Goal: Task Accomplishment & Management: Manage account settings

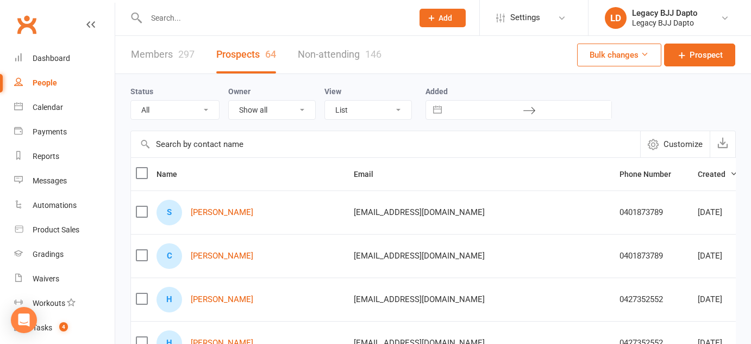
select select "100"
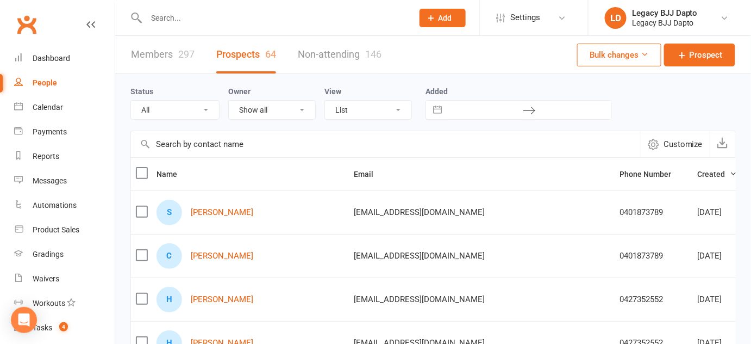
click at [175, 58] on link "Members 297" at bounding box center [163, 55] width 64 height 38
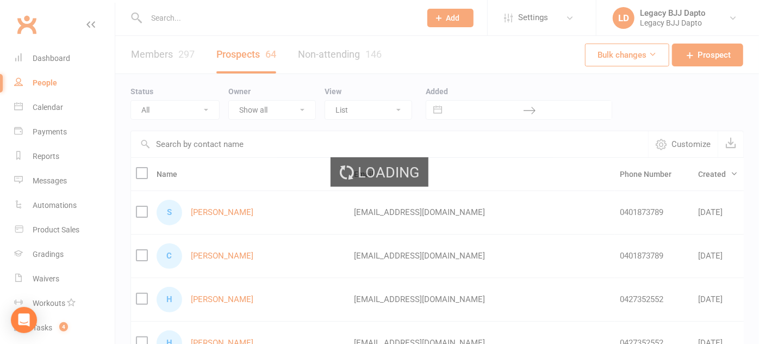
select select "100"
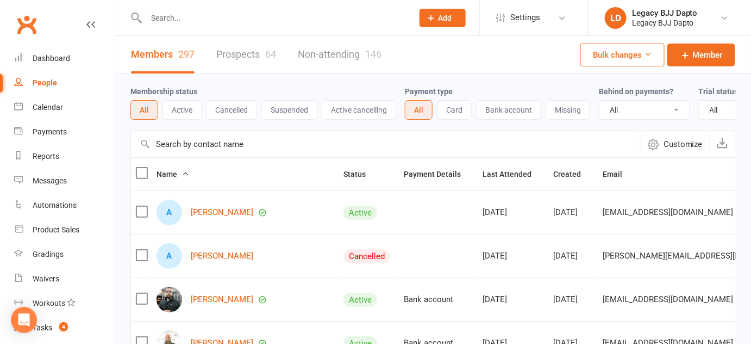
click at [451, 85] on div "Payment type All Card Bank account Missing" at bounding box center [502, 102] width 194 height 35
drag, startPoint x: 451, startPoint y: 85, endPoint x: 431, endPoint y: 80, distance: 21.1
click at [431, 80] on div "Membership status All Active Cancelled Suspended Active cancelling Payment type…" at bounding box center [434, 102] width 606 height 57
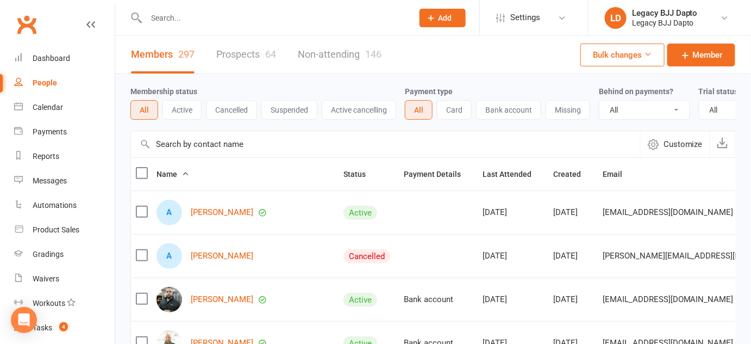
click at [423, 82] on div "Membership status All Active Cancelled Suspended Active cancelling Payment type…" at bounding box center [434, 102] width 606 height 57
drag, startPoint x: 423, startPoint y: 82, endPoint x: 451, endPoint y: 84, distance: 27.8
click at [451, 84] on div "Membership status All Active Cancelled Suspended Active cancelling Payment type…" at bounding box center [434, 102] width 606 height 57
click at [448, 88] on div "Membership status All Active Cancelled Suspended Active cancelling Payment type…" at bounding box center [434, 102] width 606 height 57
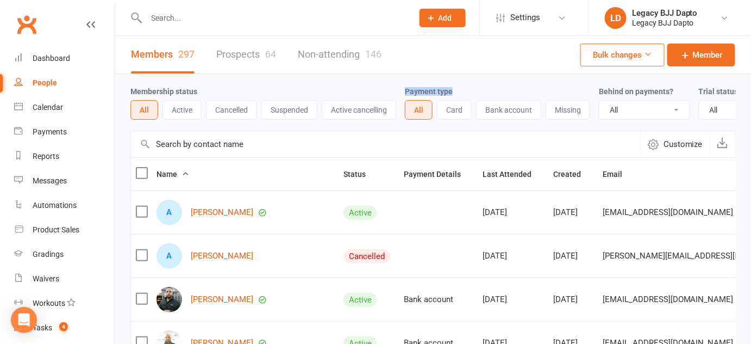
click at [448, 88] on label "Payment type" at bounding box center [429, 91] width 48 height 9
drag, startPoint x: 448, startPoint y: 88, endPoint x: 424, endPoint y: 95, distance: 24.3
click at [424, 95] on label "Payment type" at bounding box center [429, 91] width 48 height 9
click at [426, 92] on label "Payment type" at bounding box center [429, 91] width 48 height 9
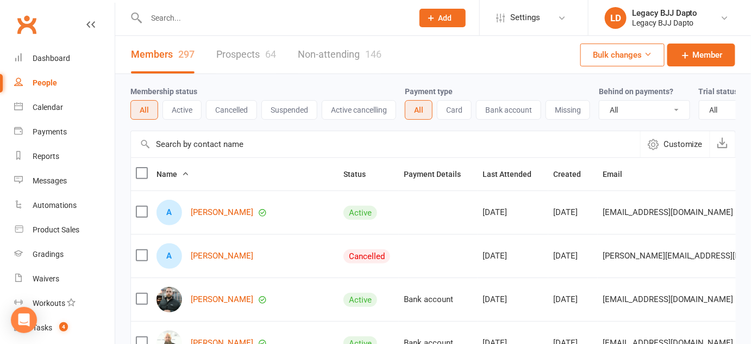
click at [520, 86] on div "Payment type All Card Bank account Missing" at bounding box center [502, 102] width 194 height 35
click at [163, 20] on input "text" at bounding box center [274, 17] width 263 height 15
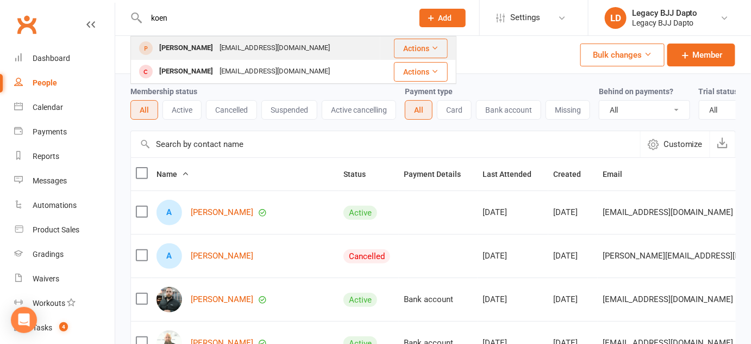
type input "koen"
click at [161, 47] on div "Koen Andrews" at bounding box center [186, 48] width 60 height 16
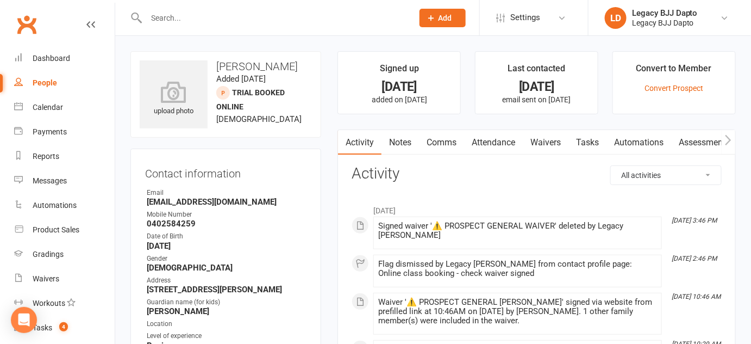
click at [549, 134] on link "Waivers" at bounding box center [546, 142] width 46 height 25
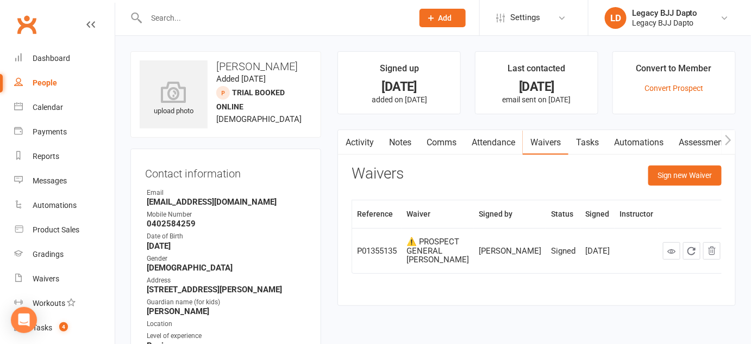
click at [195, 21] on input "text" at bounding box center [274, 17] width 263 height 15
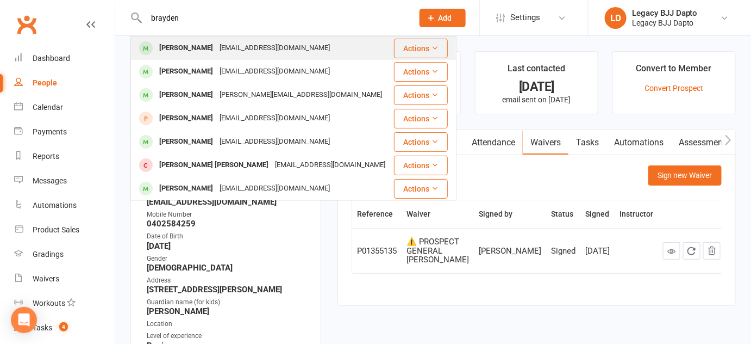
type input "brayden"
click at [190, 47] on div "[PERSON_NAME]" at bounding box center [186, 48] width 60 height 16
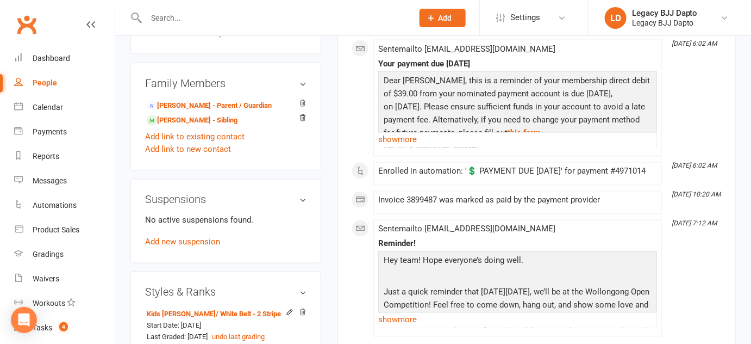
scroll to position [547, 0]
click at [202, 248] on link "Add new suspension" at bounding box center [182, 243] width 75 height 10
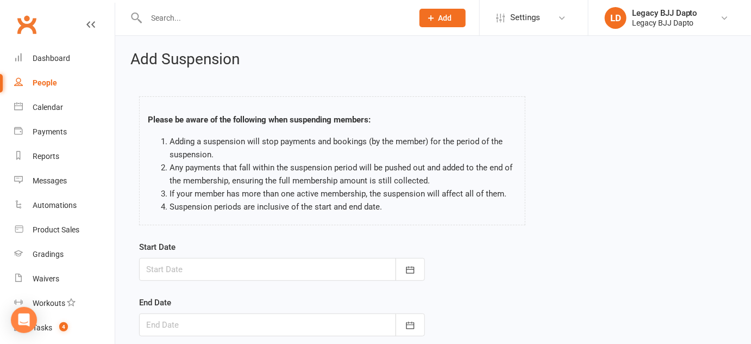
click at [331, 260] on div at bounding box center [282, 269] width 286 height 23
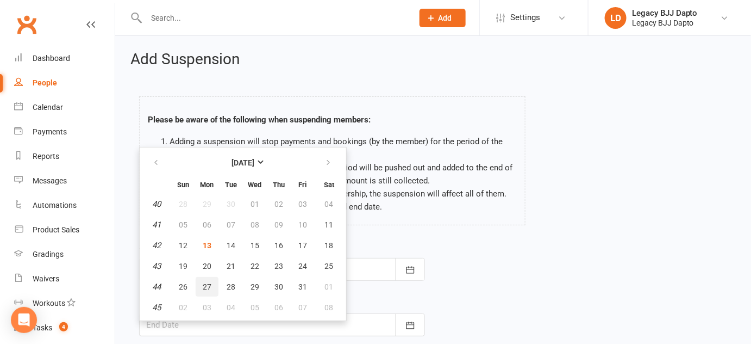
click at [203, 286] on span "27" at bounding box center [207, 286] width 9 height 9
type input "27 Oct 2025"
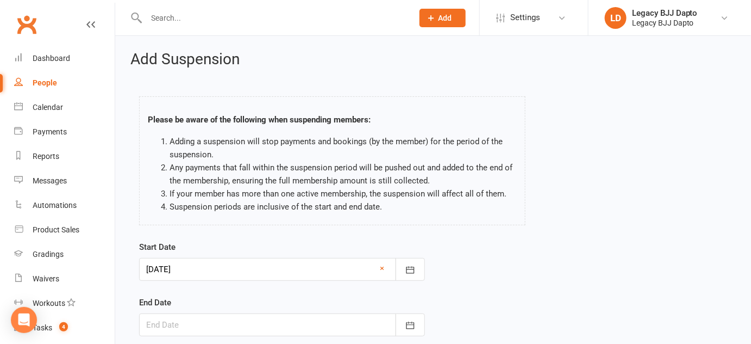
scroll to position [55, 0]
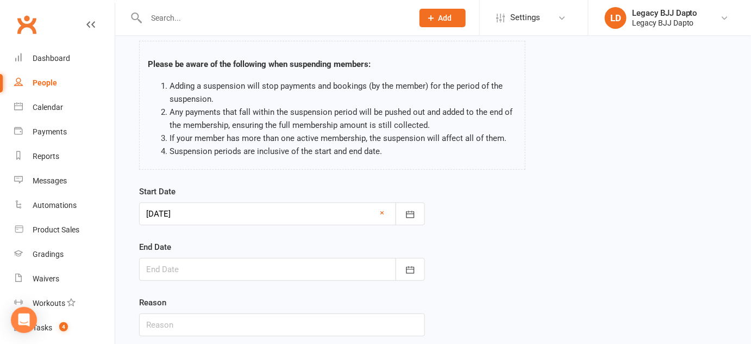
click at [212, 266] on div at bounding box center [282, 269] width 286 height 23
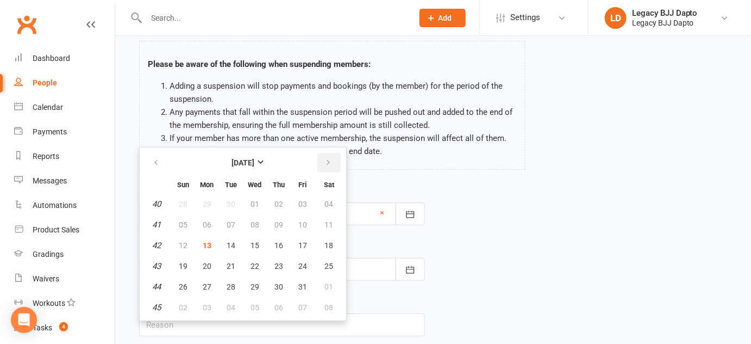
click at [325, 158] on icon "button" at bounding box center [329, 162] width 8 height 9
click at [300, 223] on span "07" at bounding box center [303, 224] width 9 height 9
type input "07 Nov 2025"
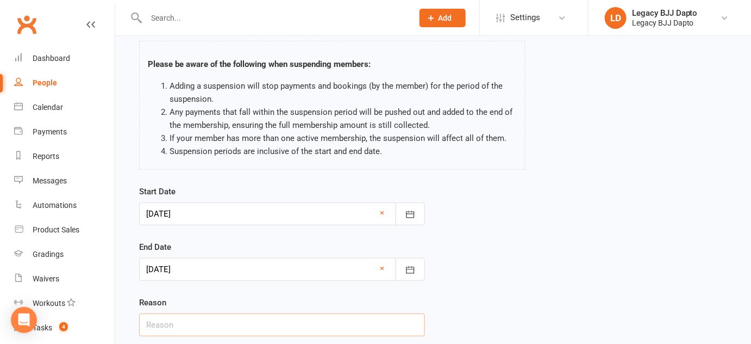
click at [183, 322] on input "text" at bounding box center [282, 324] width 286 height 23
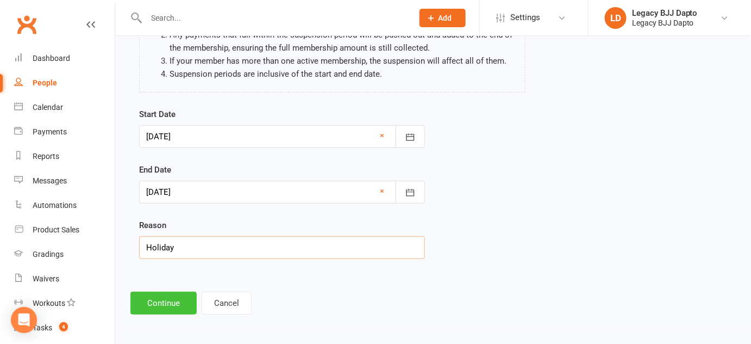
type input "Holiday"
click at [148, 301] on button "Continue" at bounding box center [164, 302] width 66 height 23
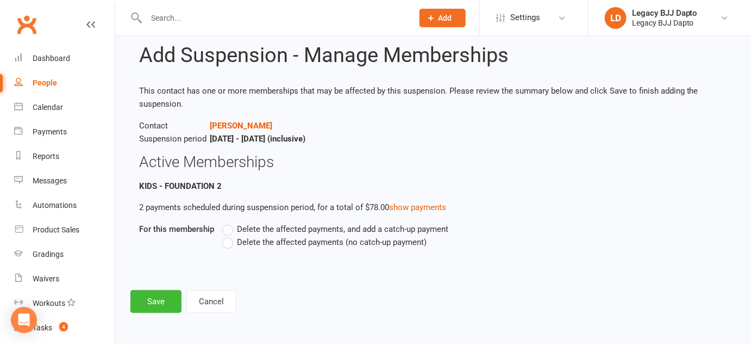
scroll to position [0, 0]
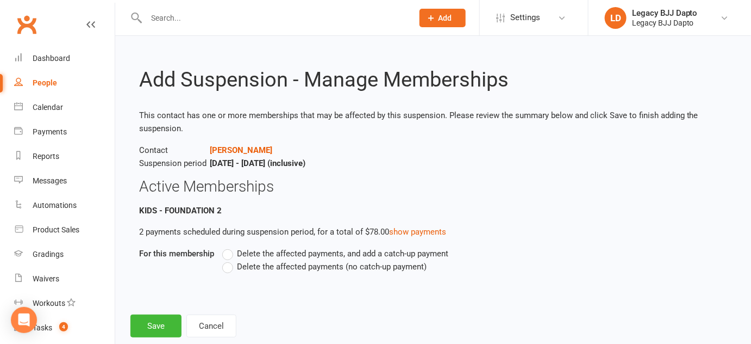
click at [232, 251] on label "Delete the affected payments, and add a catch-up payment" at bounding box center [335, 253] width 226 height 13
click at [229, 247] on input "Delete the affected payments, and add a catch-up payment" at bounding box center [225, 247] width 7 height 0
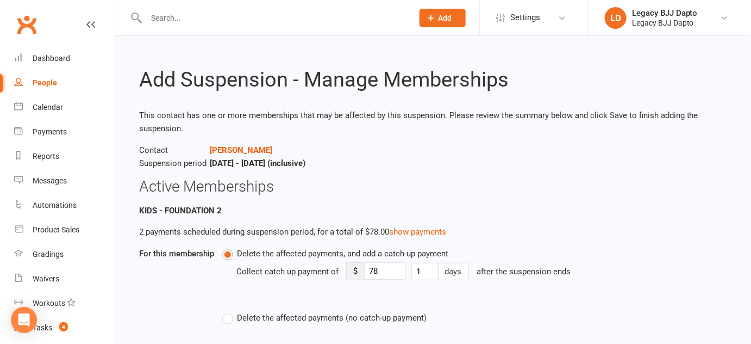
scroll to position [75, 0]
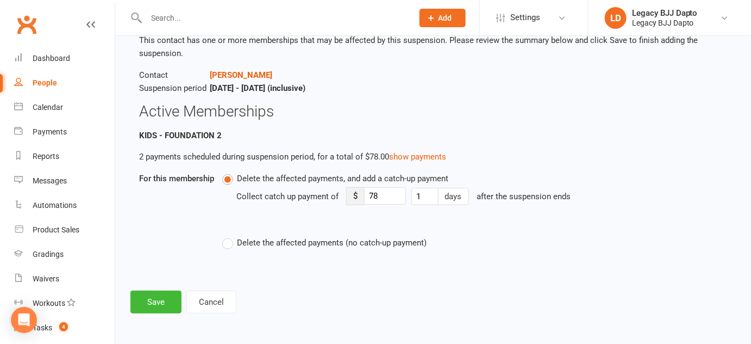
click at [235, 241] on label "Delete the affected payments (no catch-up payment)" at bounding box center [324, 242] width 204 height 13
click at [229, 236] on input "Delete the affected payments (no catch-up payment)" at bounding box center [225, 236] width 7 height 0
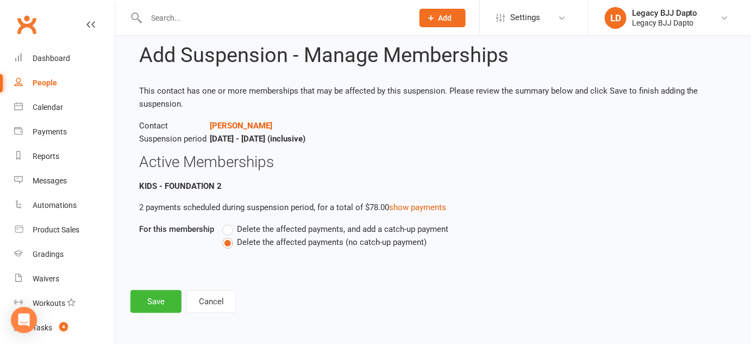
scroll to position [24, 0]
click at [171, 301] on button "Save" at bounding box center [156, 301] width 51 height 23
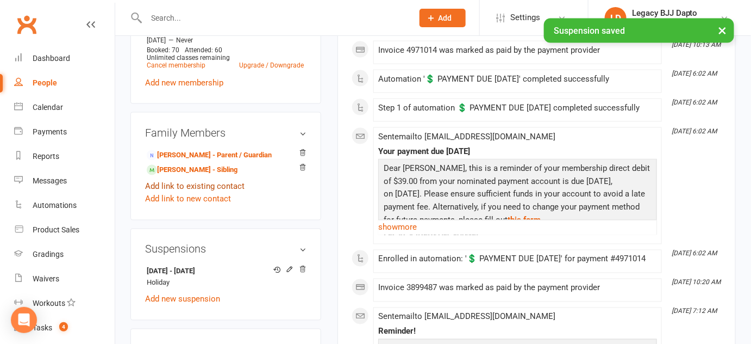
scroll to position [500, 0]
click at [201, 175] on link "Bella Owen - Sibling" at bounding box center [192, 168] width 91 height 11
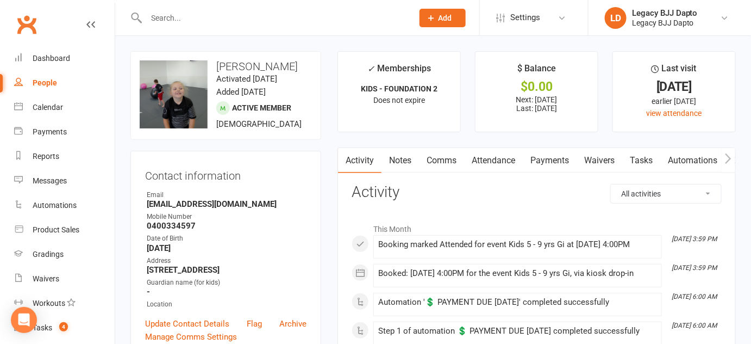
click at [206, 14] on input "text" at bounding box center [274, 17] width 263 height 15
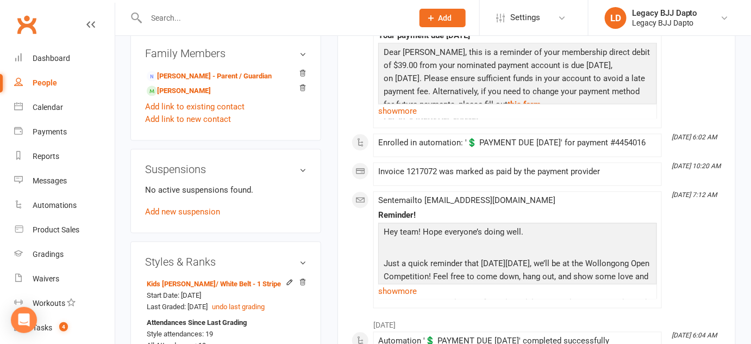
scroll to position [587, 0]
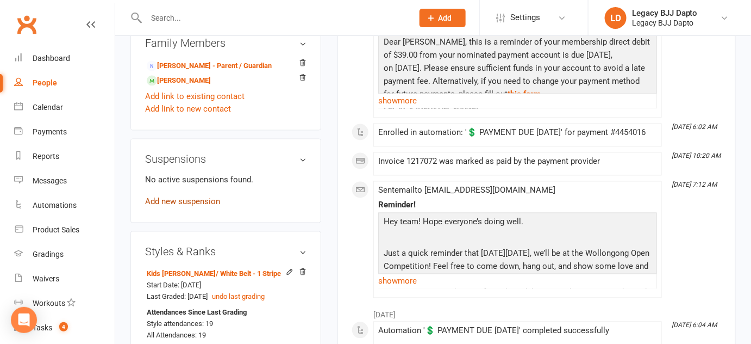
click at [200, 207] on link "Add new suspension" at bounding box center [182, 202] width 75 height 10
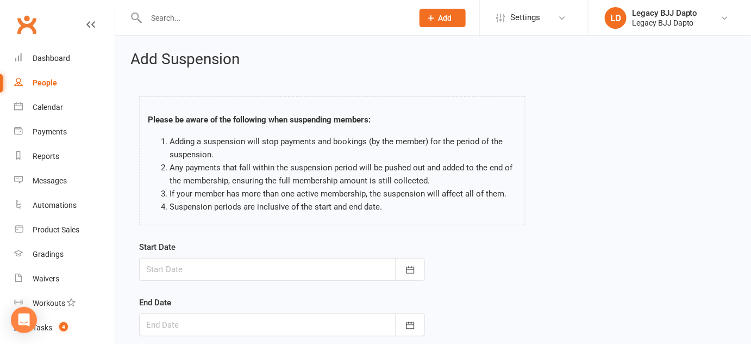
click at [262, 267] on div at bounding box center [282, 269] width 286 height 23
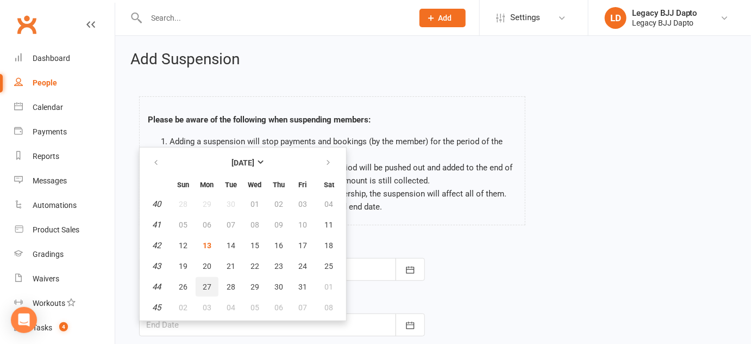
click at [206, 282] on span "27" at bounding box center [207, 286] width 9 height 9
type input "27 Oct 2025"
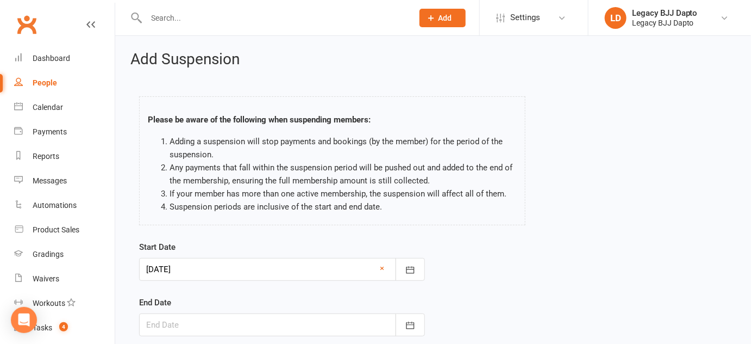
click at [209, 323] on div at bounding box center [282, 324] width 286 height 23
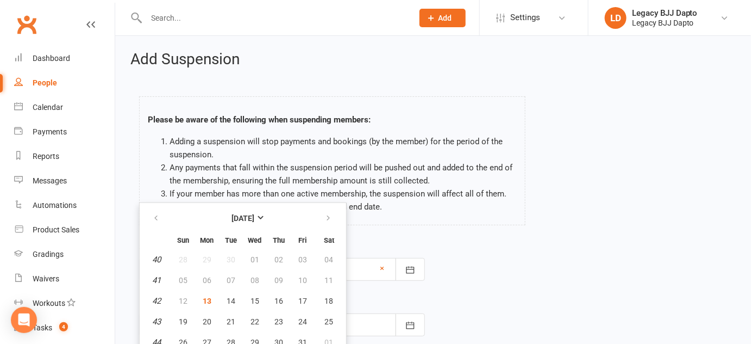
scroll to position [26, 0]
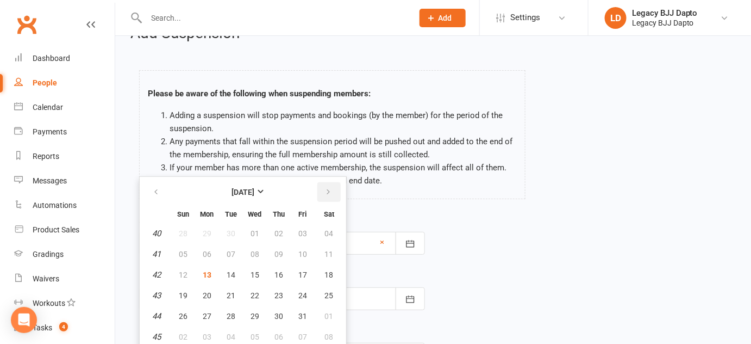
click at [322, 198] on button "button" at bounding box center [329, 192] width 23 height 20
click at [299, 252] on span "07" at bounding box center [303, 254] width 9 height 9
type input "07 Nov 2025"
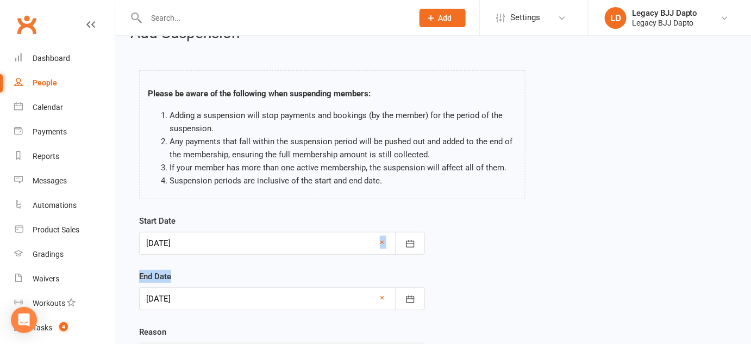
drag, startPoint x: 263, startPoint y: 251, endPoint x: 321, endPoint y: 290, distance: 70.9
click at [321, 290] on form "Start Date 27 Oct 2025 October 2025 Sun Mon Tue Wed Thu Fri Sat 40 28 29 30 01 …" at bounding box center [282, 289] width 286 height 151
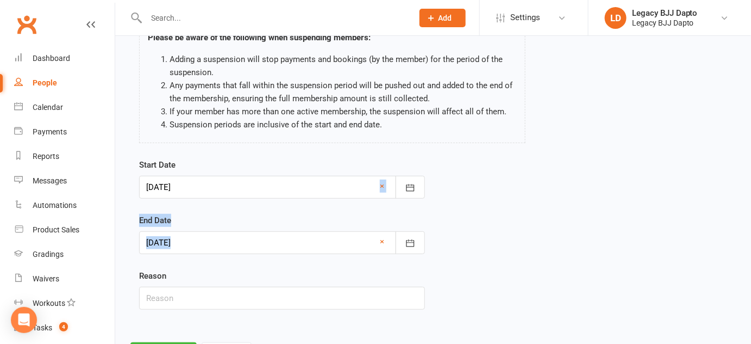
scroll to position [91, 0]
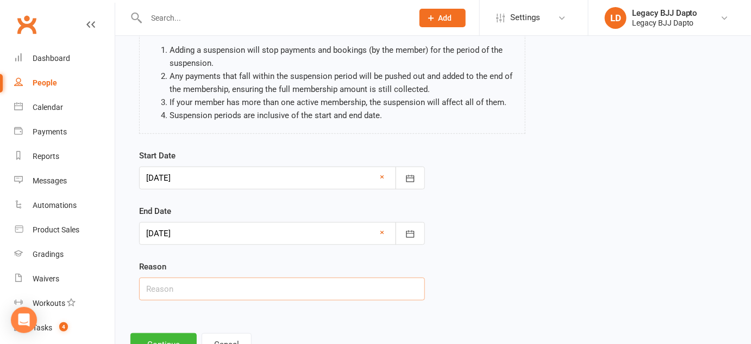
click at [319, 290] on input "text" at bounding box center [282, 288] width 286 height 23
type input "Holiday in Bali"
click at [172, 335] on button "Continue" at bounding box center [164, 344] width 66 height 23
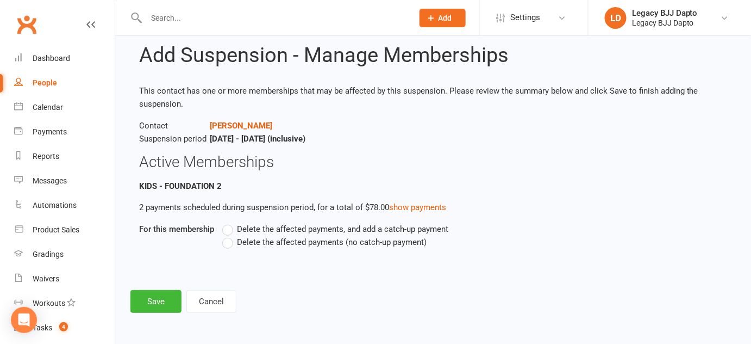
scroll to position [0, 0]
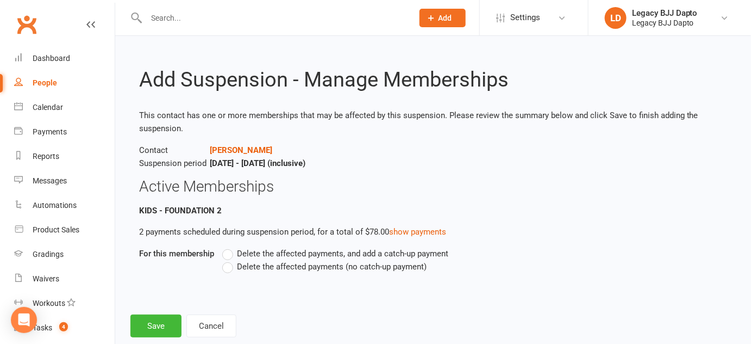
click at [234, 253] on label "Delete the affected payments, and add a catch-up payment" at bounding box center [335, 253] width 226 height 13
click at [229, 247] on input "Delete the affected payments, and add a catch-up payment" at bounding box center [225, 247] width 7 height 0
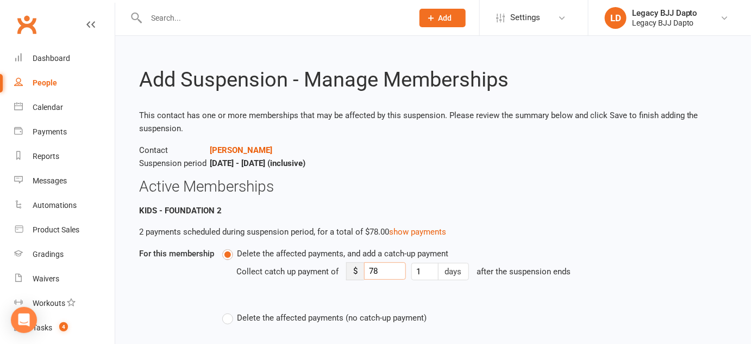
click at [380, 273] on input "78" at bounding box center [385, 270] width 42 height 17
type input "7"
type input "10"
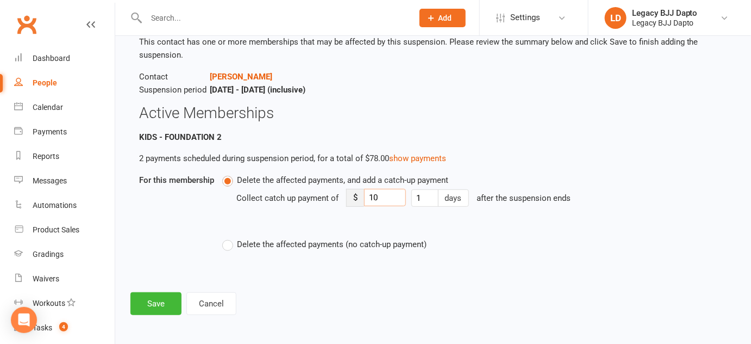
scroll to position [75, 0]
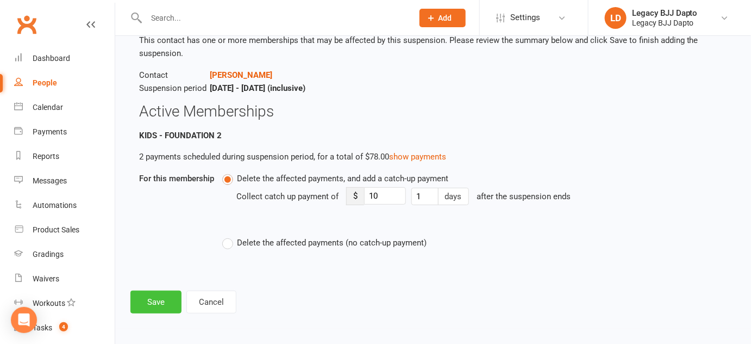
click at [144, 297] on button "Save" at bounding box center [156, 301] width 51 height 23
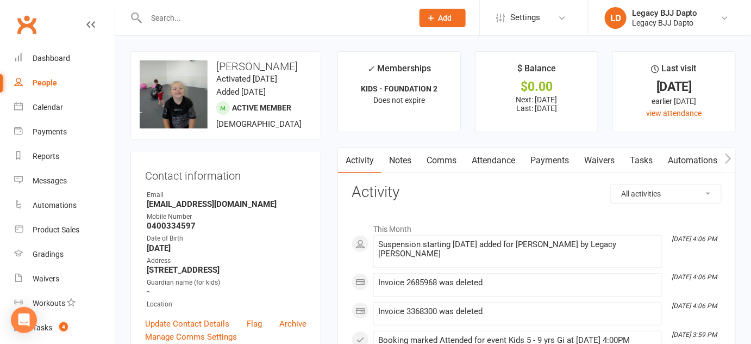
click at [377, 233] on li "This Month" at bounding box center [537, 226] width 370 height 17
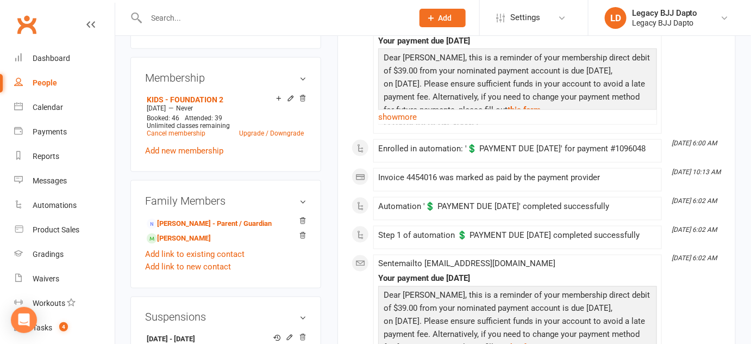
scroll to position [400, 0]
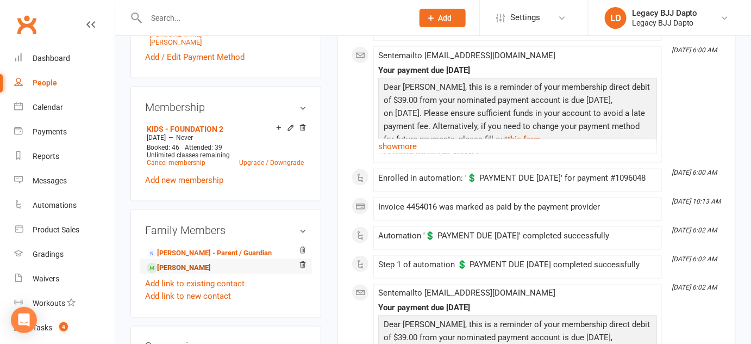
click at [201, 274] on link "Brayden Owen - Sibling" at bounding box center [179, 267] width 64 height 11
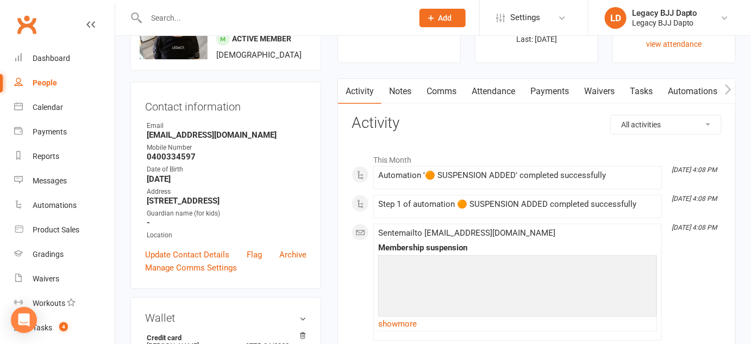
scroll to position [90, 0]
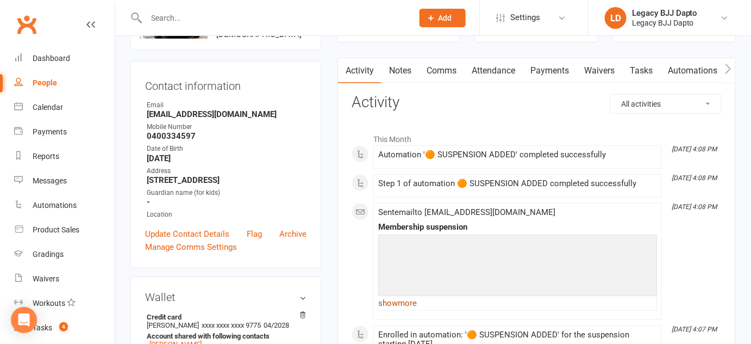
click at [395, 295] on link "show more" at bounding box center [517, 302] width 279 height 15
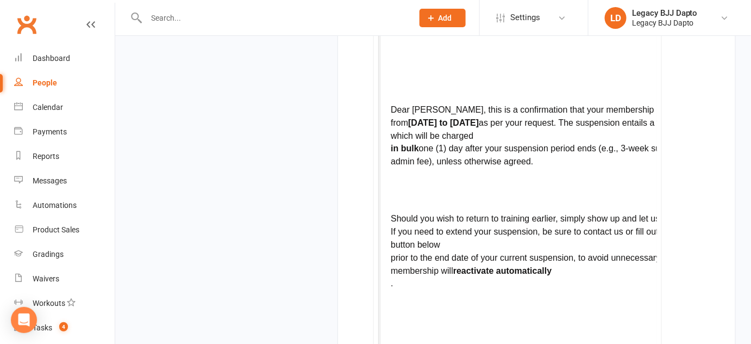
scroll to position [0, 0]
click at [465, 204] on div "Dear Brayden, t his is a confirmation that your membership has been put on hold…" at bounding box center [572, 232] width 368 height 285
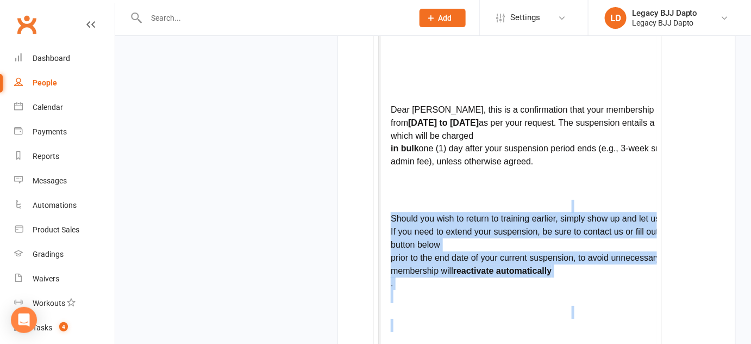
drag, startPoint x: 465, startPoint y: 204, endPoint x: 548, endPoint y: 326, distance: 146.9
click at [548, 326] on div "Dear Brayden, t his is a confirmation that your membership has been put on hold…" at bounding box center [572, 232] width 368 height 285
click at [548, 326] on p at bounding box center [572, 327] width 368 height 16
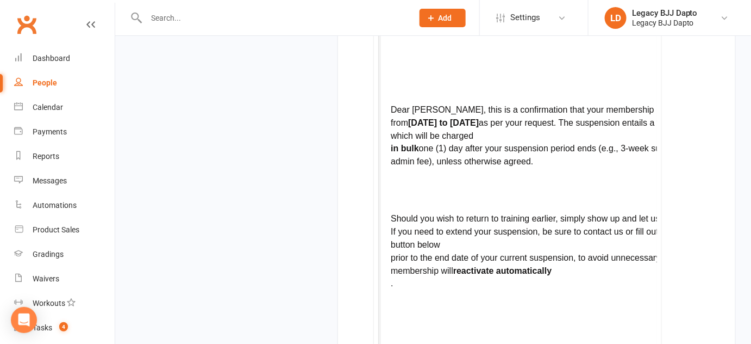
click at [548, 326] on p at bounding box center [572, 327] width 368 height 16
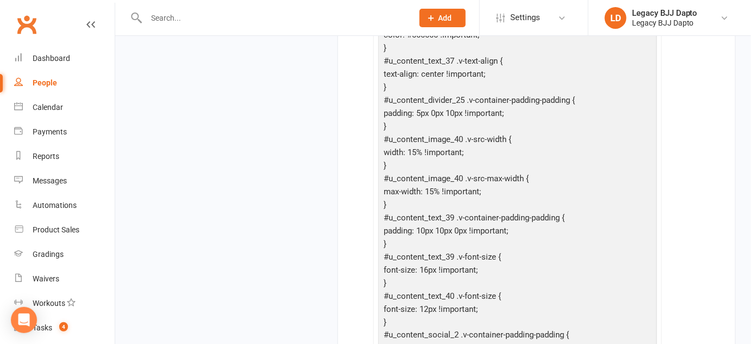
scroll to position [1725, 0]
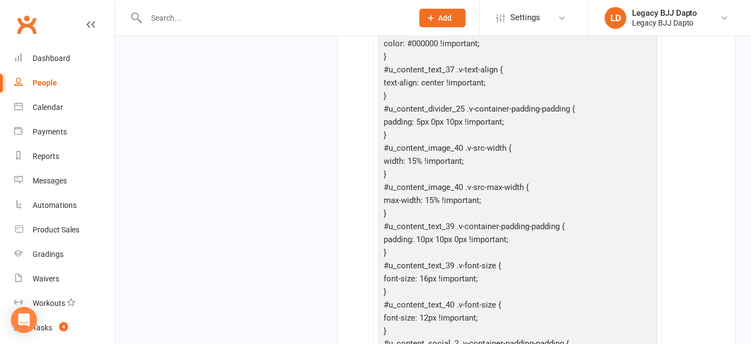
click at [189, 21] on input "text" at bounding box center [274, 17] width 263 height 15
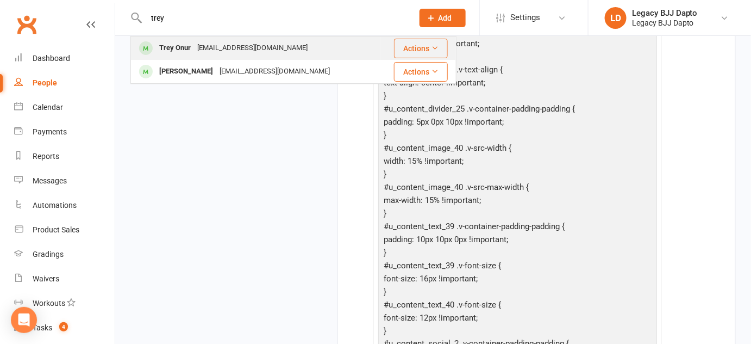
type input "trey"
click at [188, 53] on div "Trey Onur" at bounding box center [175, 48] width 38 height 16
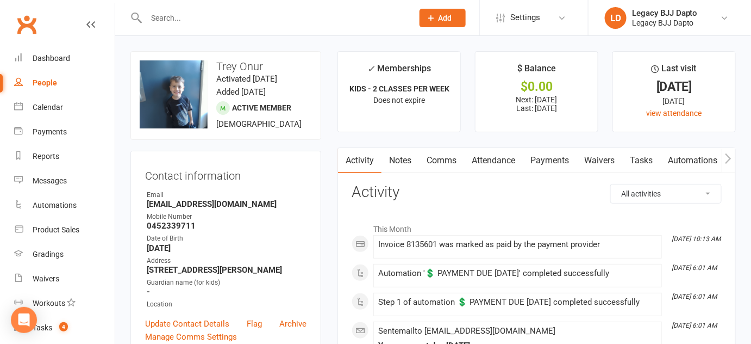
click at [185, 20] on input "text" at bounding box center [274, 17] width 263 height 15
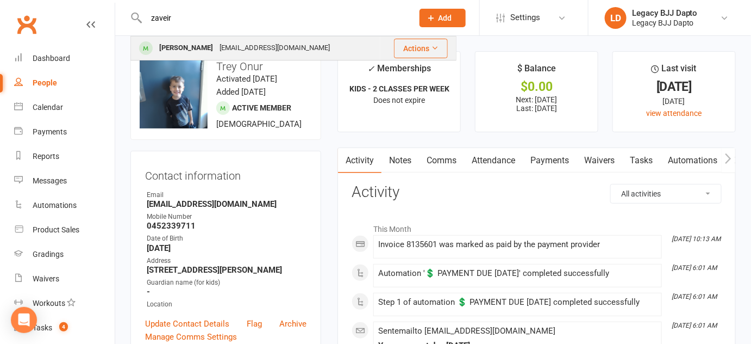
type input "zaveir"
click at [176, 43] on div "Zavier Onur" at bounding box center [186, 48] width 60 height 16
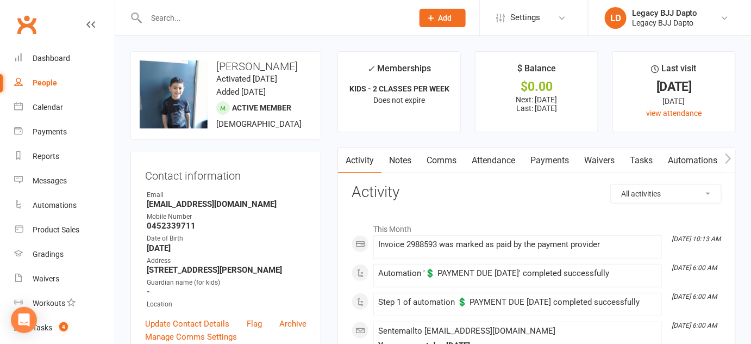
click at [275, 14] on input "text" at bounding box center [274, 17] width 263 height 15
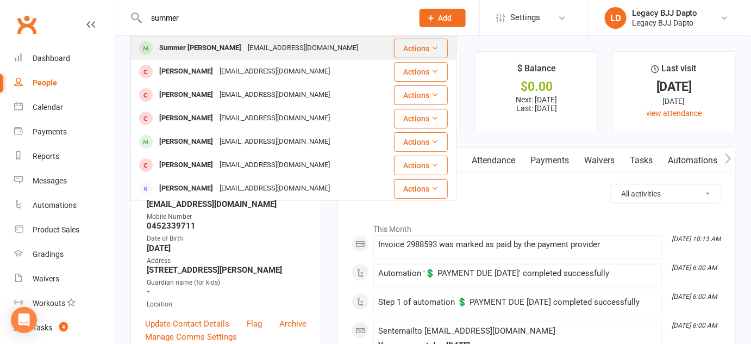
type input "summer"
click at [175, 53] on div "Summer Mccabe" at bounding box center [200, 48] width 89 height 16
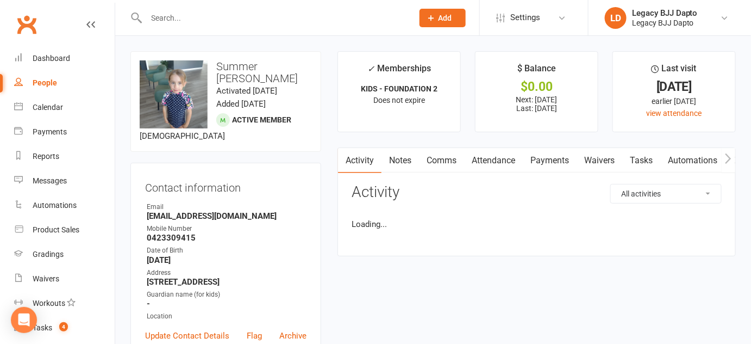
click at [210, 16] on input "text" at bounding box center [274, 17] width 263 height 15
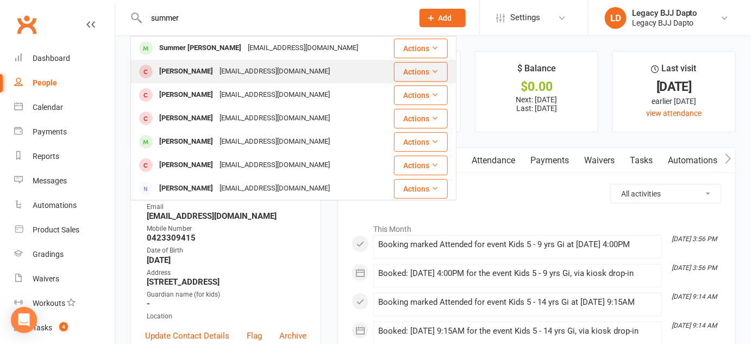
type input "summer"
click at [172, 76] on div "Summer Morales" at bounding box center [186, 72] width 60 height 16
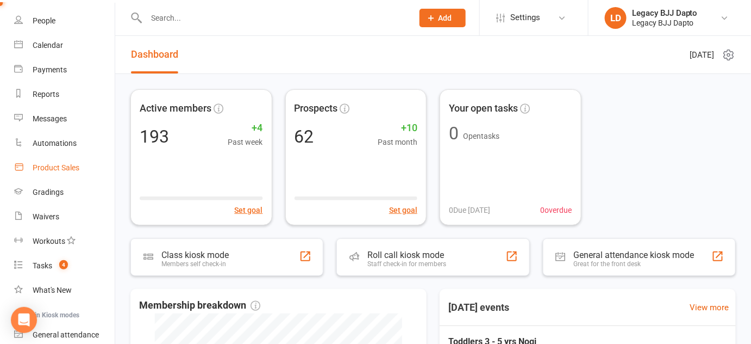
scroll to position [155, 0]
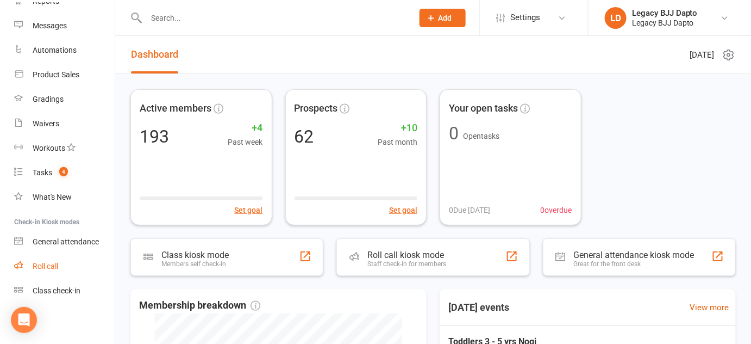
drag, startPoint x: 53, startPoint y: 270, endPoint x: 44, endPoint y: 272, distance: 8.9
click at [53, 271] on link "Roll call" at bounding box center [64, 266] width 101 height 24
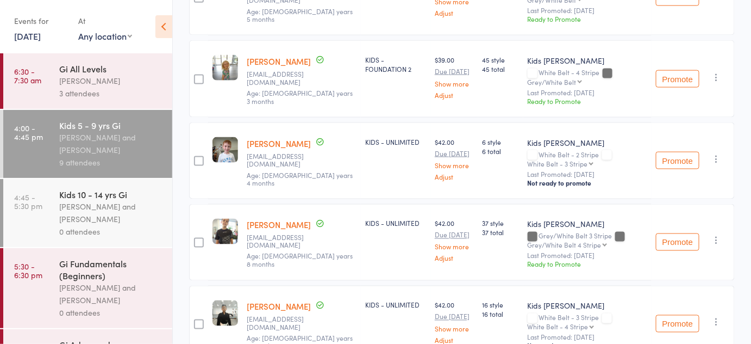
scroll to position [625, 0]
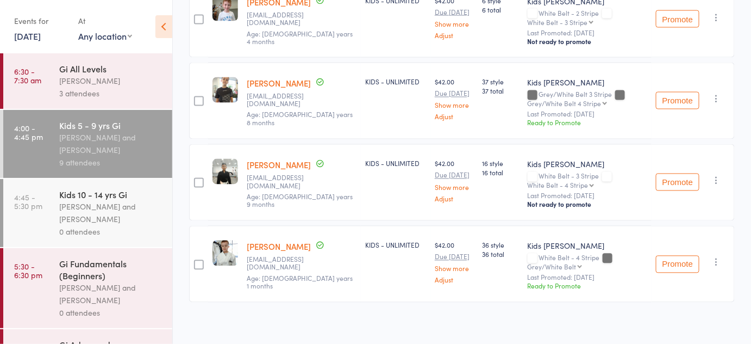
click at [138, 189] on div "Kids 10 - 14 yrs Gi" at bounding box center [111, 194] width 104 height 12
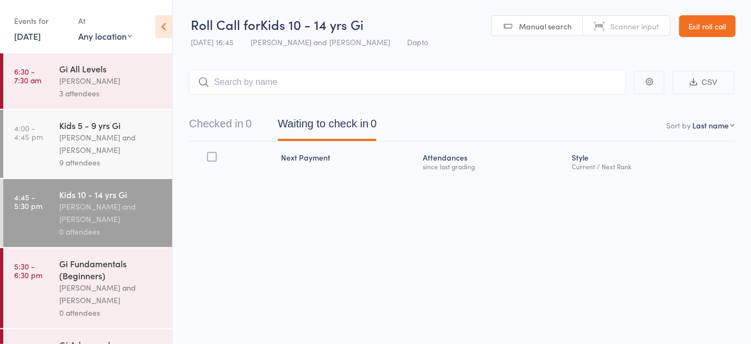
click at [144, 159] on div "9 attendees" at bounding box center [111, 162] width 104 height 13
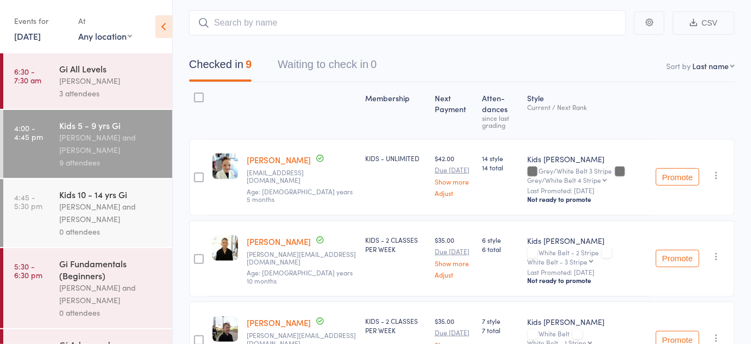
scroll to position [36, 0]
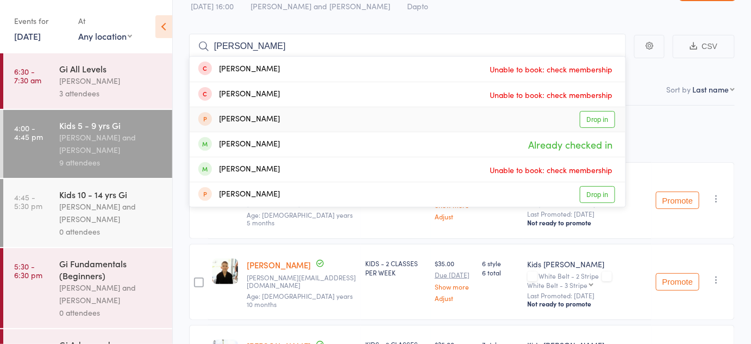
click at [644, 123] on div "Style Current / Next Rank" at bounding box center [588, 133] width 128 height 47
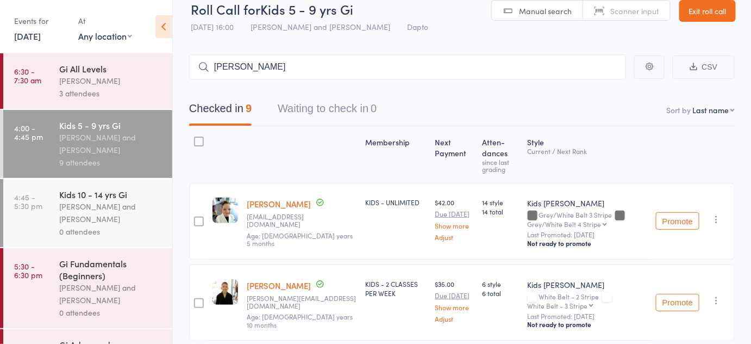
scroll to position [14, 0]
click at [568, 58] on input "liam" at bounding box center [407, 67] width 437 height 25
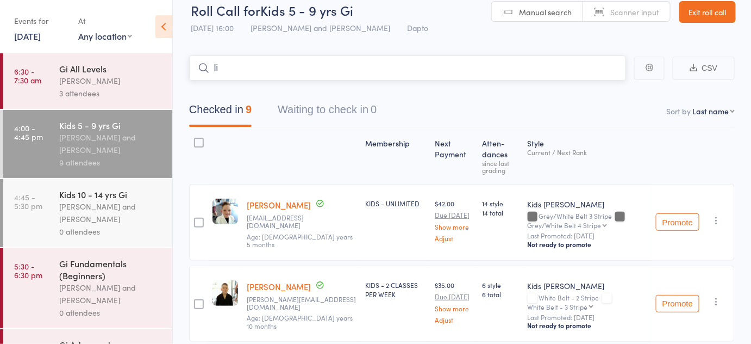
type input "l"
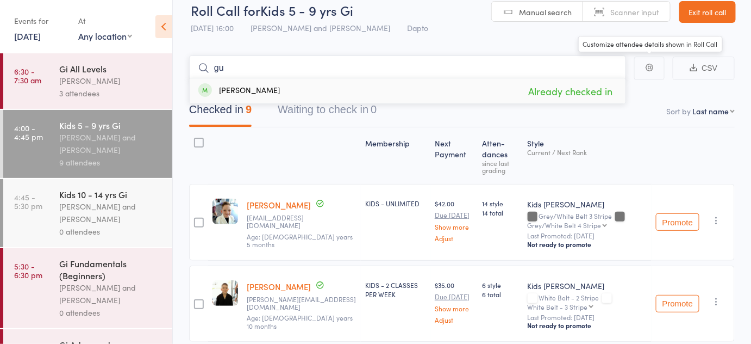
type input "g"
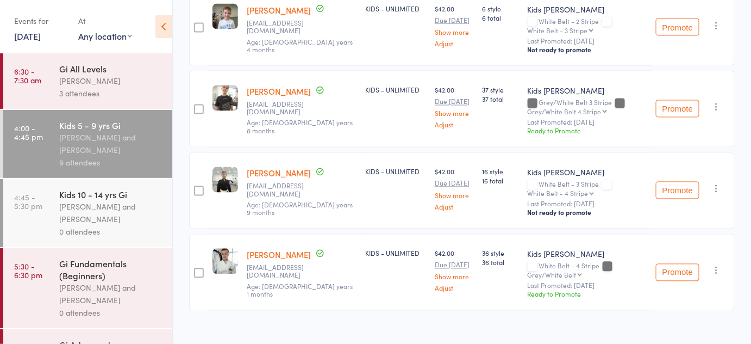
scroll to position [625, 0]
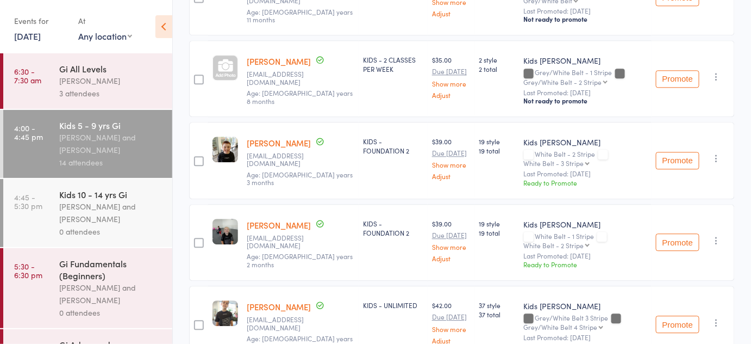
scroll to position [836, 0]
click at [257, 137] on link "[PERSON_NAME]" at bounding box center [279, 142] width 64 height 11
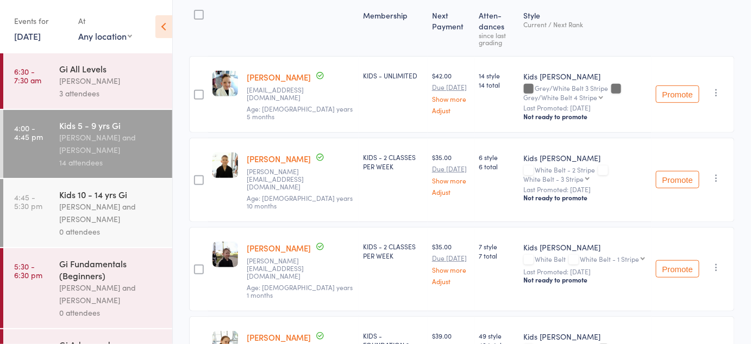
scroll to position [78, 0]
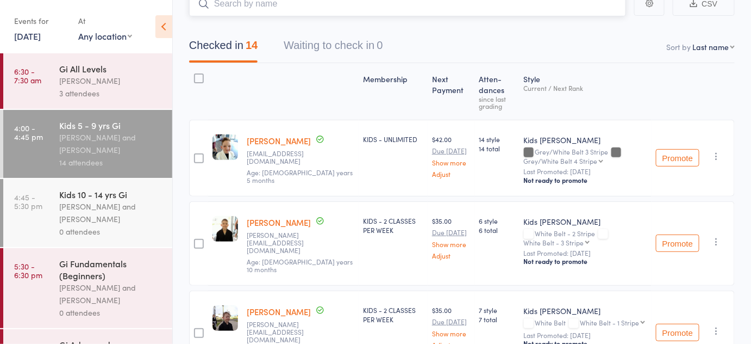
click at [243, 0] on input "search" at bounding box center [407, 3] width 437 height 25
click at [243, 2] on input "search" at bounding box center [407, 3] width 437 height 25
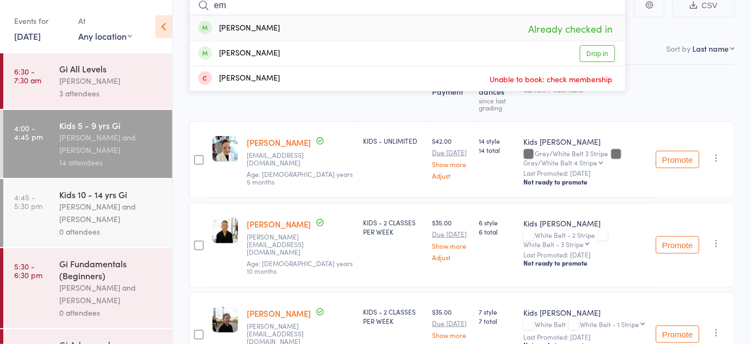
type input "e"
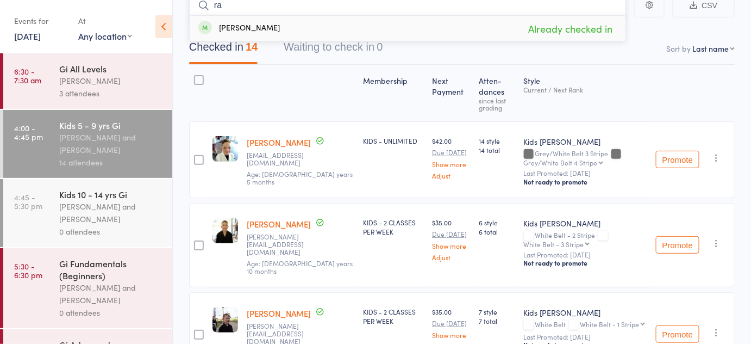
type input "r"
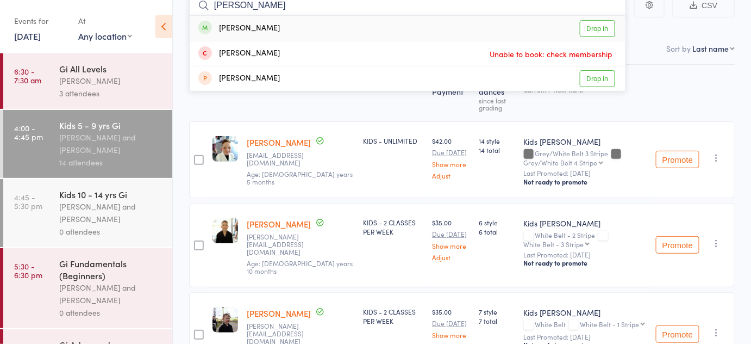
type input "ashe"
click at [601, 26] on link "Drop in" at bounding box center [597, 28] width 35 height 17
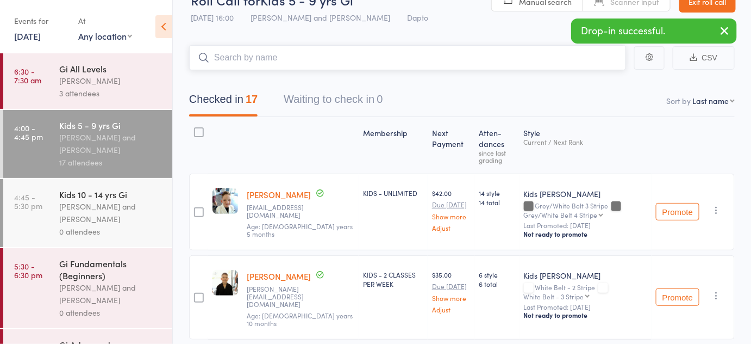
scroll to position [24, 0]
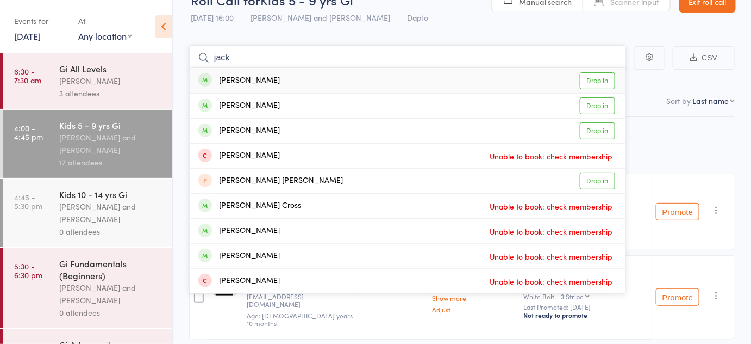
type input "jack"
click at [594, 82] on link "Drop in" at bounding box center [597, 80] width 35 height 17
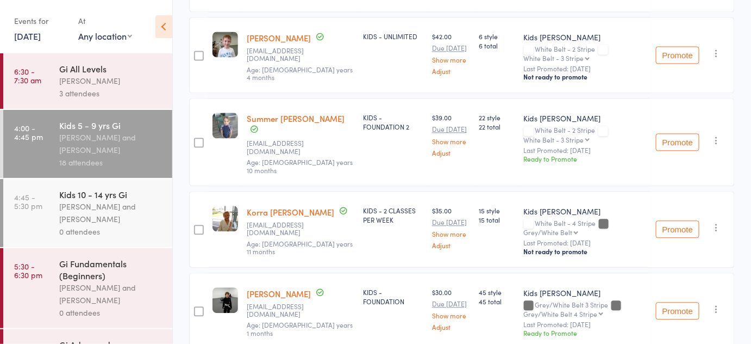
scroll to position [768, 0]
click at [329, 273] on div "Emiliano Mojica garvie_r@yahoo.com.au Age: 10 years 1 months" at bounding box center [301, 311] width 116 height 77
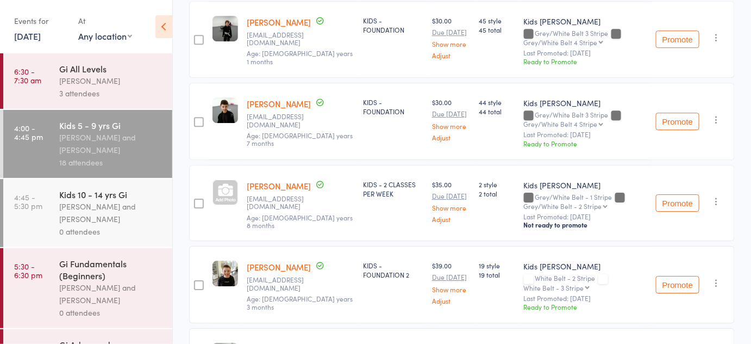
scroll to position [1040, 0]
click at [296, 180] on link "[PERSON_NAME]" at bounding box center [279, 185] width 64 height 11
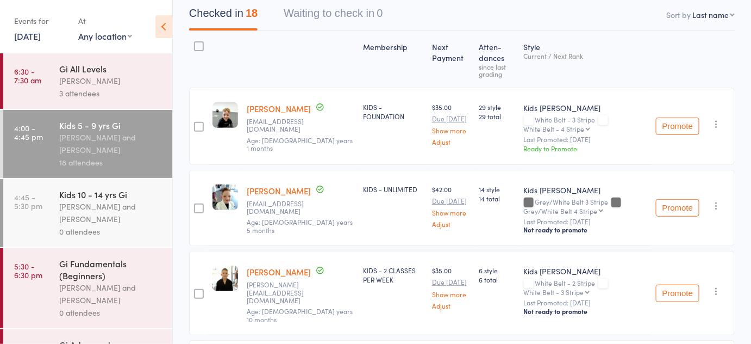
scroll to position [113, 0]
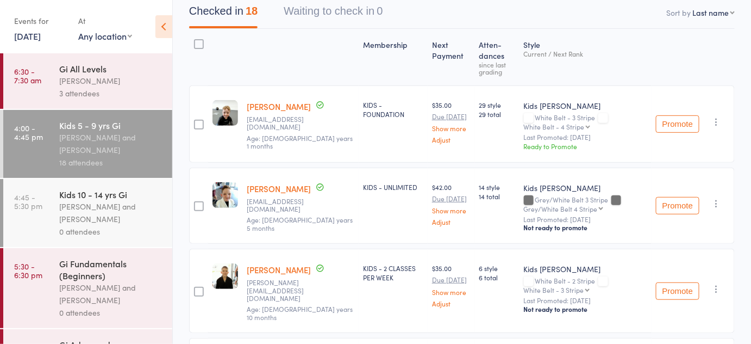
drag, startPoint x: 274, startPoint y: 167, endPoint x: 274, endPoint y: 183, distance: 15.8
click at [274, 183] on div "Lucas Davis wdavis10@hotmail.com.au Age: 6 years 5 months" at bounding box center [301, 205] width 116 height 77
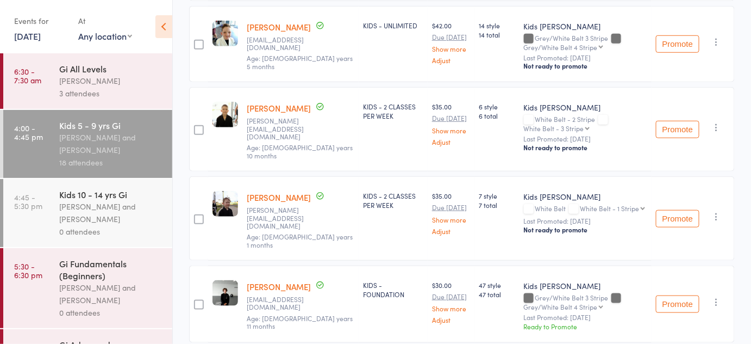
scroll to position [0, 0]
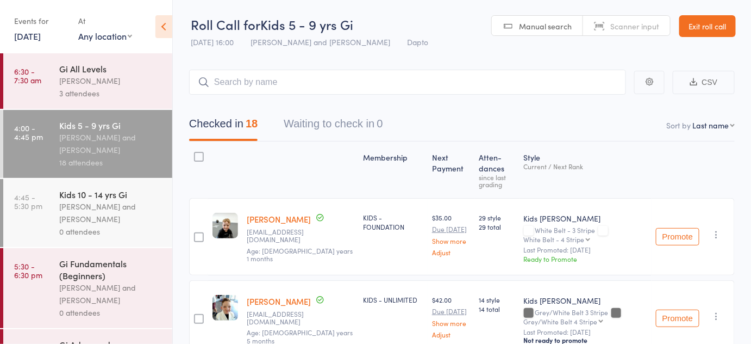
click at [182, 27] on header "Roll Call for Kids 5 - 9 yrs Gi 13 Oct 16:00 Diego Gutierrez and Pietro Bressan…" at bounding box center [462, 26] width 579 height 53
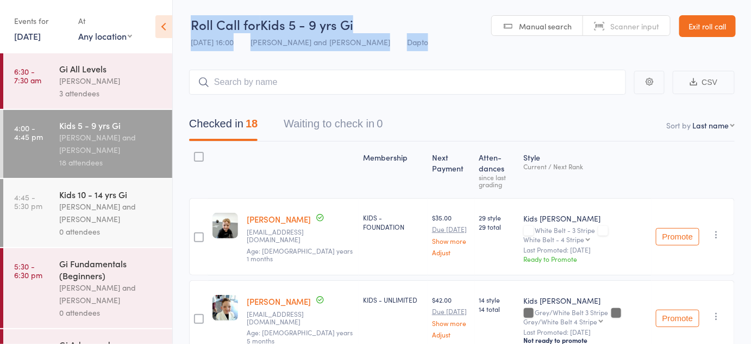
drag, startPoint x: 182, startPoint y: 27, endPoint x: 431, endPoint y: 42, distance: 250.1
click at [431, 42] on header "Roll Call for Kids 5 - 9 yrs Gi 13 Oct 16:00 Diego Gutierrez and Pietro Bressan…" at bounding box center [462, 26] width 579 height 53
drag, startPoint x: 431, startPoint y: 42, endPoint x: 229, endPoint y: 24, distance: 203.1
click at [229, 24] on header "Roll Call for Kids 5 - 9 yrs Gi 13 Oct 16:00 Diego Gutierrez and Pietro Bressan…" at bounding box center [462, 26] width 579 height 53
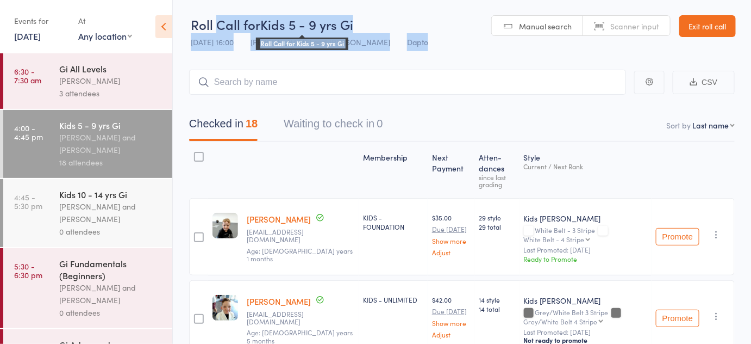
click at [229, 24] on span "Roll Call for" at bounding box center [226, 24] width 70 height 18
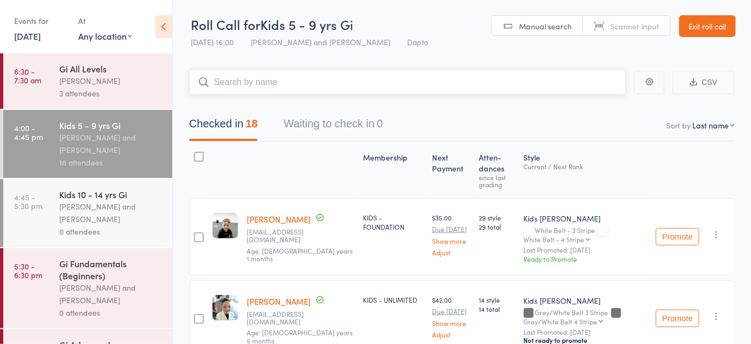
click at [229, 79] on input "search" at bounding box center [407, 82] width 437 height 25
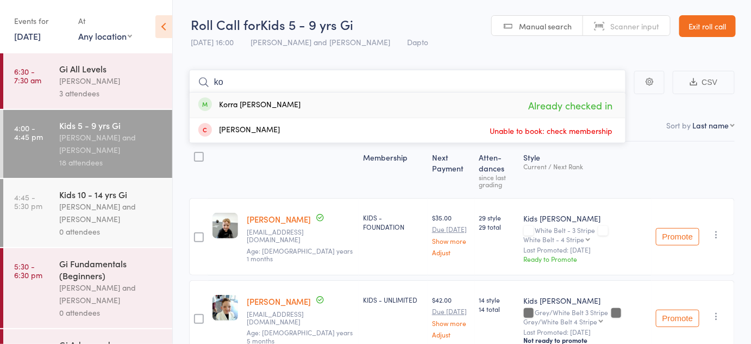
type input "k"
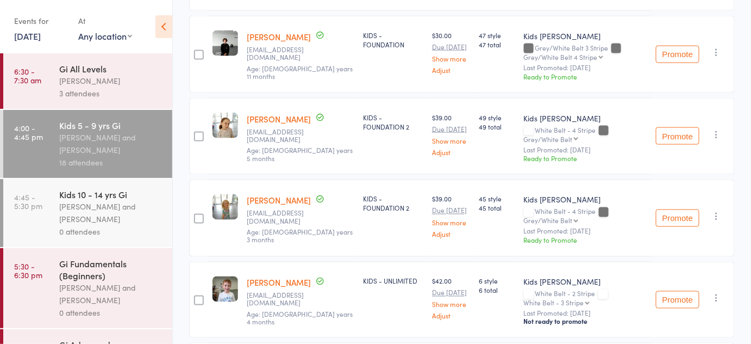
scroll to position [510, 0]
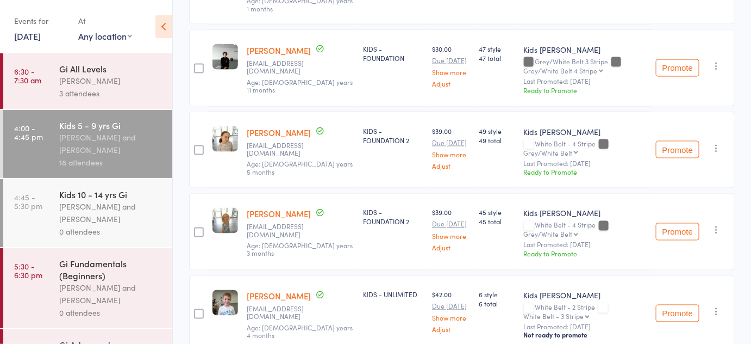
click at [662, 141] on button "Promote" at bounding box center [678, 149] width 44 height 17
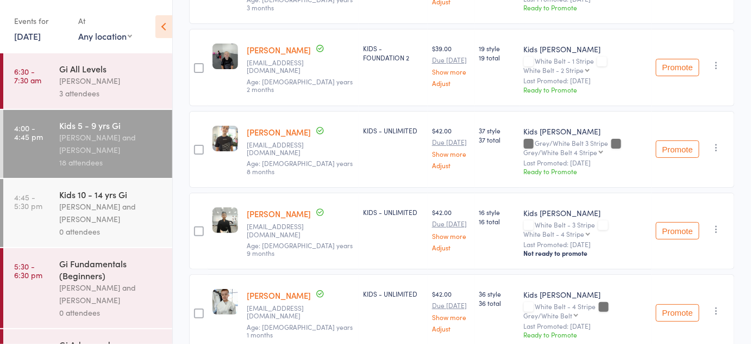
scroll to position [1341, 0]
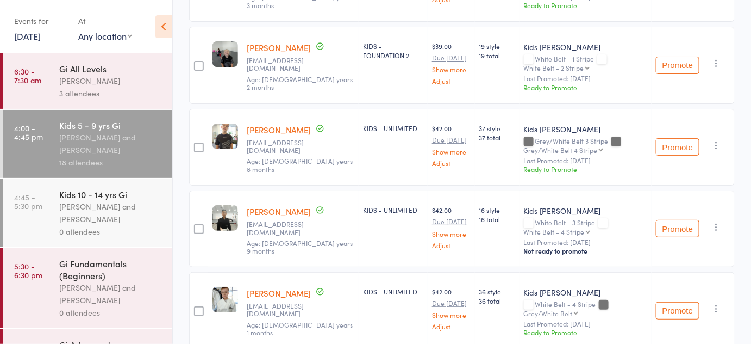
click at [678, 138] on button "Promote" at bounding box center [678, 146] width 44 height 17
click at [289, 109] on div "Owen Reynolds reynoldsgardenlawncare@hotmail.com Age: 7 years 8 months" at bounding box center [301, 147] width 116 height 77
click at [290, 124] on link "[PERSON_NAME]" at bounding box center [279, 129] width 64 height 11
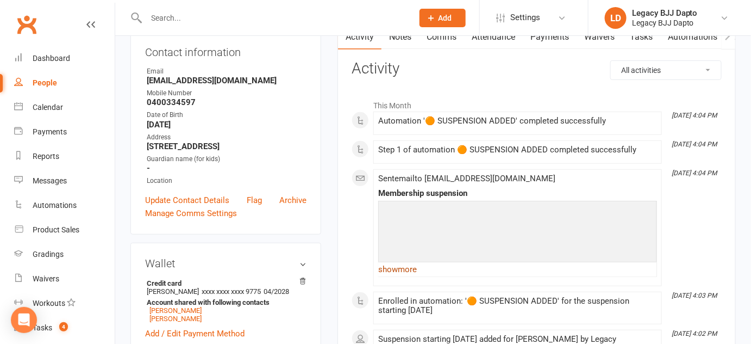
scroll to position [179, 0]
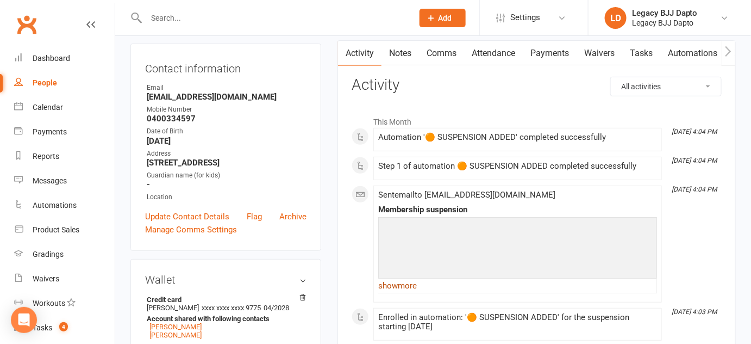
click at [389, 281] on link "show more" at bounding box center [517, 285] width 279 height 15
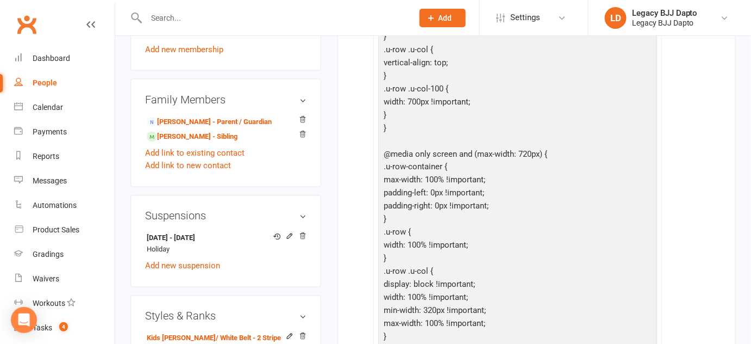
scroll to position [532, 0]
click at [285, 232] on div "Edit suspension" at bounding box center [290, 219] width 40 height 26
click at [290, 238] on icon at bounding box center [290, 235] width 5 height 5
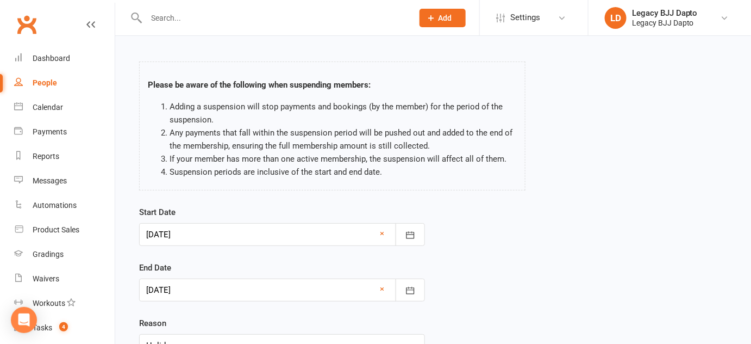
scroll to position [133, 0]
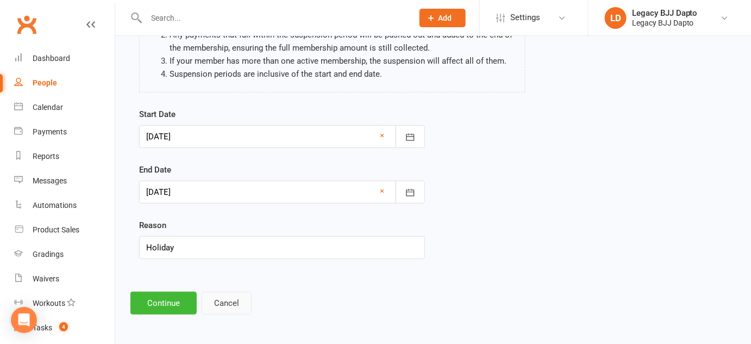
click at [226, 304] on button "Cancel" at bounding box center [227, 302] width 50 height 23
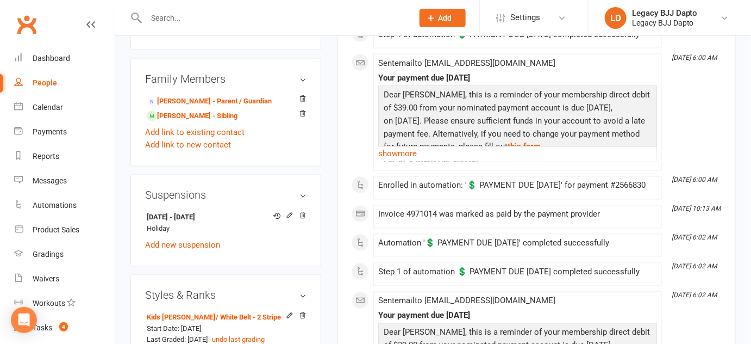
scroll to position [552, 0]
click at [300, 219] on icon at bounding box center [303, 216] width 8 height 8
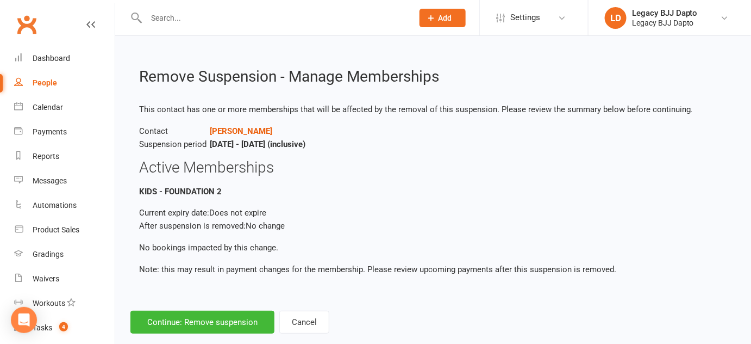
scroll to position [20, 0]
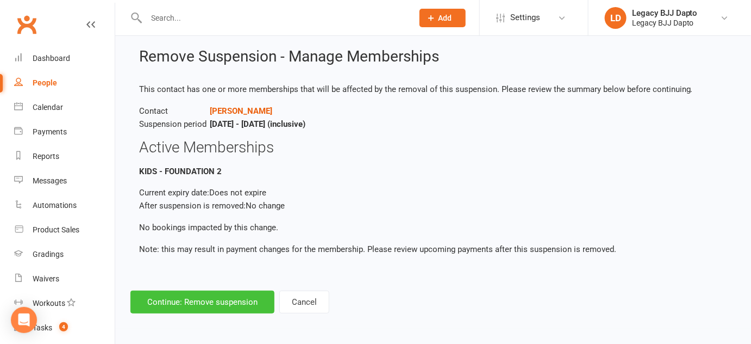
click at [252, 299] on button "Continue: Remove suspension" at bounding box center [203, 301] width 144 height 23
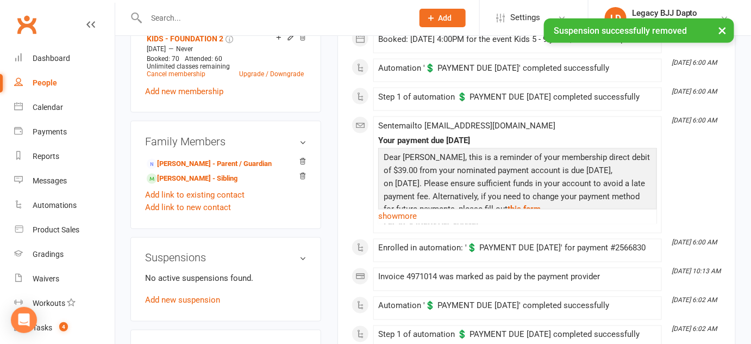
scroll to position [519, 0]
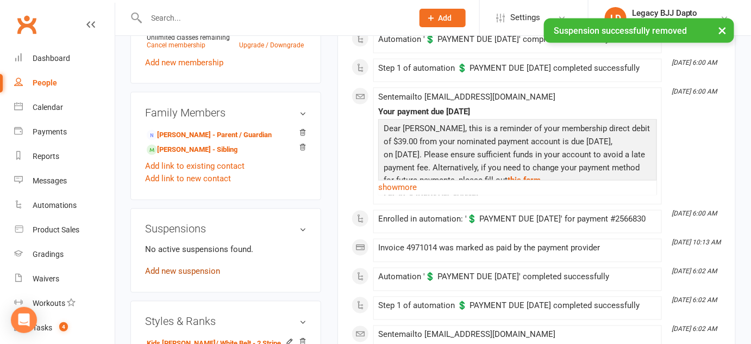
click at [176, 276] on link "Add new suspension" at bounding box center [182, 271] width 75 height 10
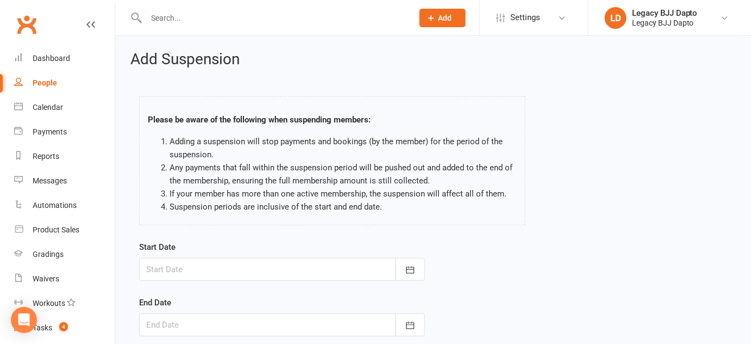
click at [208, 273] on div at bounding box center [282, 269] width 286 height 23
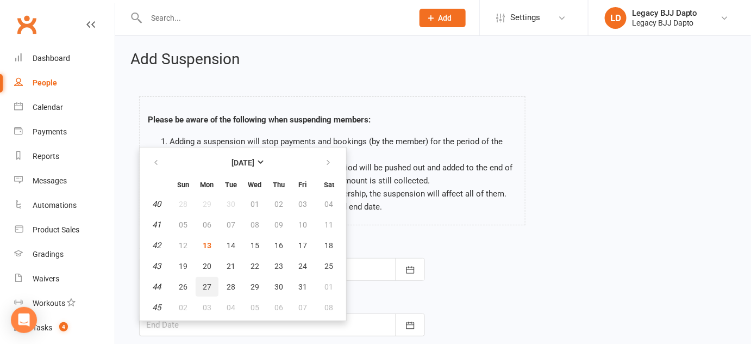
click at [213, 279] on button "27" at bounding box center [207, 287] width 23 height 20
type input "[DATE]"
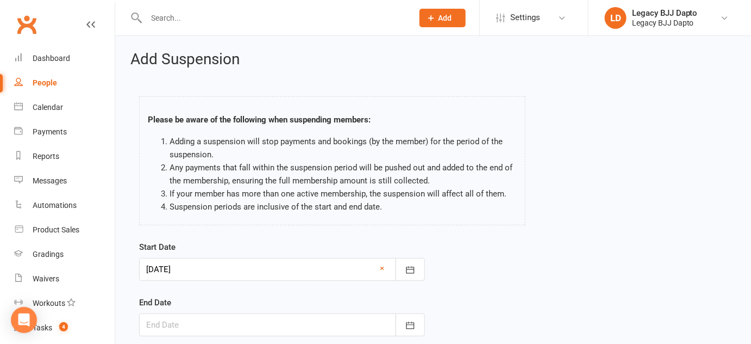
click at [244, 326] on div at bounding box center [282, 324] width 286 height 23
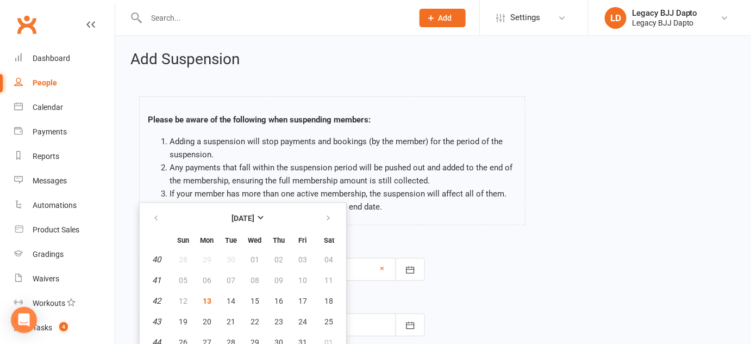
scroll to position [26, 0]
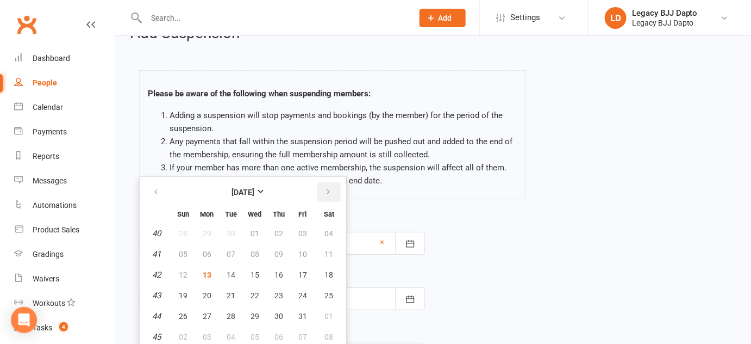
click at [326, 190] on icon "button" at bounding box center [329, 192] width 8 height 9
click at [308, 250] on button "07" at bounding box center [302, 254] width 23 height 20
type input "07 Nov 2025"
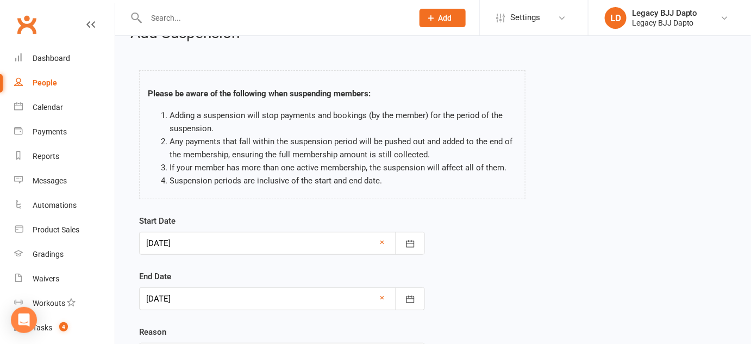
scroll to position [133, 0]
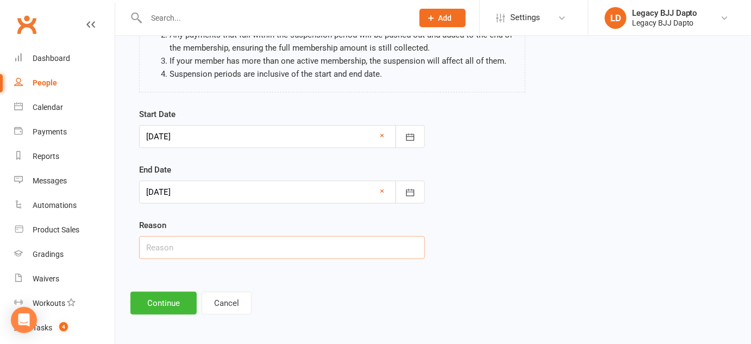
click at [290, 250] on input "text" at bounding box center [282, 247] width 286 height 23
type input "J"
type input "Holiday in Bali"
click at [171, 295] on button "Continue" at bounding box center [164, 302] width 66 height 23
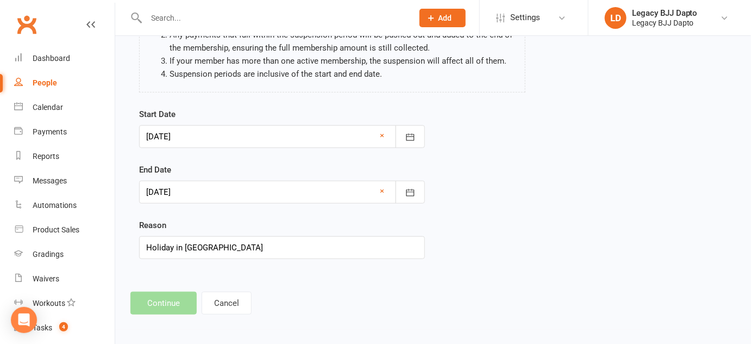
scroll to position [0, 0]
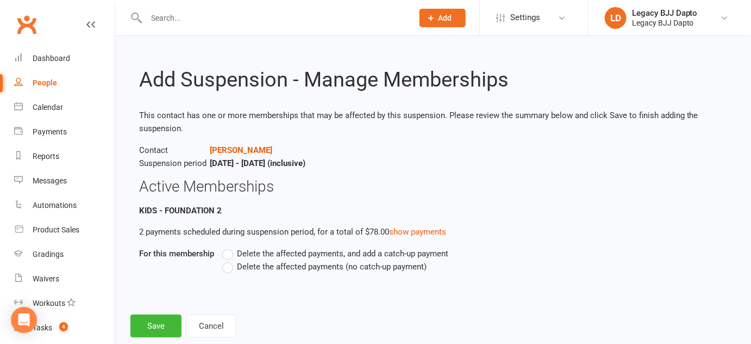
click at [237, 254] on label "Delete the affected payments, and add a catch-up payment" at bounding box center [335, 253] width 226 height 13
click at [229, 247] on input "Delete the affected payments, and add a catch-up payment" at bounding box center [225, 247] width 7 height 0
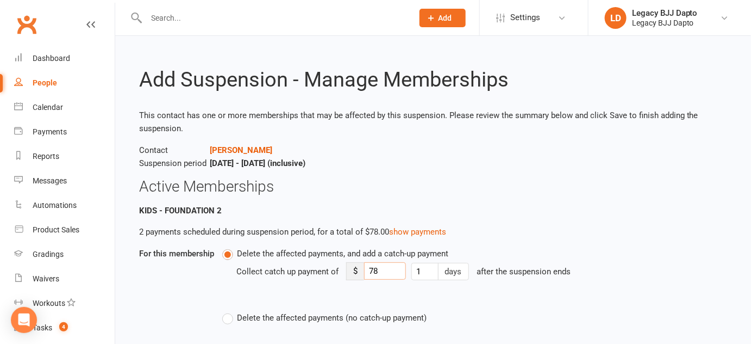
click at [387, 272] on input "78" at bounding box center [385, 270] width 42 height 17
type input "7"
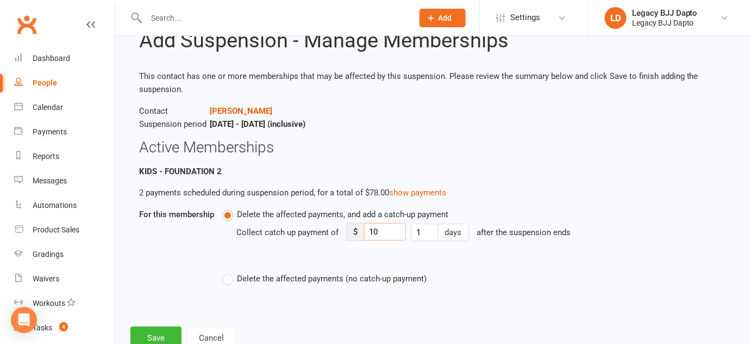
scroll to position [75, 0]
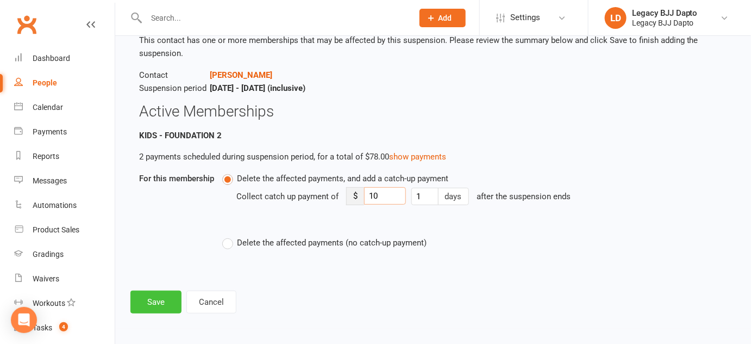
type input "10"
click at [158, 297] on button "Save" at bounding box center [156, 301] width 51 height 23
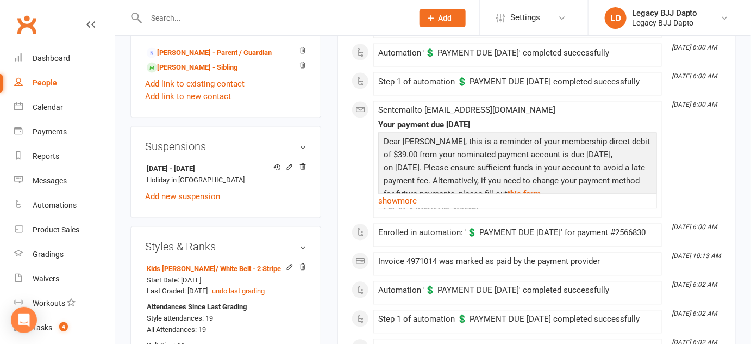
scroll to position [600, 0]
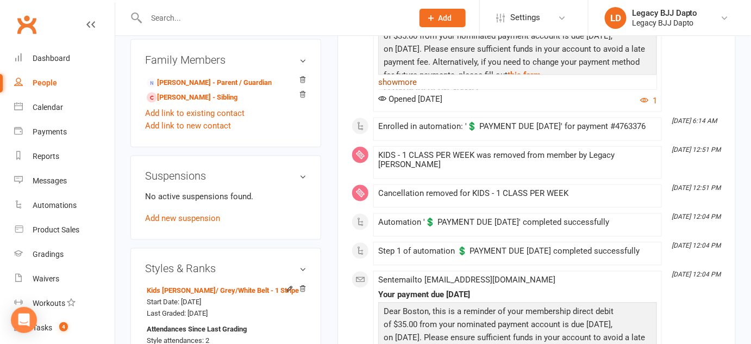
scroll to position [569, 0]
click at [407, 90] on link "show more" at bounding box center [517, 82] width 279 height 15
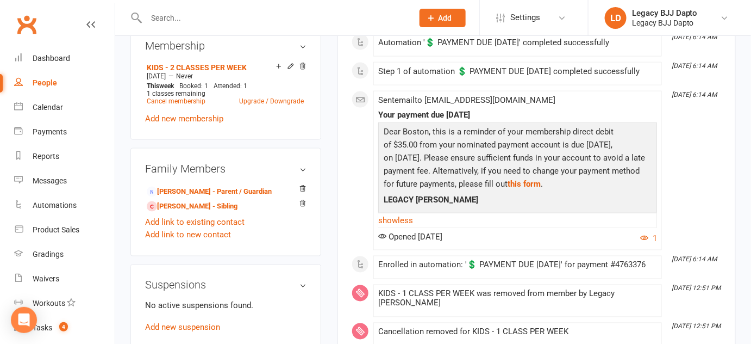
scroll to position [461, 0]
click at [433, 77] on div "Step 1 of automation 💲 PAYMENT DUE [DATE] completed successfully" at bounding box center [517, 71] width 279 height 9
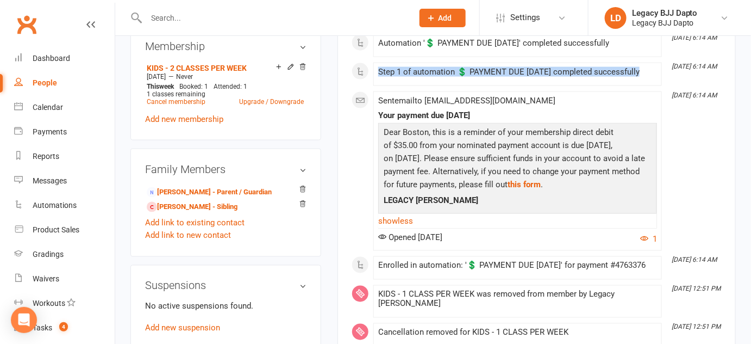
click at [433, 77] on div "Step 1 of automation 💲 PAYMENT DUE [DATE] completed successfully" at bounding box center [517, 71] width 279 height 9
click at [428, 77] on div "Step 1 of automation 💲 PAYMENT DUE [DATE] completed successfully" at bounding box center [517, 71] width 279 height 9
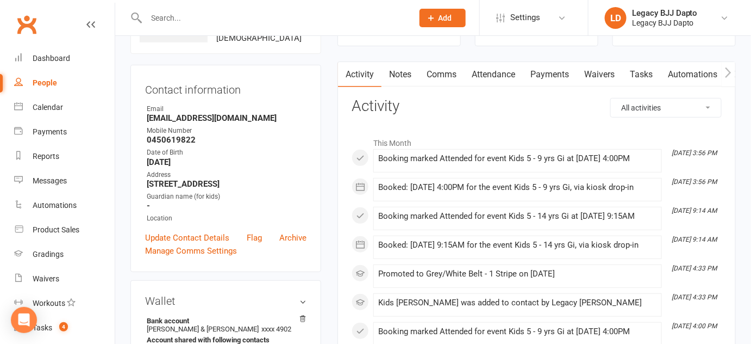
scroll to position [0, 0]
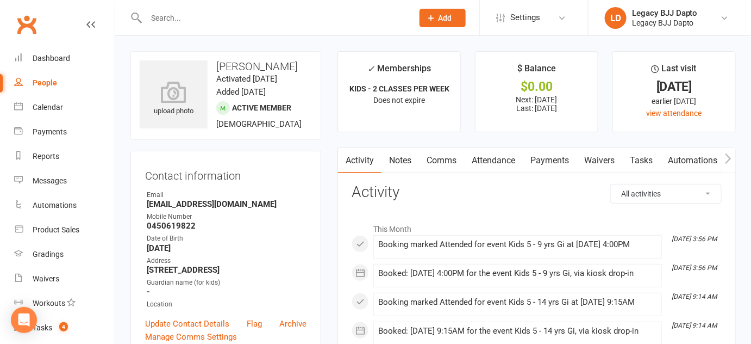
click at [251, 66] on h3 "[PERSON_NAME]" at bounding box center [226, 66] width 172 height 12
click at [240, 66] on h3 "[PERSON_NAME]" at bounding box center [226, 66] width 172 height 12
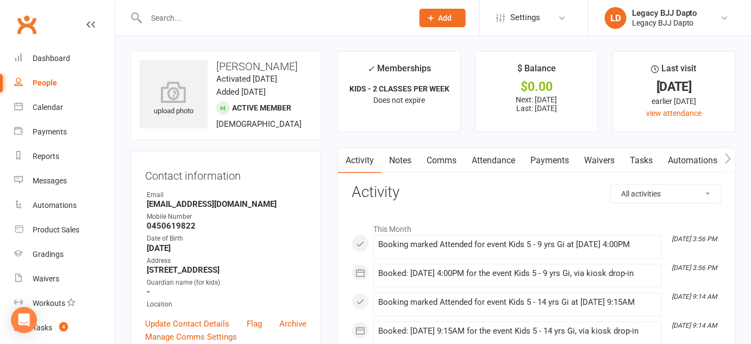
click at [240, 66] on h3 "[PERSON_NAME]" at bounding box center [226, 66] width 172 height 12
click at [62, 79] on link "People" at bounding box center [64, 83] width 101 height 24
select select "100"
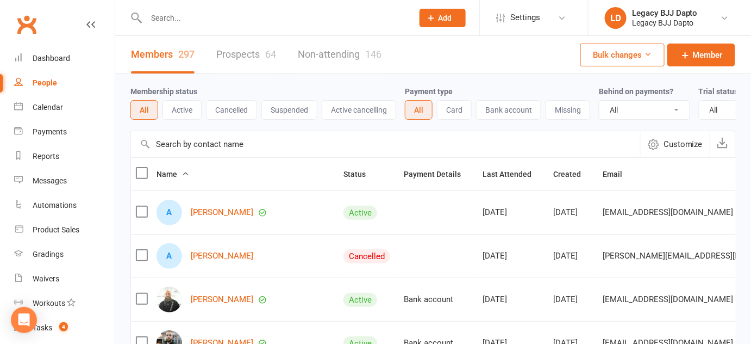
click at [188, 23] on input "text" at bounding box center [274, 17] width 263 height 15
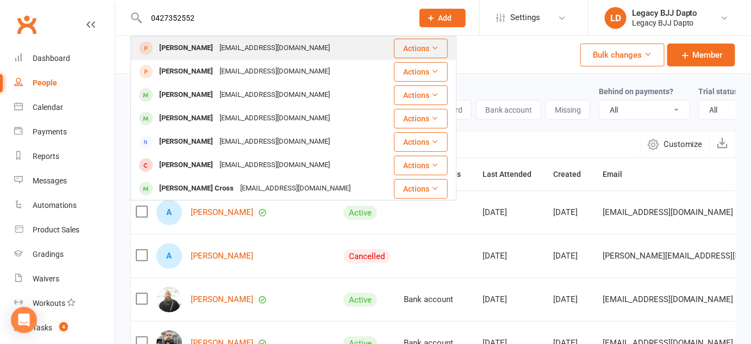
type input "0427352552"
click at [176, 47] on div "[PERSON_NAME]" at bounding box center [186, 48] width 60 height 16
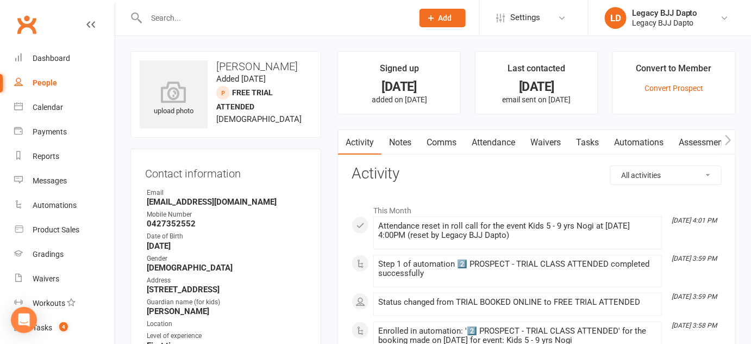
click at [177, 19] on input "text" at bounding box center [274, 17] width 263 height 15
click at [153, 225] on strong "0427352552" at bounding box center [227, 224] width 160 height 10
copy strong "0427352552"
click at [158, 16] on input "text" at bounding box center [274, 17] width 263 height 15
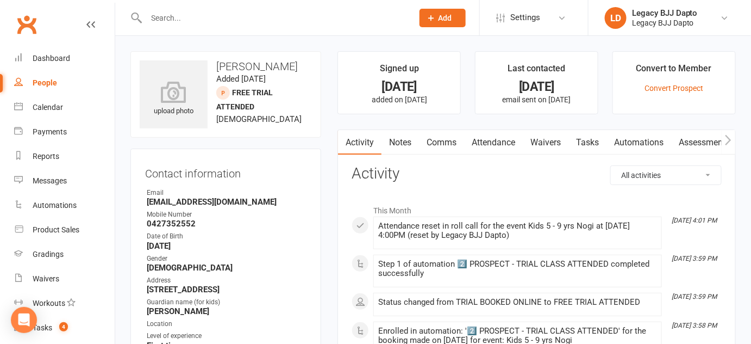
paste input "0427352552"
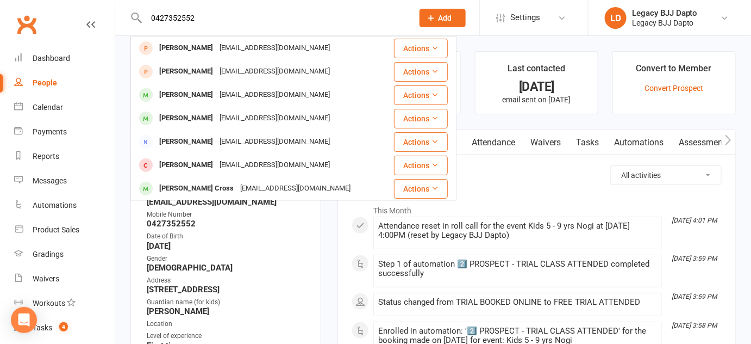
type input "0427352552"
click at [560, 90] on div "[DATE]" at bounding box center [537, 86] width 103 height 11
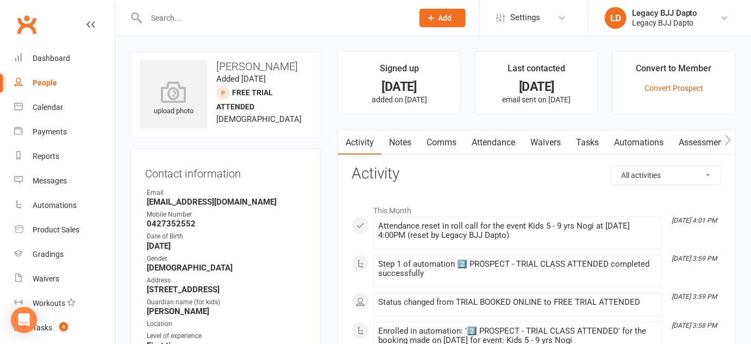
click at [225, 66] on h3 "[PERSON_NAME]" at bounding box center [226, 66] width 172 height 12
click at [225, 65] on h3 "[PERSON_NAME]" at bounding box center [226, 66] width 172 height 12
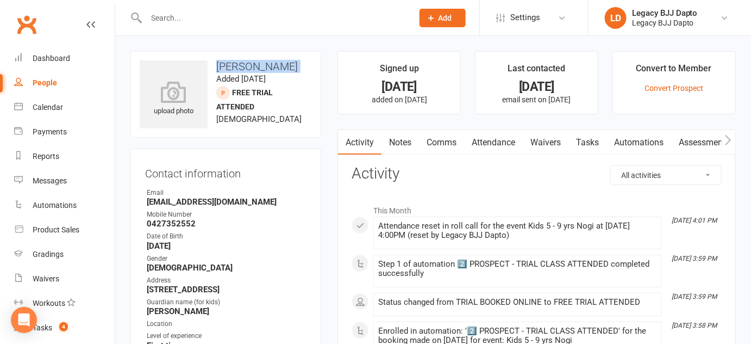
drag, startPoint x: 225, startPoint y: 65, endPoint x: 248, endPoint y: 64, distance: 23.4
click at [248, 64] on h3 "[PERSON_NAME]" at bounding box center [226, 66] width 172 height 12
drag, startPoint x: 248, startPoint y: 64, endPoint x: 261, endPoint y: 64, distance: 13.1
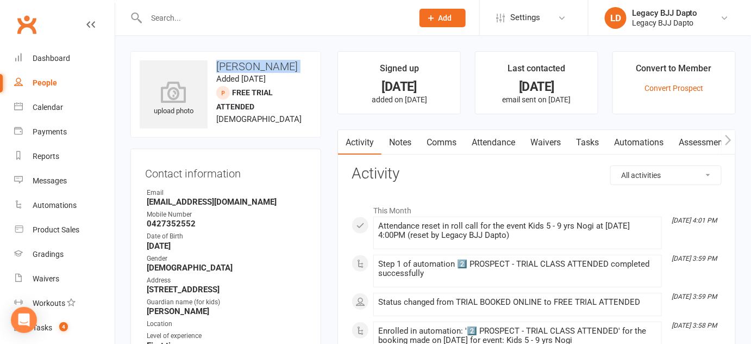
click at [261, 64] on h3 "[PERSON_NAME]" at bounding box center [226, 66] width 172 height 12
drag, startPoint x: 261, startPoint y: 64, endPoint x: 267, endPoint y: 66, distance: 6.4
click at [267, 66] on h3 "[PERSON_NAME]" at bounding box center [226, 66] width 172 height 12
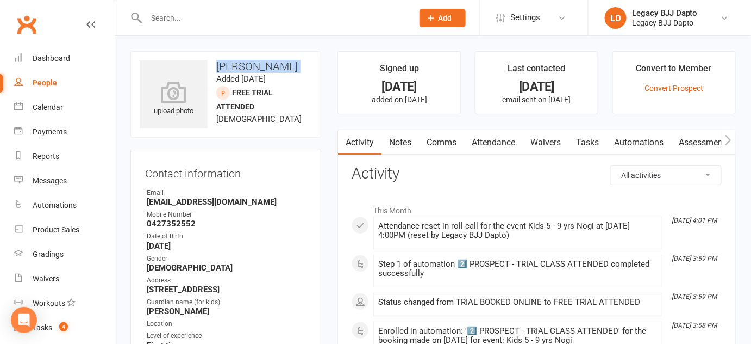
click at [267, 66] on h3 "[PERSON_NAME]" at bounding box center [226, 66] width 172 height 12
click at [276, 68] on h3 "[PERSON_NAME]" at bounding box center [226, 66] width 172 height 12
click at [293, 63] on h3 "[PERSON_NAME]" at bounding box center [226, 66] width 172 height 12
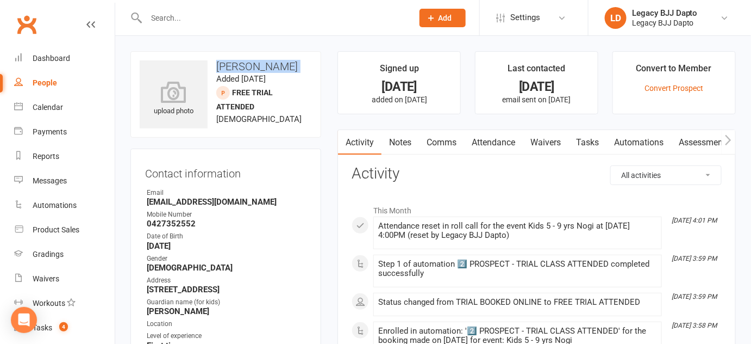
click at [293, 63] on h3 "[PERSON_NAME]" at bounding box center [226, 66] width 172 height 12
click at [167, 13] on input "text" at bounding box center [274, 17] width 263 height 15
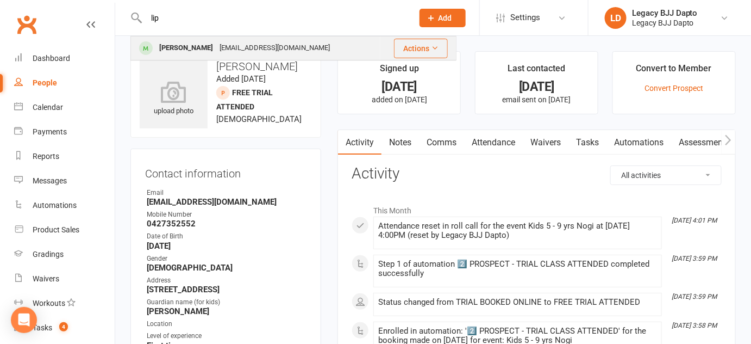
type input "lip"
click at [166, 47] on div "[PERSON_NAME]" at bounding box center [186, 48] width 60 height 16
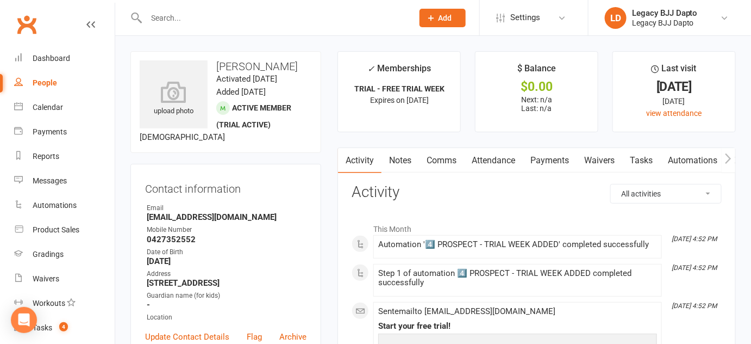
scroll to position [5, 0]
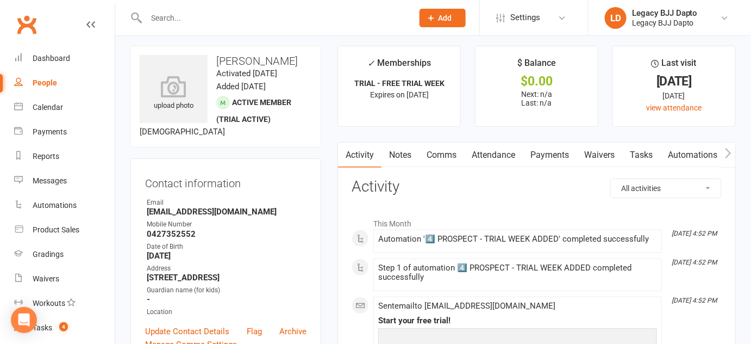
click at [183, 17] on input "text" at bounding box center [274, 17] width 263 height 15
click at [366, 65] on li "✓ Memberships TRIAL - FREE TRIAL WEEK Expires on 15th October, 2025" at bounding box center [399, 86] width 123 height 81
click at [161, 18] on input "text" at bounding box center [274, 17] width 263 height 15
click at [269, 61] on h3 "[PERSON_NAME]" at bounding box center [226, 61] width 172 height 12
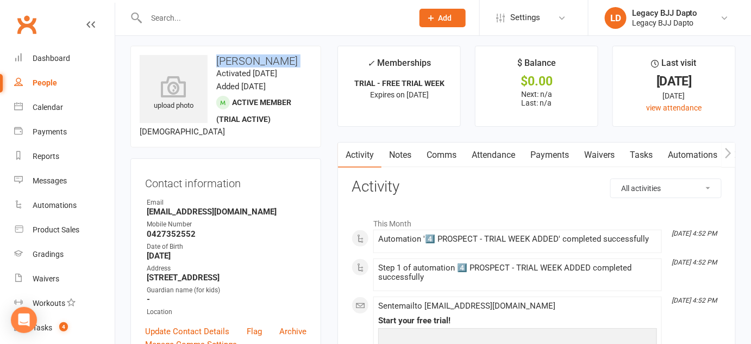
click at [268, 59] on h3 "[PERSON_NAME]" at bounding box center [226, 61] width 172 height 12
click at [279, 59] on h3 "[PERSON_NAME]" at bounding box center [226, 61] width 172 height 12
drag, startPoint x: 279, startPoint y: 59, endPoint x: 271, endPoint y: 59, distance: 7.6
click at [271, 59] on h3 "[PERSON_NAME]" at bounding box center [226, 61] width 172 height 12
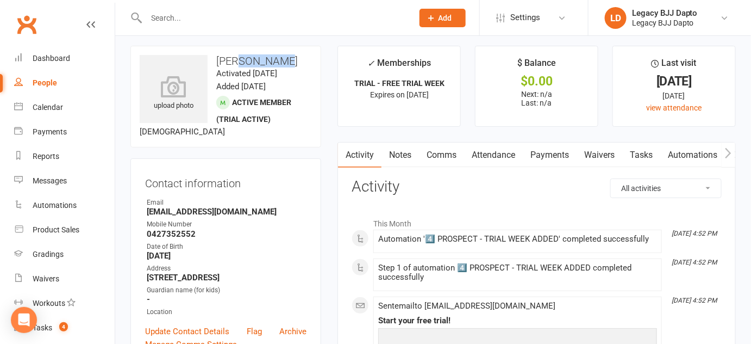
click at [271, 59] on h3 "[PERSON_NAME]" at bounding box center [226, 61] width 172 height 12
drag, startPoint x: 271, startPoint y: 59, endPoint x: 266, endPoint y: 58, distance: 5.5
click at [266, 58] on h3 "[PERSON_NAME]" at bounding box center [226, 61] width 172 height 12
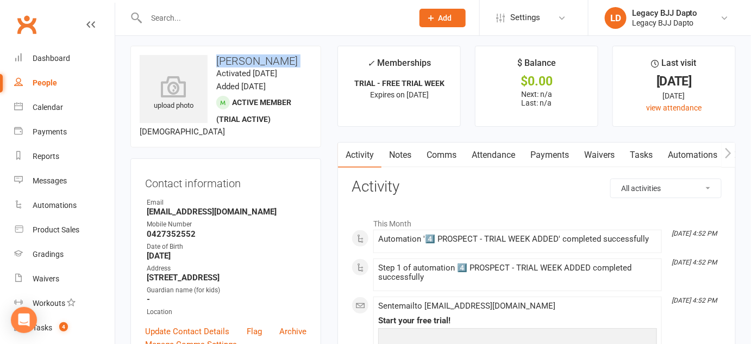
click at [266, 58] on h3 "[PERSON_NAME]" at bounding box center [226, 61] width 172 height 12
click at [260, 58] on h3 "[PERSON_NAME]" at bounding box center [226, 61] width 172 height 12
click at [250, 60] on h3 "[PERSON_NAME]" at bounding box center [226, 61] width 172 height 12
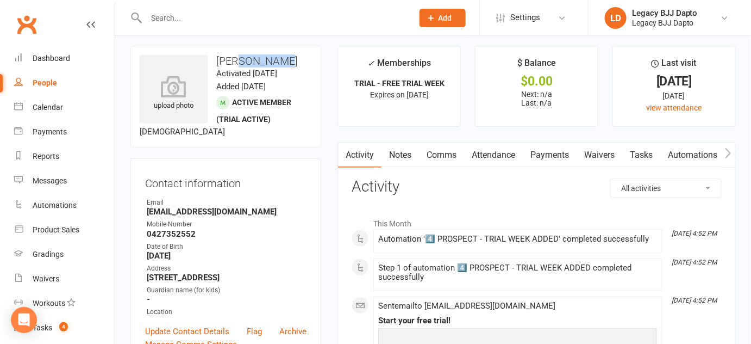
click at [250, 60] on h3 "[PERSON_NAME]" at bounding box center [226, 61] width 172 height 12
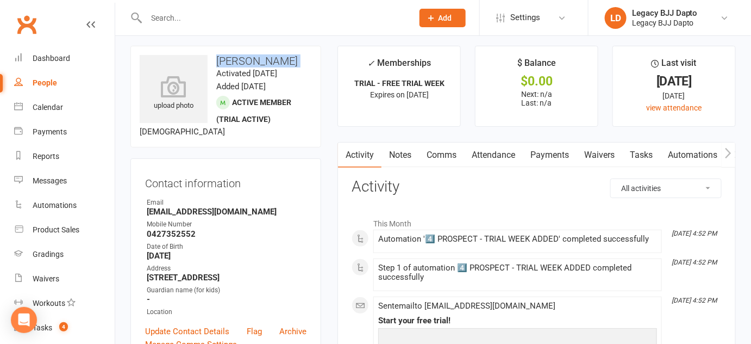
click at [246, 60] on h3 "[PERSON_NAME]" at bounding box center [226, 61] width 172 height 12
drag, startPoint x: 377, startPoint y: 69, endPoint x: 394, endPoint y: 59, distance: 19.8
click at [394, 59] on div "✓ Memberships" at bounding box center [400, 66] width 64 height 20
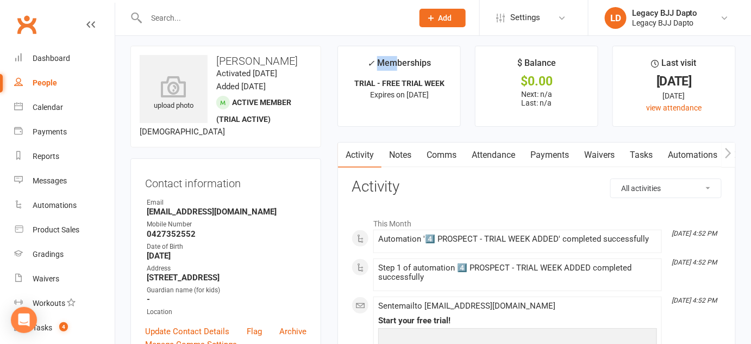
click at [394, 59] on div "✓ Memberships" at bounding box center [400, 66] width 64 height 20
drag, startPoint x: 394, startPoint y: 59, endPoint x: 401, endPoint y: 59, distance: 7.1
click at [401, 59] on div "✓ Memberships" at bounding box center [400, 66] width 64 height 20
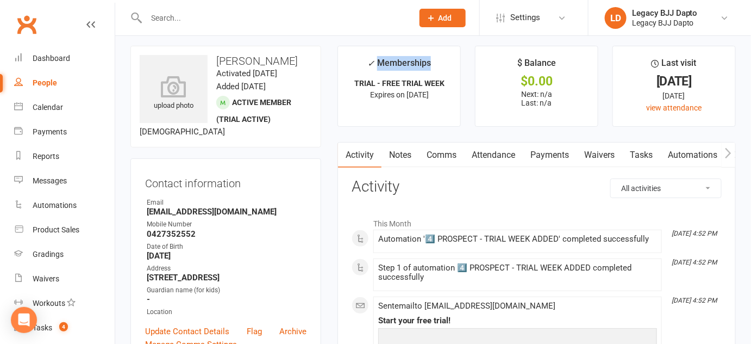
click at [401, 59] on div "✓ Memberships" at bounding box center [400, 66] width 64 height 20
drag, startPoint x: 401, startPoint y: 59, endPoint x: 389, endPoint y: 60, distance: 12.0
click at [389, 60] on div "✓ Memberships" at bounding box center [400, 66] width 64 height 20
click at [403, 58] on div "✓ Memberships" at bounding box center [400, 66] width 64 height 20
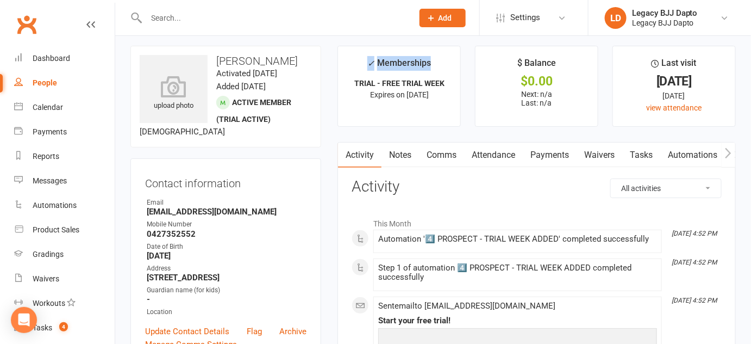
drag, startPoint x: 403, startPoint y: 58, endPoint x: 383, endPoint y: 66, distance: 21.7
click at [383, 66] on div "✓ Memberships" at bounding box center [400, 66] width 64 height 20
drag, startPoint x: 383, startPoint y: 66, endPoint x: 377, endPoint y: 63, distance: 6.6
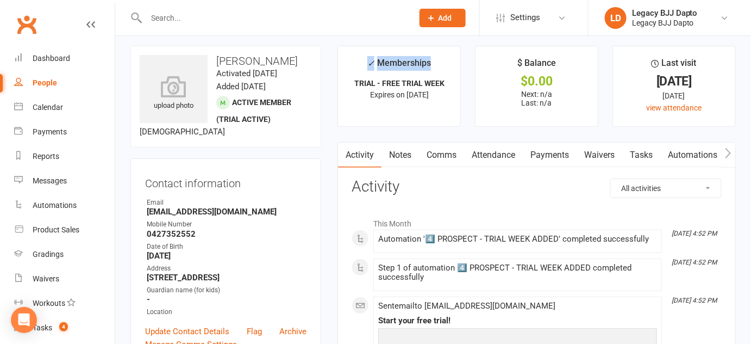
click at [377, 63] on div "✓ Memberships" at bounding box center [400, 66] width 64 height 20
click at [378, 63] on div "✓ Memberships" at bounding box center [400, 66] width 64 height 20
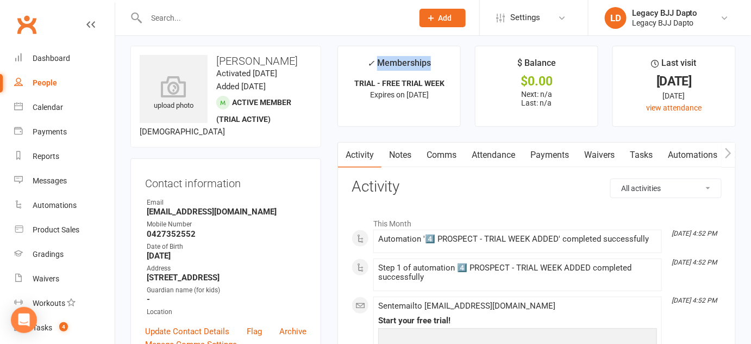
click at [378, 63] on div "✓ Memberships" at bounding box center [400, 66] width 64 height 20
drag, startPoint x: 378, startPoint y: 63, endPoint x: 397, endPoint y: 60, distance: 18.6
click at [397, 60] on div "✓ Memberships" at bounding box center [400, 66] width 64 height 20
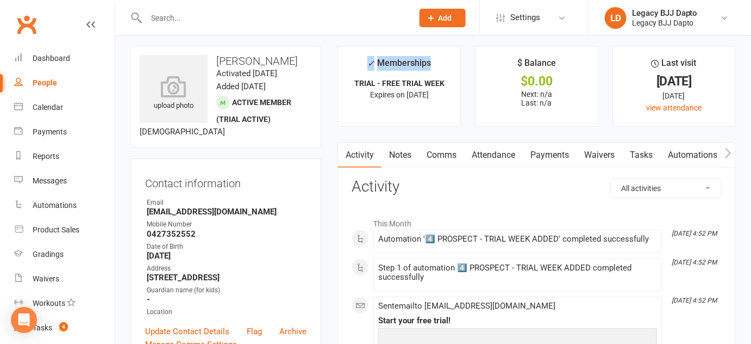
click at [397, 60] on div "✓ Memberships" at bounding box center [400, 66] width 64 height 20
drag, startPoint x: 397, startPoint y: 60, endPoint x: 406, endPoint y: 60, distance: 9.2
click at [406, 60] on div "✓ Memberships" at bounding box center [400, 66] width 64 height 20
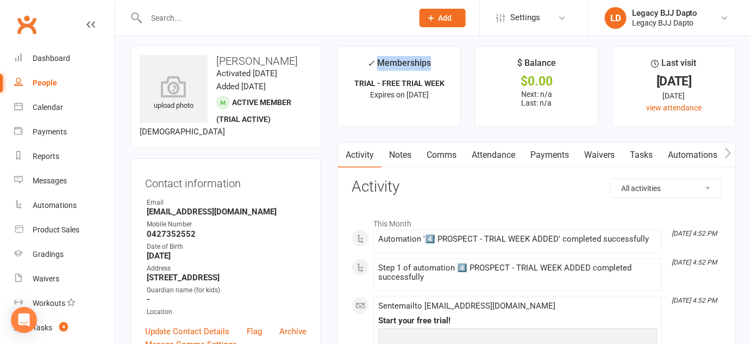
click at [406, 60] on div "✓ Memberships" at bounding box center [400, 66] width 64 height 20
drag, startPoint x: 406, startPoint y: 60, endPoint x: 411, endPoint y: 66, distance: 7.4
click at [411, 66] on div "✓ Memberships" at bounding box center [400, 66] width 64 height 20
click at [407, 66] on div "✓ Memberships" at bounding box center [400, 66] width 64 height 20
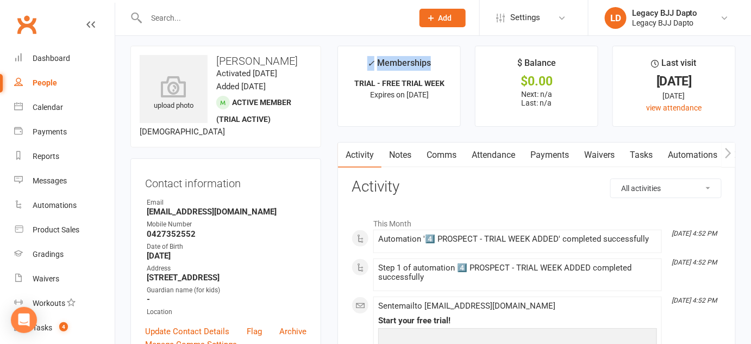
click at [407, 66] on div "✓ Memberships" at bounding box center [400, 66] width 64 height 20
click at [414, 63] on div "✓ Memberships" at bounding box center [400, 66] width 64 height 20
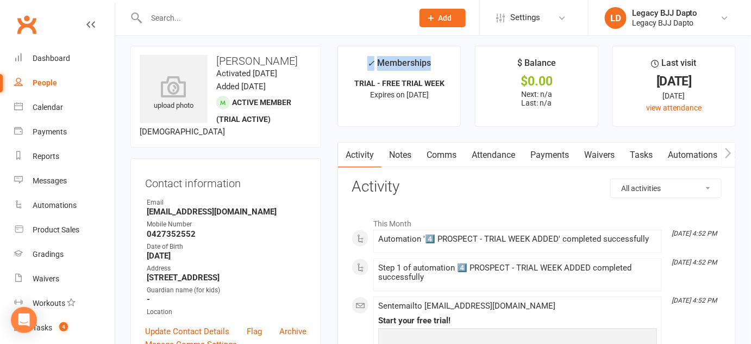
click at [410, 65] on div "✓ Memberships" at bounding box center [400, 66] width 64 height 20
click at [403, 79] on strong "TRIAL - FREE TRIAL WEEK" at bounding box center [400, 83] width 90 height 9
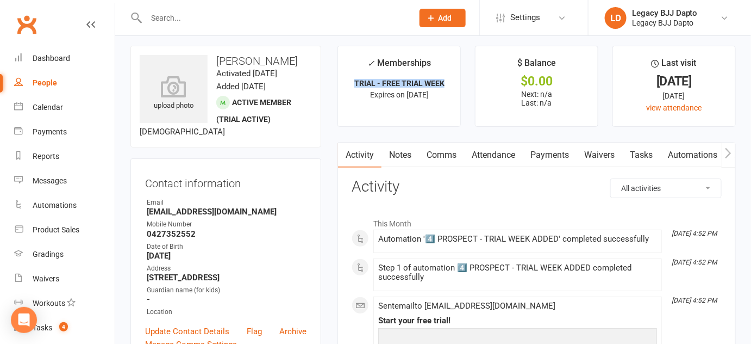
click at [403, 79] on strong "TRIAL - FREE TRIAL WEEK" at bounding box center [400, 83] width 90 height 9
drag, startPoint x: 403, startPoint y: 79, endPoint x: 406, endPoint y: 62, distance: 17.2
click at [406, 62] on li "✓ Memberships TRIAL - FREE TRIAL WEEK Expires on 15th October, 2025" at bounding box center [399, 86] width 123 height 81
click at [406, 62] on div "✓ Memberships" at bounding box center [400, 66] width 64 height 20
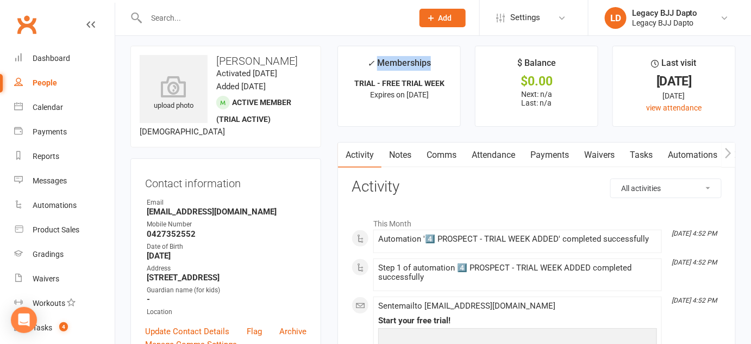
click at [406, 62] on div "✓ Memberships" at bounding box center [400, 66] width 64 height 20
drag, startPoint x: 406, startPoint y: 62, endPoint x: 404, endPoint y: 72, distance: 10.0
click at [404, 72] on div "✓ Memberships" at bounding box center [400, 66] width 64 height 20
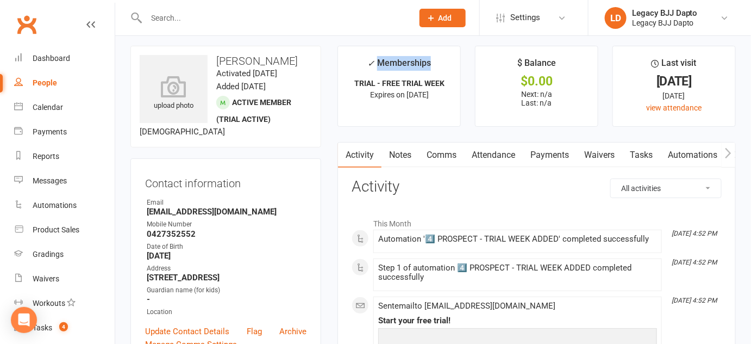
click at [404, 72] on div "✓ Memberships" at bounding box center [400, 66] width 64 height 20
drag, startPoint x: 404, startPoint y: 72, endPoint x: 412, endPoint y: 73, distance: 7.8
click at [412, 73] on div "✓ Memberships" at bounding box center [400, 66] width 64 height 20
drag, startPoint x: 412, startPoint y: 73, endPoint x: 420, endPoint y: 75, distance: 8.9
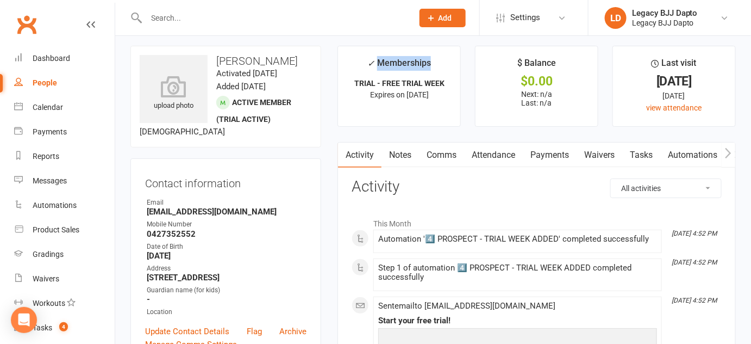
click at [420, 75] on li "✓ Memberships TRIAL - FREE TRIAL WEEK Expires on 15th October, 2025" at bounding box center [399, 86] width 123 height 81
click at [433, 79] on strong "TRIAL - FREE TRIAL WEEK" at bounding box center [400, 83] width 90 height 9
drag, startPoint x: 433, startPoint y: 78, endPoint x: 343, endPoint y: 53, distance: 94.3
click at [343, 53] on li "✓ Memberships TRIAL - FREE TRIAL WEEK Expires on 15th October, 2025" at bounding box center [399, 86] width 123 height 81
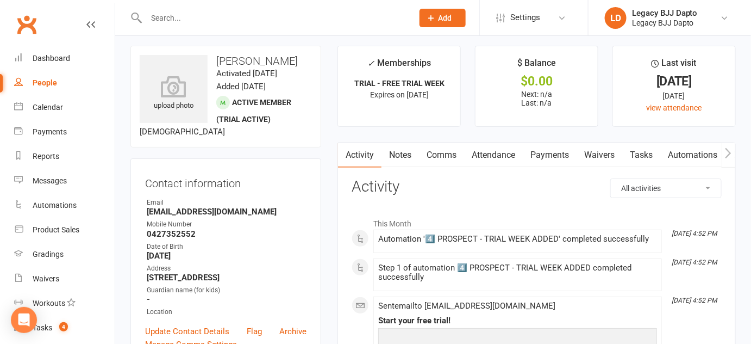
drag, startPoint x: 343, startPoint y: 53, endPoint x: 447, endPoint y: 104, distance: 116.5
click at [447, 104] on li "✓ Memberships TRIAL - FREE TRIAL WEEK Expires on 15th October, 2025" at bounding box center [399, 86] width 123 height 81
click at [401, 63] on div "✓ Memberships" at bounding box center [400, 66] width 64 height 20
click at [287, 15] on input "text" at bounding box center [274, 17] width 263 height 15
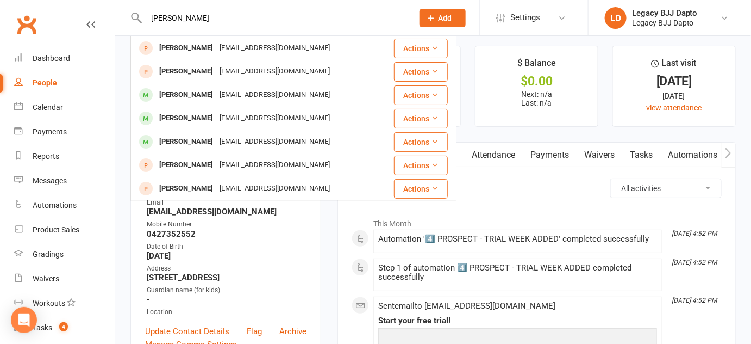
type input "campbell"
click at [516, 98] on p "Next: n/a Last: n/a" at bounding box center [537, 98] width 103 height 17
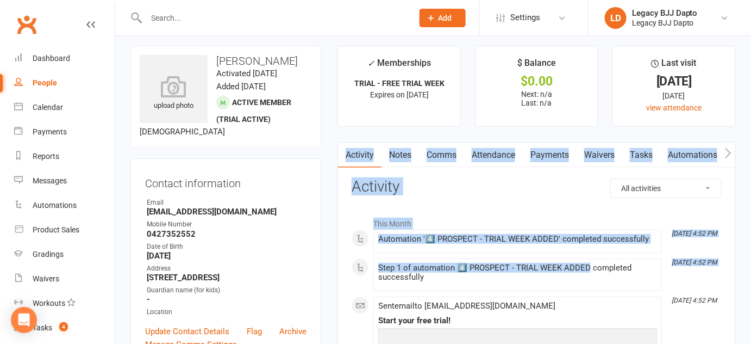
drag, startPoint x: 544, startPoint y: 127, endPoint x: 563, endPoint y: 256, distance: 130.8
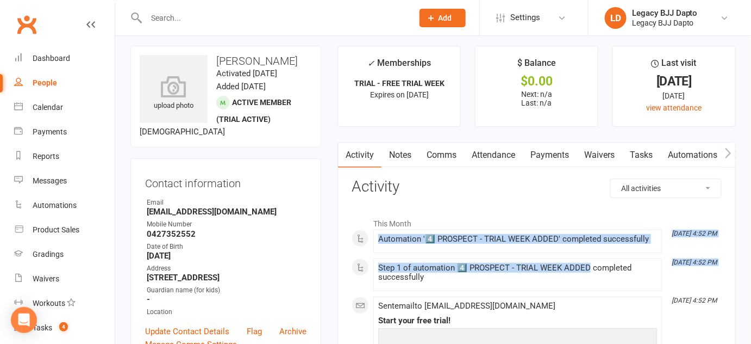
drag, startPoint x: 563, startPoint y: 256, endPoint x: 555, endPoint y: 204, distance: 52.2
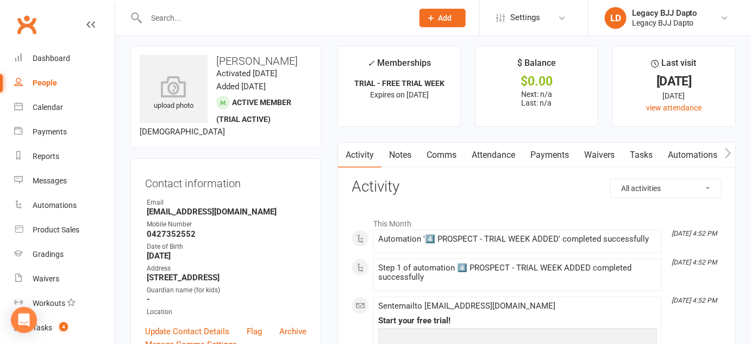
click at [240, 21] on input "text" at bounding box center [274, 17] width 263 height 15
type input "k"
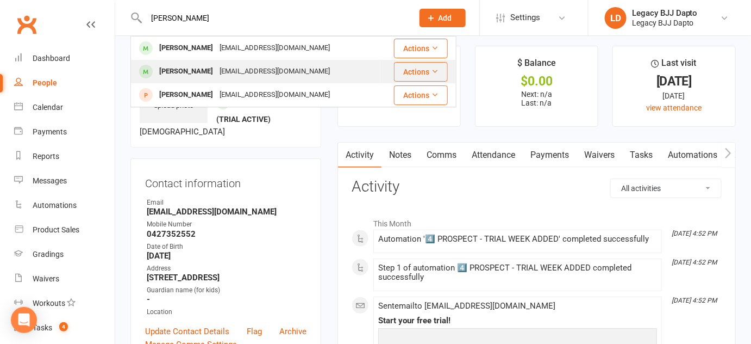
type input "jake"
click at [188, 75] on div "[PERSON_NAME]" at bounding box center [186, 72] width 60 height 16
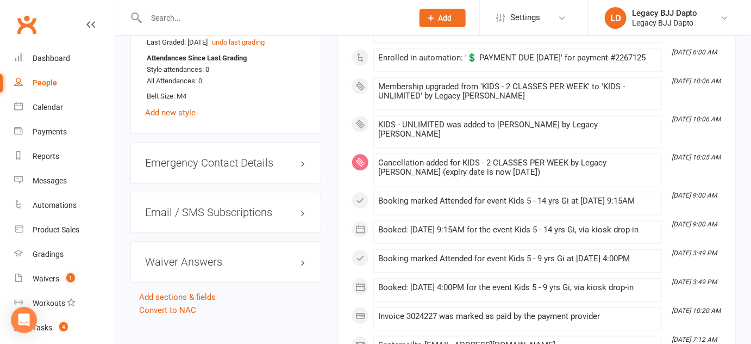
scroll to position [800, 0]
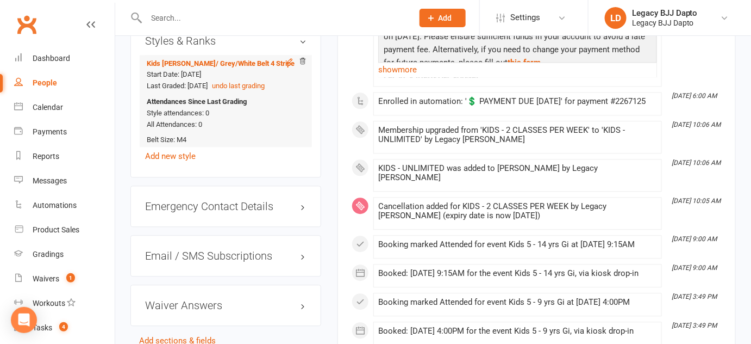
click at [287, 60] on icon at bounding box center [290, 61] width 8 height 8
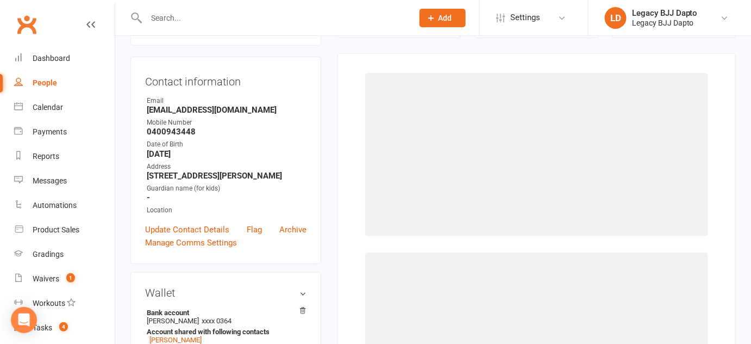
scroll to position [92, 0]
select select "3223"
select select "36166"
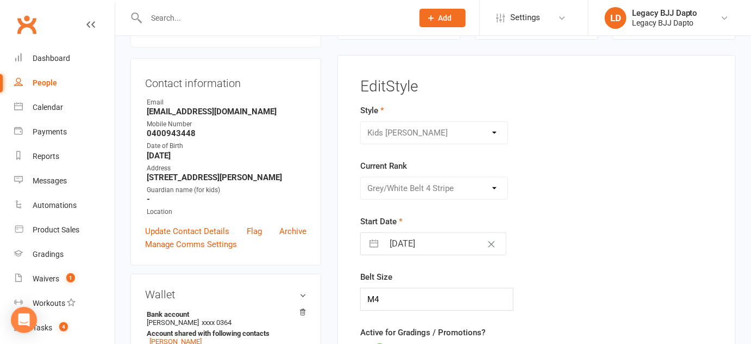
click at [423, 135] on div "Jiu Jitsu Kids [PERSON_NAME]" at bounding box center [435, 132] width 148 height 23
click at [477, 179] on div "Please Select Starting Rank White Belt White Belt - 1 Stripe White Belt - 2 Str…" at bounding box center [435, 188] width 148 height 23
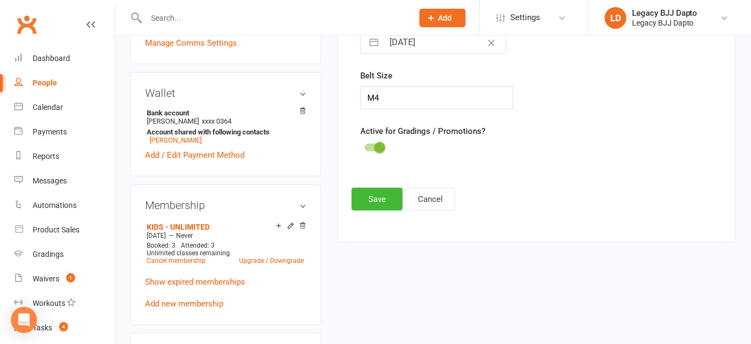
scroll to position [306, 0]
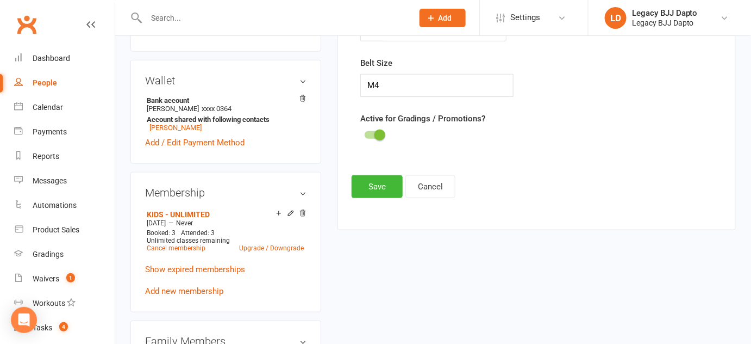
click at [423, 172] on div "Edit Style Style Jiu Jitsu Kids Jiu Jitsu Current Rank Please Select Starting R…" at bounding box center [537, 31] width 370 height 333
click at [423, 180] on button "Cancel" at bounding box center [431, 186] width 50 height 23
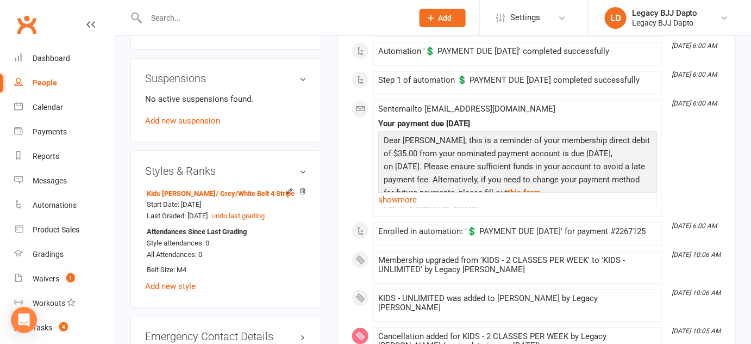
scroll to position [686, 0]
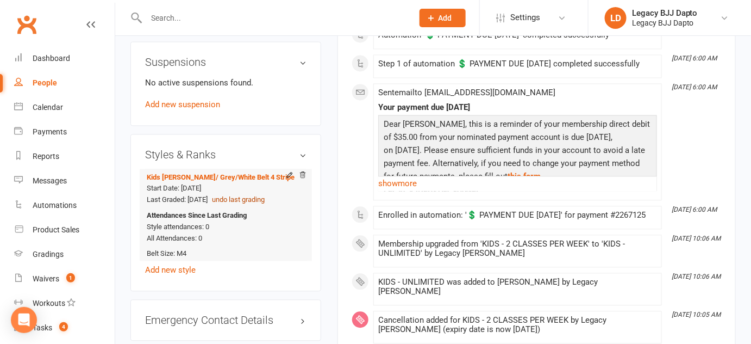
click at [255, 199] on button "undo last grading" at bounding box center [238, 200] width 53 height 11
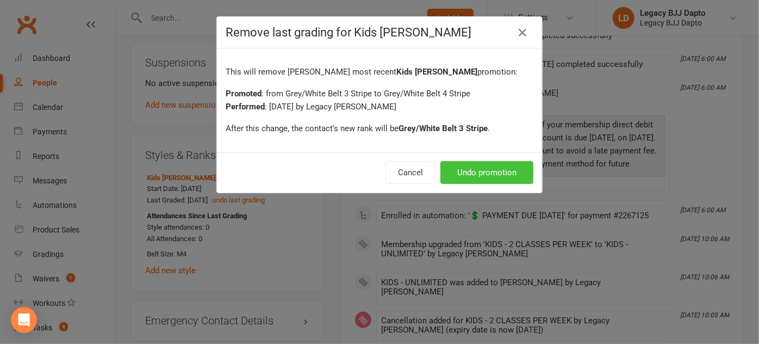
click at [455, 173] on button "Undo promotion" at bounding box center [486, 172] width 93 height 23
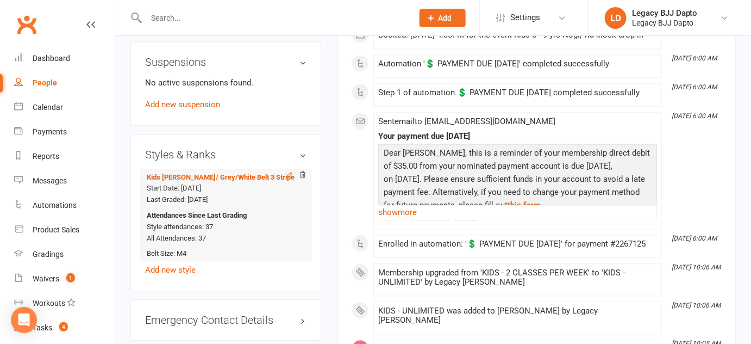
click at [288, 175] on icon at bounding box center [290, 175] width 5 height 5
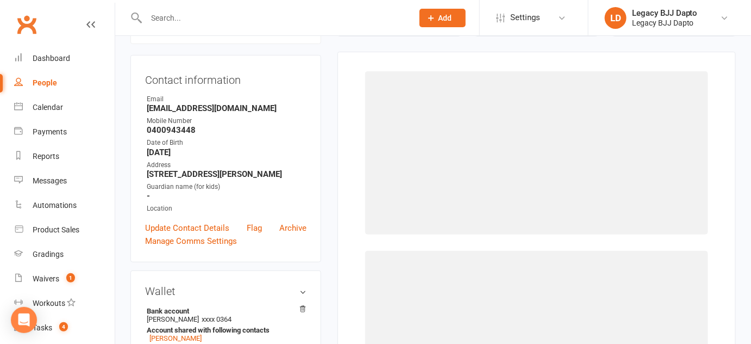
scroll to position [92, 0]
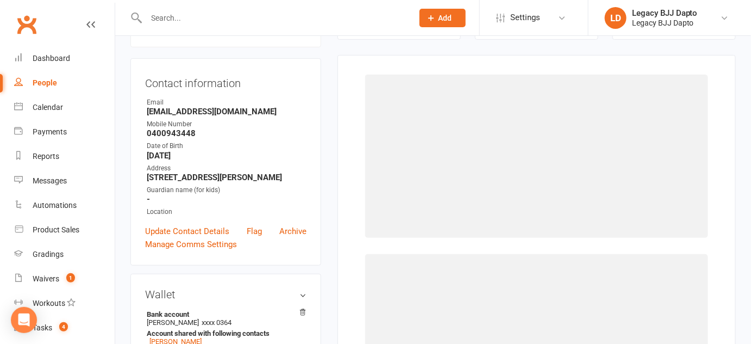
select select "3223"
select select "36165"
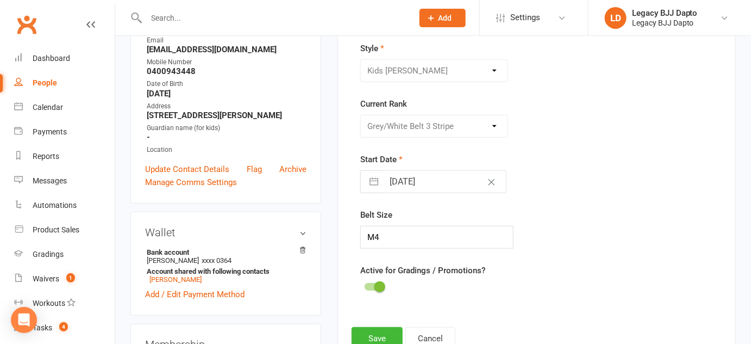
scroll to position [177, 0]
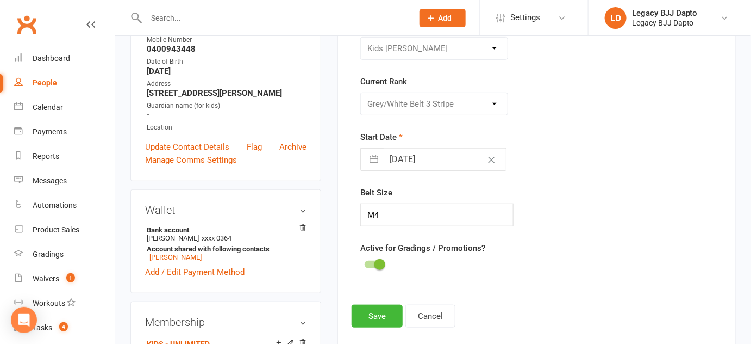
click at [502, 95] on div "Please Select Starting Rank White Belt White Belt - 1 Stripe White Belt - 2 Str…" at bounding box center [435, 103] width 148 height 23
select select "3"
select select "2025"
select select "4"
select select "2025"
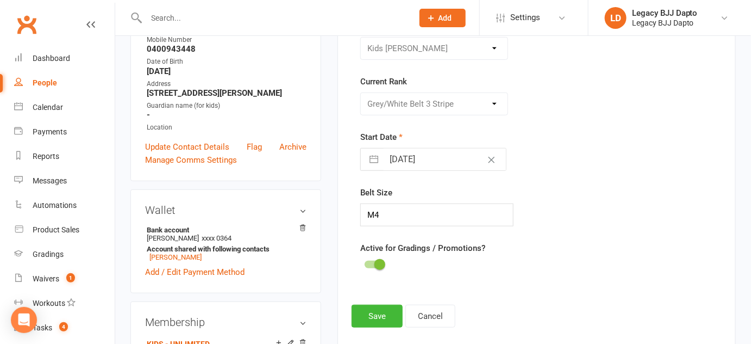
select select "5"
select select "2025"
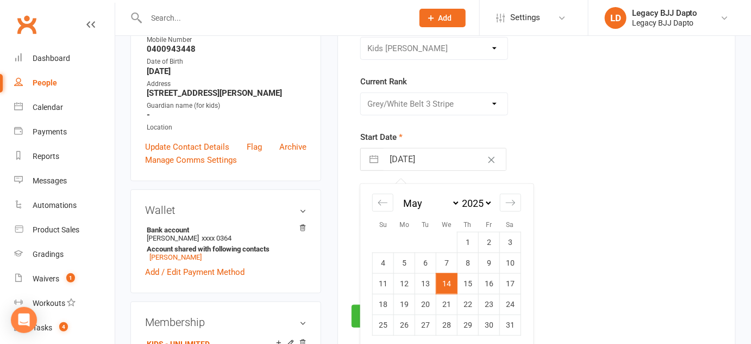
click at [406, 167] on input "14 May 2025" at bounding box center [445, 159] width 122 height 22
click at [445, 274] on td "14" at bounding box center [447, 283] width 21 height 21
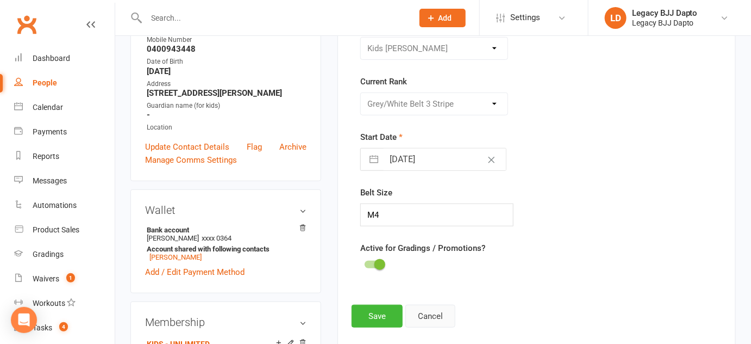
click at [427, 314] on button "Cancel" at bounding box center [431, 316] width 50 height 23
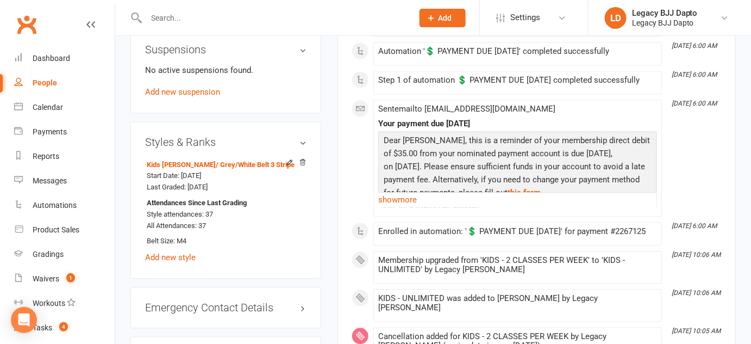
scroll to position [720, 0]
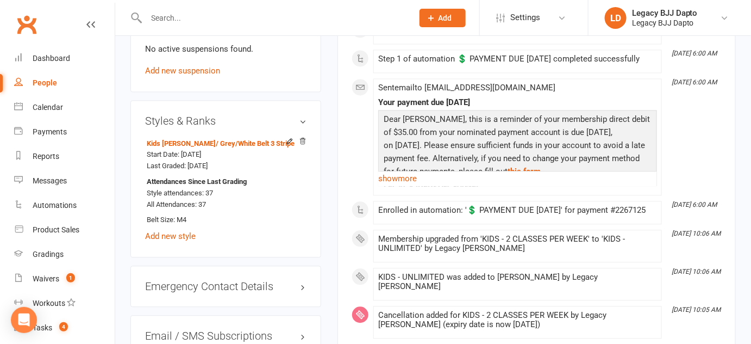
click at [42, 280] on div "Waivers" at bounding box center [46, 278] width 27 height 9
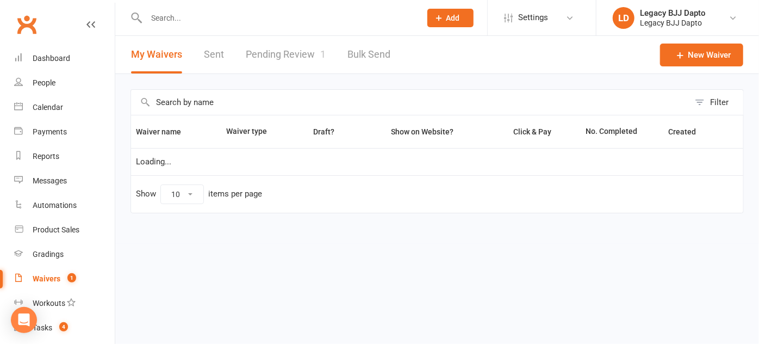
click at [279, 54] on link "Pending Review 1" at bounding box center [286, 55] width 80 height 38
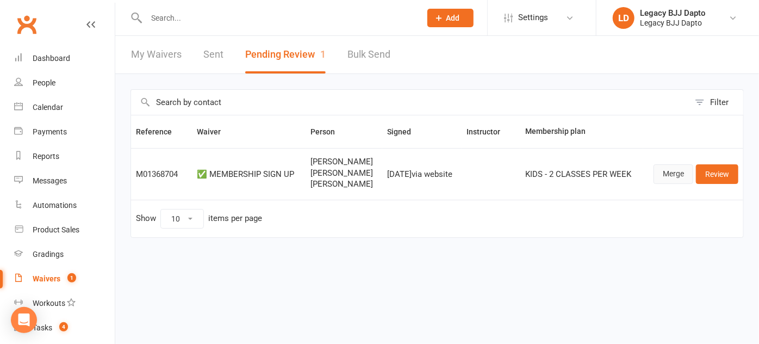
click at [686, 170] on link "Merge" at bounding box center [674, 174] width 40 height 20
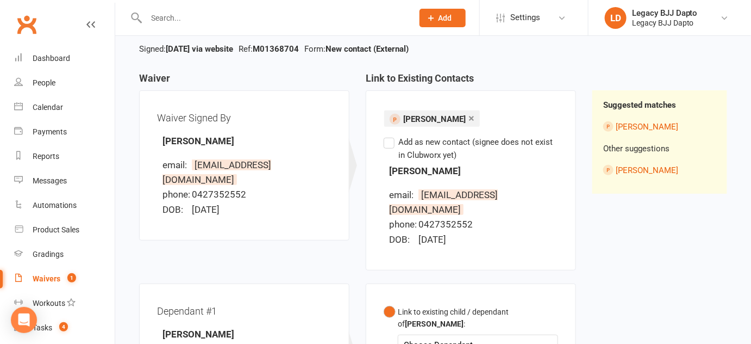
scroll to position [81, 0]
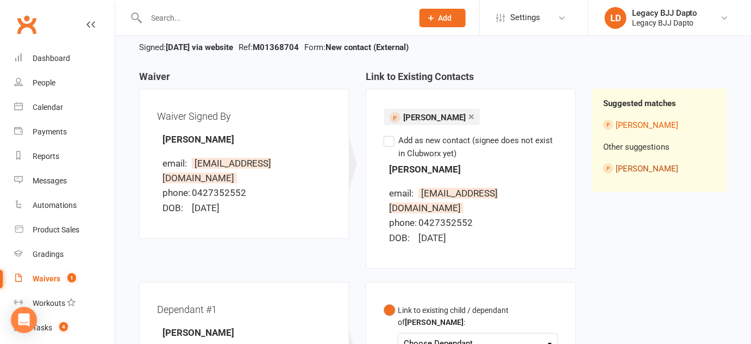
click at [645, 166] on link "[PERSON_NAME]" at bounding box center [647, 169] width 63 height 10
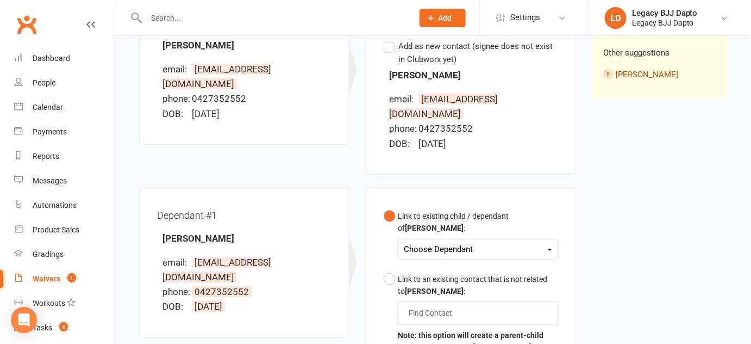
scroll to position [277, 0]
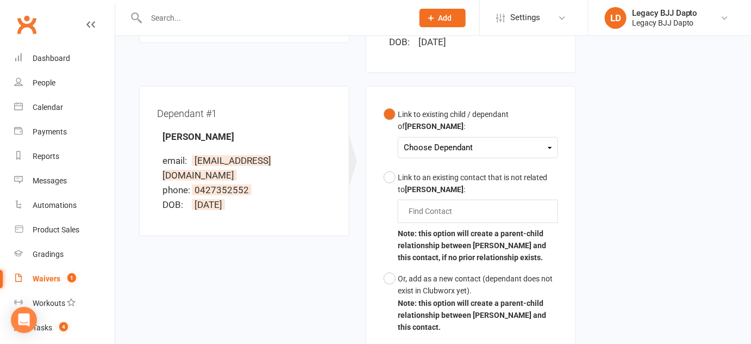
click at [531, 139] on div "Choose Dependant Ezra Campbell" at bounding box center [478, 147] width 160 height 21
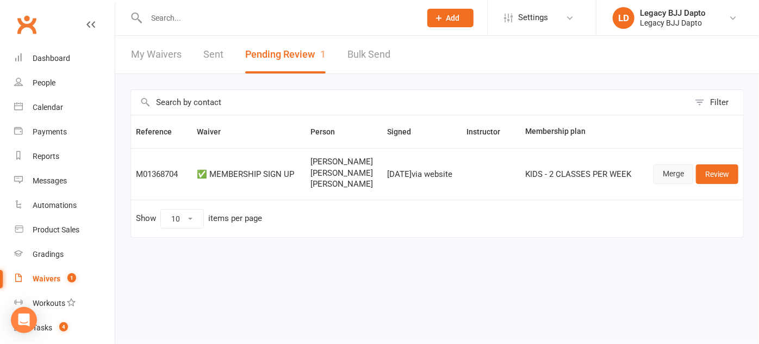
click at [666, 169] on link "Merge" at bounding box center [674, 174] width 40 height 20
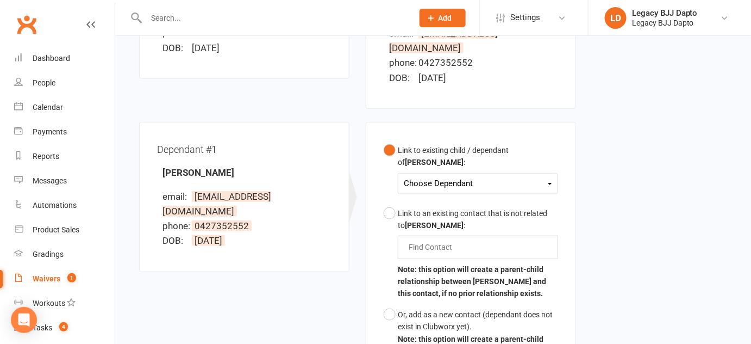
scroll to position [249, 0]
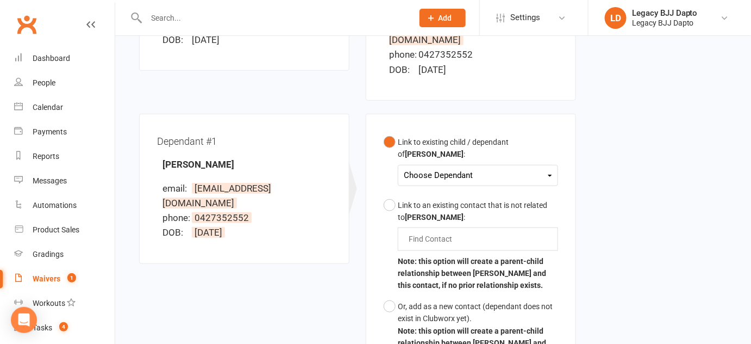
drag, startPoint x: 457, startPoint y: 159, endPoint x: 395, endPoint y: 152, distance: 62.3
click at [395, 152] on button "Link to existing child / dependant of Hamish Campbell : Choose Dependant Lip Ca…" at bounding box center [471, 163] width 175 height 63
click at [412, 168] on div "Choose Dependant" at bounding box center [478, 175] width 148 height 15
click at [431, 189] on link "Lip Campbell" at bounding box center [459, 200] width 108 height 23
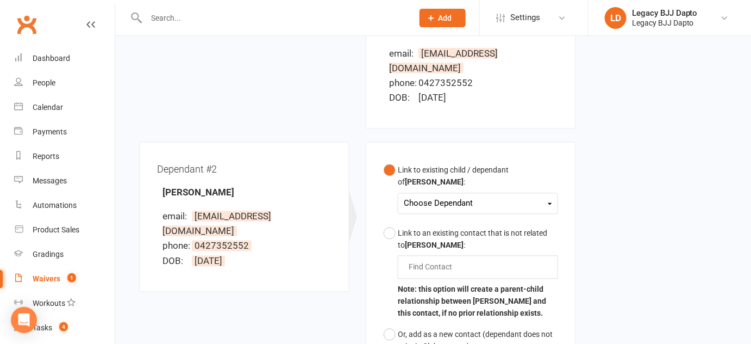
scroll to position [628, 0]
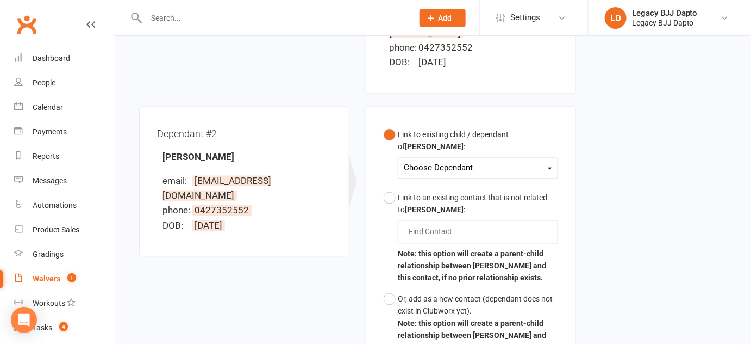
click at [403, 158] on div "Choose Dependant Lip Campbell" at bounding box center [478, 168] width 160 height 21
click at [430, 161] on div "Choose Dependant" at bounding box center [478, 168] width 148 height 15
click at [404, 220] on div "Find Contact" at bounding box center [478, 231] width 160 height 23
click at [394, 125] on button "Link to existing child / dependant of Hamish Campbell : Choose Dependant Lip Ca…" at bounding box center [471, 156] width 175 height 63
click at [414, 158] on div "Choose Dependant Lip Campbell" at bounding box center [478, 168] width 160 height 21
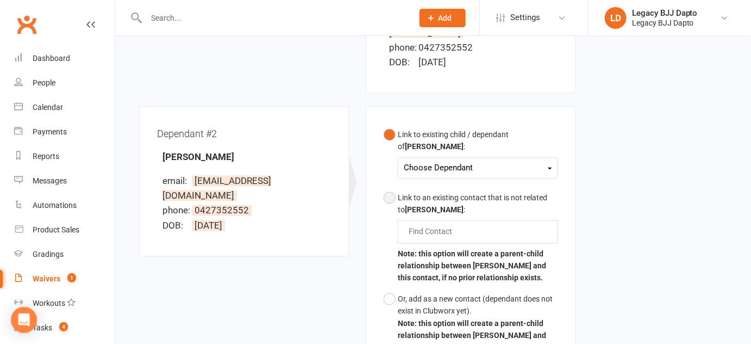
click at [392, 188] on button "Link to an existing contact that is not related to Hamish Campbell : Find Conta…" at bounding box center [471, 238] width 175 height 101
click at [427, 225] on input "text" at bounding box center [433, 231] width 51 height 13
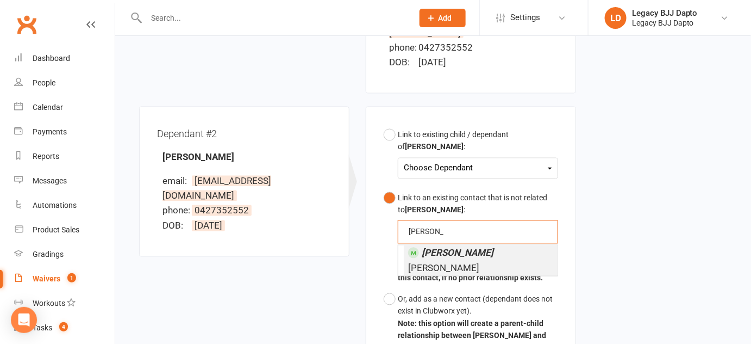
type input "ezra"
click at [446, 247] on span "Ezra Campbell" at bounding box center [450, 260] width 85 height 26
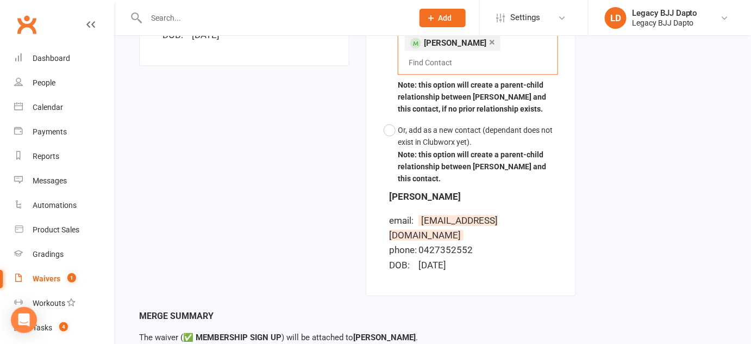
scroll to position [859, 0]
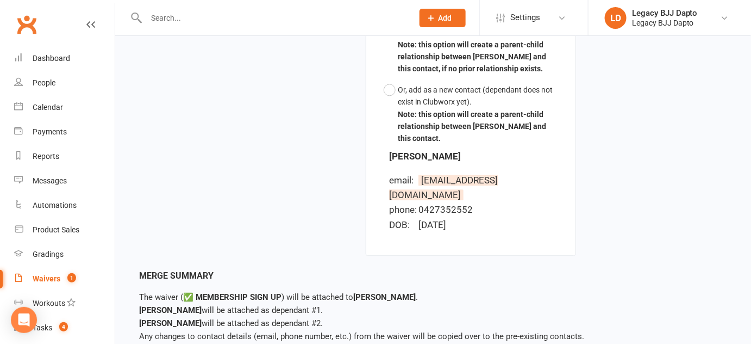
click at [243, 287] on div "Merge Summary The waiver ( ✅ MEMBERSHIP SIGN UP ) will be attached to Hamish Ca…" at bounding box center [433, 322] width 588 height 106
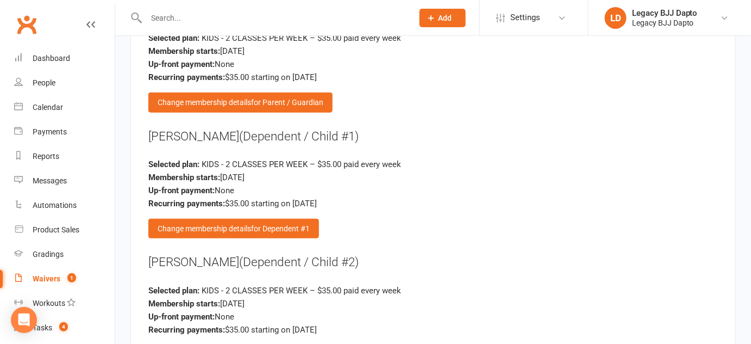
scroll to position [1593, 0]
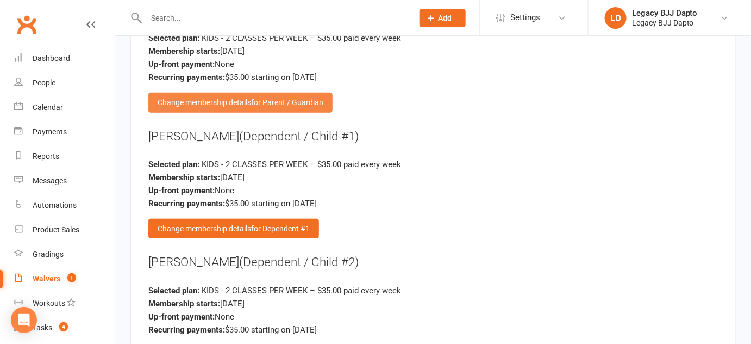
click at [306, 99] on span "for Parent / Guardian" at bounding box center [287, 102] width 72 height 9
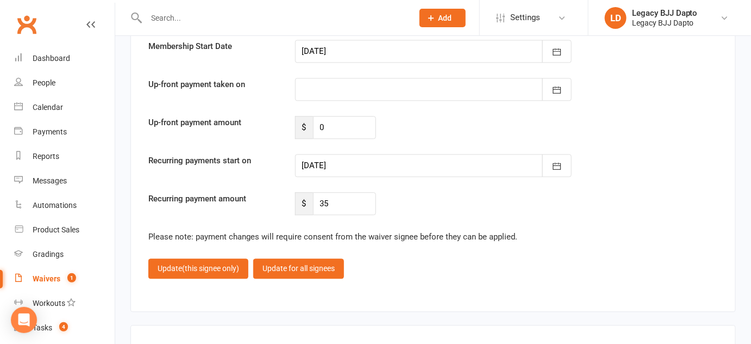
scroll to position [2133, 0]
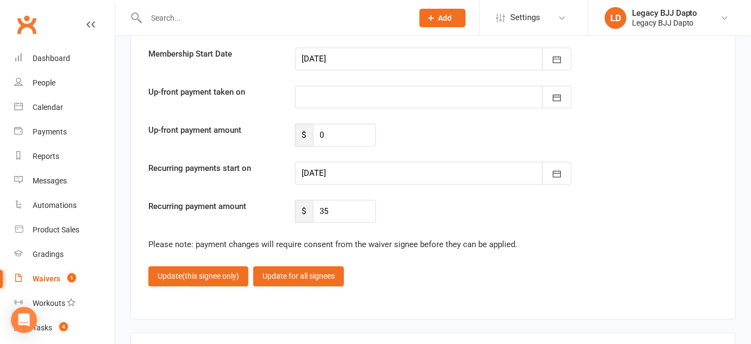
click at [336, 169] on div at bounding box center [433, 172] width 277 height 23
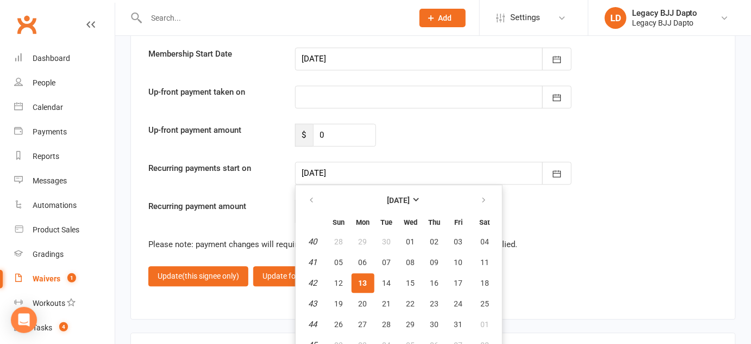
scroll to position [2138, 0]
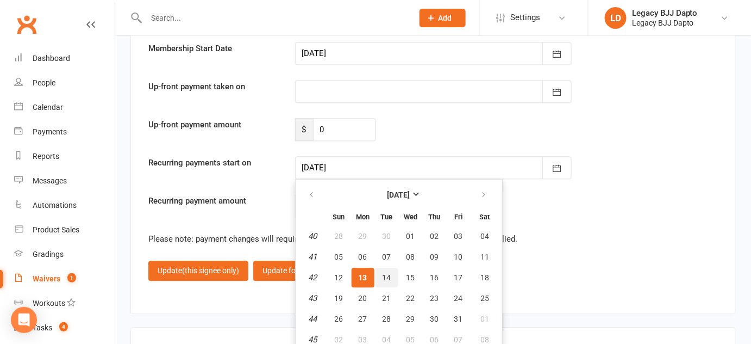
click at [387, 273] on span "14" at bounding box center [387, 277] width 9 height 9
type input "14 Oct 2025"
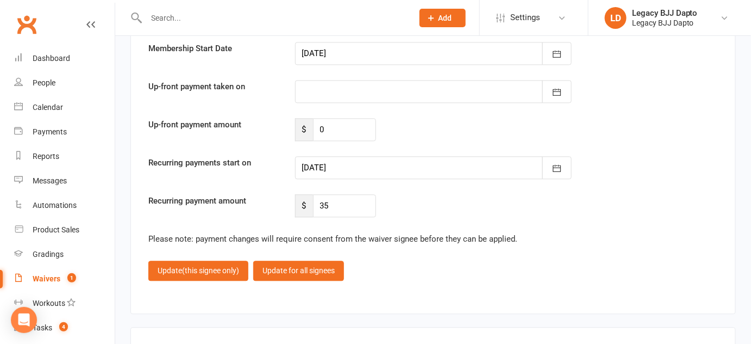
scroll to position [2124, 0]
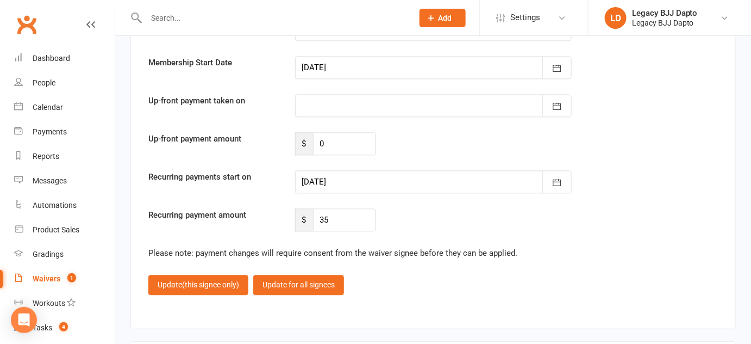
click at [401, 62] on div at bounding box center [433, 67] width 277 height 23
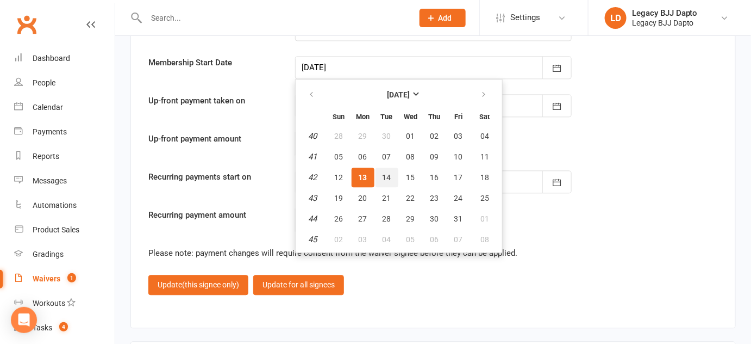
click at [386, 173] on span "14" at bounding box center [387, 177] width 9 height 9
type input "14 Oct 2025"
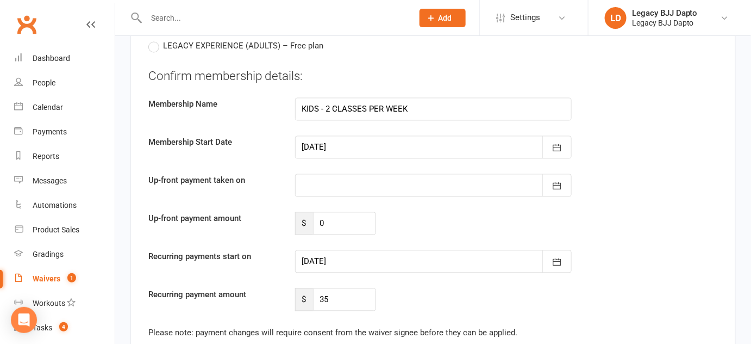
scroll to position [2043, 0]
click at [376, 256] on div at bounding box center [433, 262] width 277 height 23
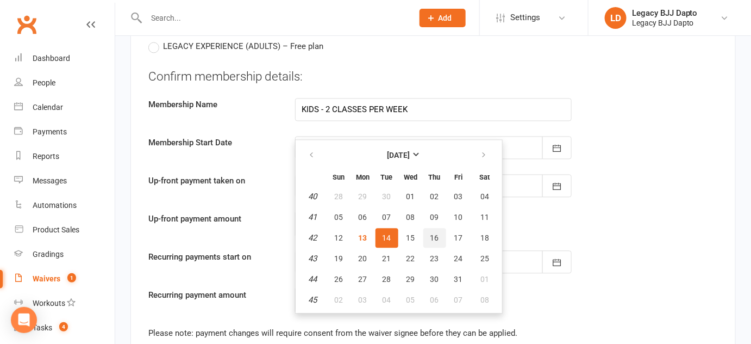
click at [426, 228] on button "16" at bounding box center [435, 238] width 23 height 20
type input "16 Oct 2025"
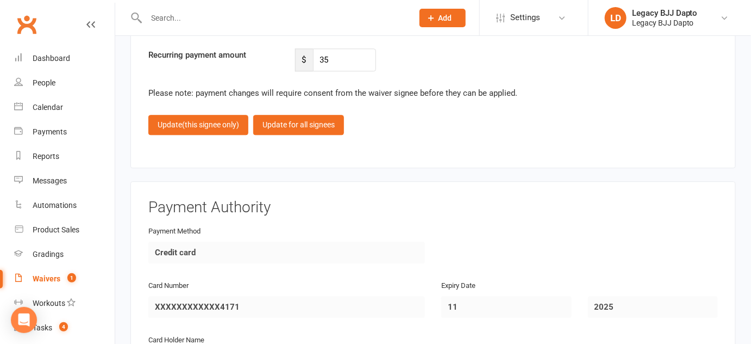
scroll to position [2212, 0]
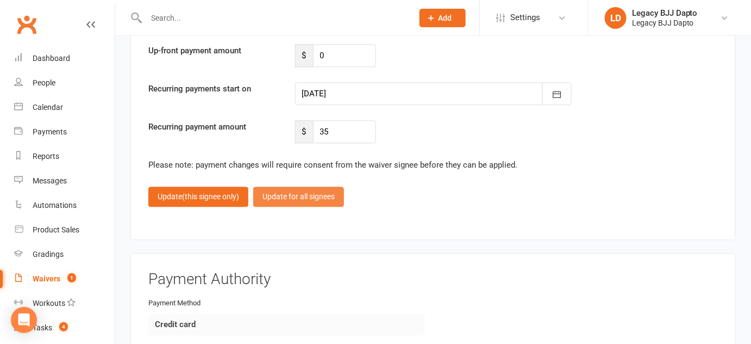
click at [309, 191] on button "Update for all signees" at bounding box center [298, 197] width 91 height 20
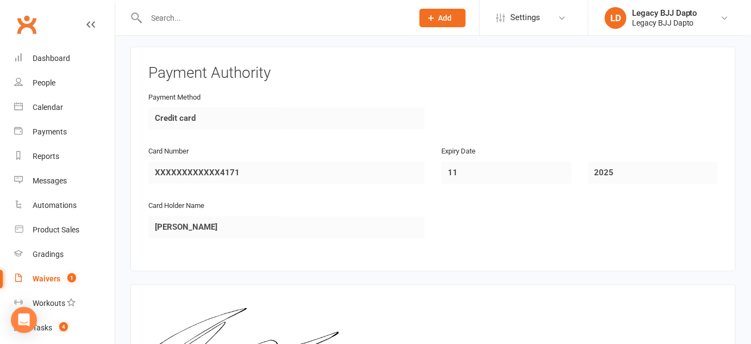
scroll to position [2098, 0]
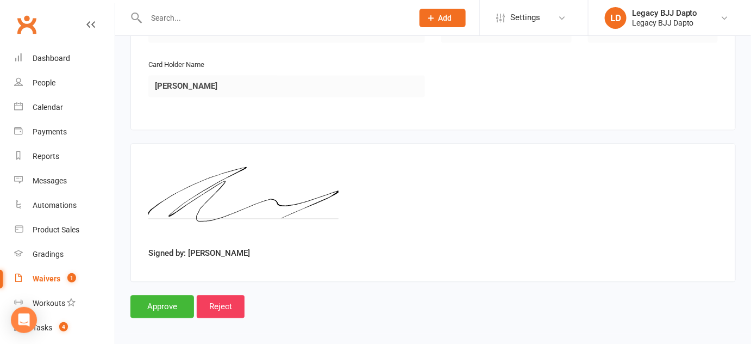
click at [161, 295] on div "Approve Reject" at bounding box center [434, 306] width 606 height 23
click at [161, 295] on input "Approve" at bounding box center [163, 306] width 64 height 23
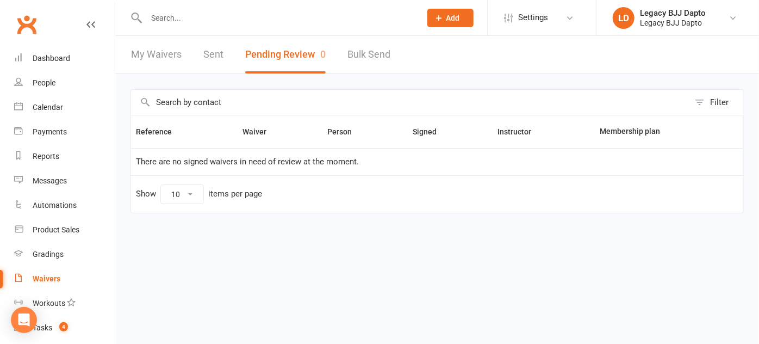
click at [122, 41] on div "My Waivers Sent Pending Review 0 Bulk Send" at bounding box center [260, 55] width 291 height 38
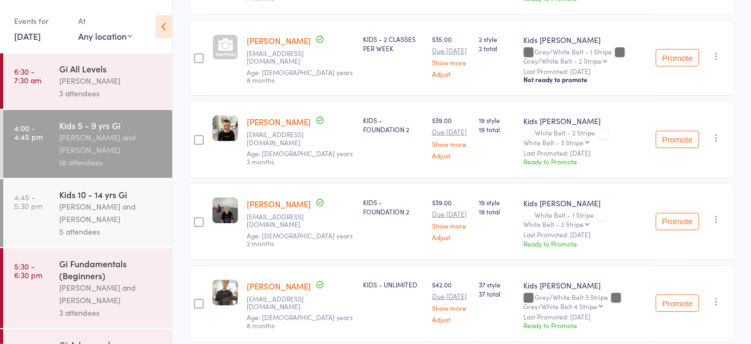
scroll to position [1353, 0]
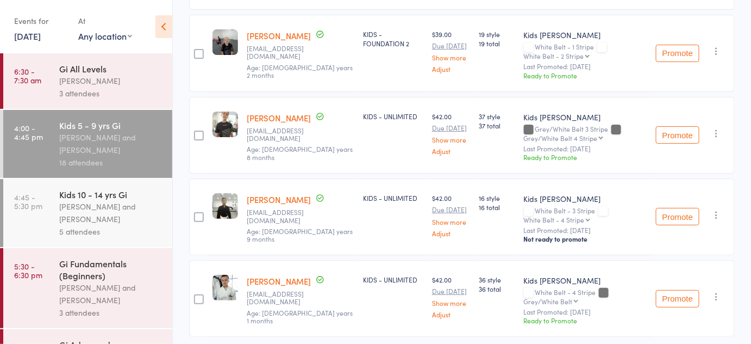
click at [667, 126] on button "Promote" at bounding box center [678, 134] width 44 height 17
click at [153, 46] on div "Events for 13 Oct, 2025 13 Oct, 2025 October 2025 Sun Mon Tue Wed Thu Fri Sat 4…" at bounding box center [86, 27] width 172 height 55
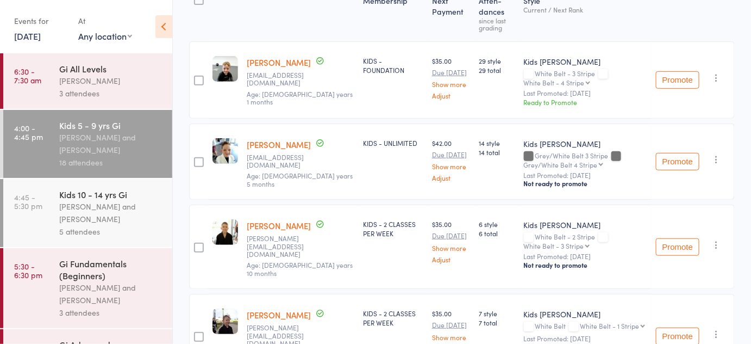
scroll to position [0, 0]
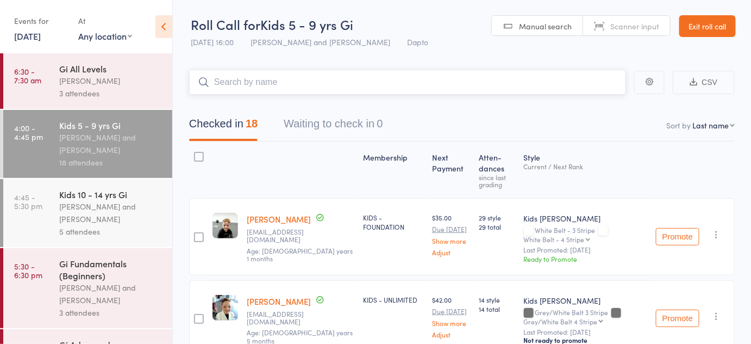
drag, startPoint x: 271, startPoint y: 73, endPoint x: 223, endPoint y: 20, distance: 72.0
click at [223, 20] on div "Roll Call for Kids 5 - 9 yrs Gi 13 Oct 16:00 Diego Gutierrez and Pietro Bressan…" at bounding box center [375, 172] width 751 height 344
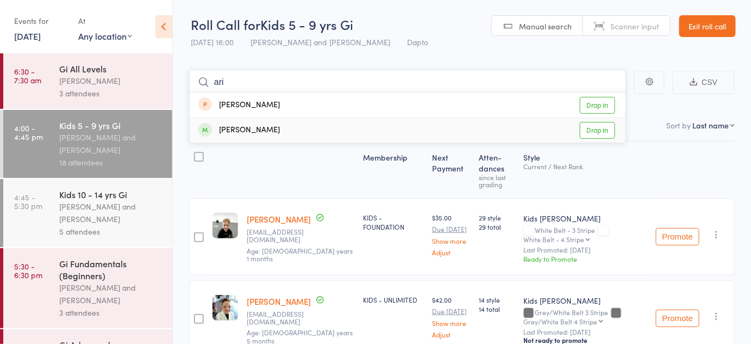
type input "ari"
click at [601, 128] on link "Drop in" at bounding box center [597, 130] width 35 height 17
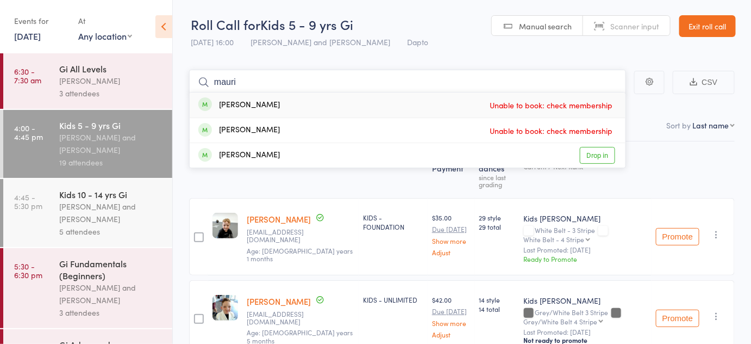
type input "mauri"
click at [109, 292] on div "Pietro Bressan and Diego Gutierrez" at bounding box center [111, 293] width 104 height 25
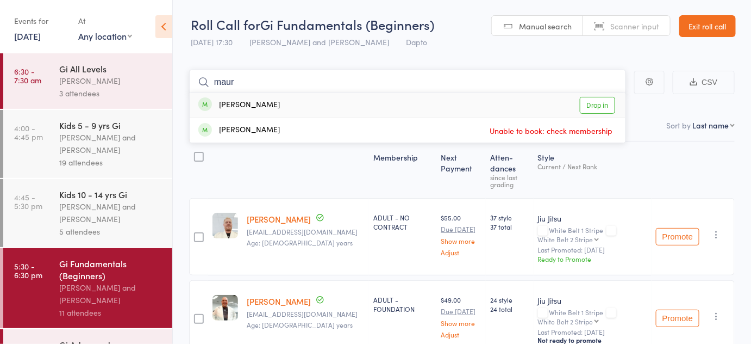
type input "maur"
click at [599, 111] on link "Drop in" at bounding box center [597, 105] width 35 height 17
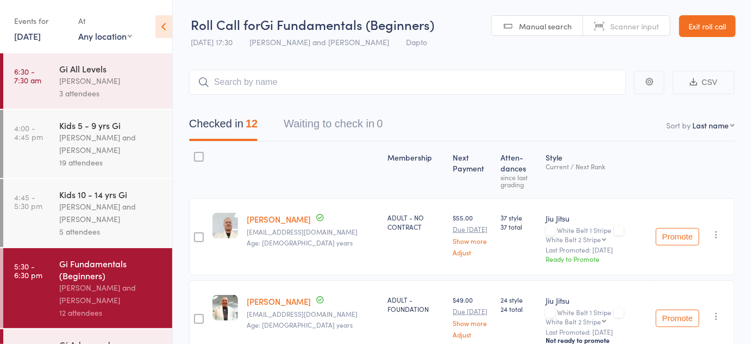
click at [116, 185] on div "Kids 10 - 14 yrs Gi Pietro Bressan and Diego Gutierrez 5 attendees" at bounding box center [115, 213] width 113 height 68
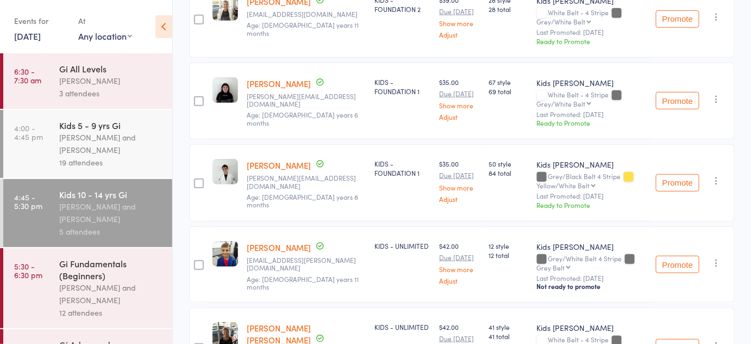
scroll to position [220, 0]
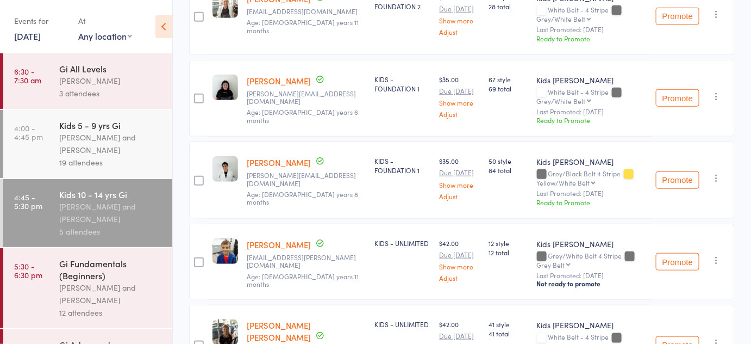
click at [675, 18] on button "Promote" at bounding box center [678, 16] width 44 height 17
click at [685, 91] on button "Promote" at bounding box center [678, 97] width 44 height 17
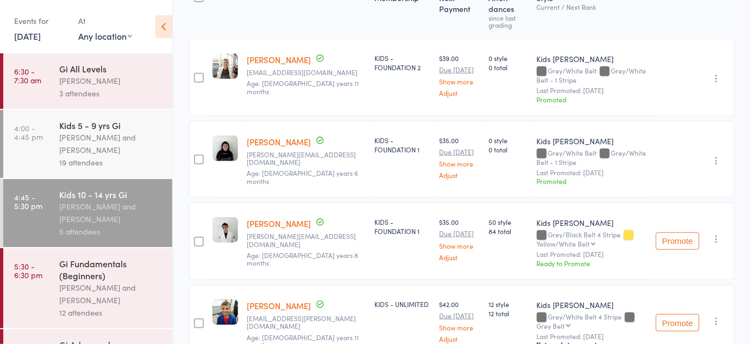
scroll to position [160, 0]
click at [576, 239] on div "Yellow/White Belt Yellow/White Belt Yellow/White Belt 1 Stripe Yellow/White Bel…" at bounding box center [563, 242] width 53 height 7
click at [581, 239] on select "Yellow/White Belt Yellow/White Belt 1 Stripe Yellow/White Belt 2 Stripe Yellow/…" at bounding box center [566, 242] width 59 height 7
click at [673, 136] on div "Undo check-in Undo promotion Send message Add Note Add Task Add Flag Remove Mar…" at bounding box center [693, 158] width 83 height 77
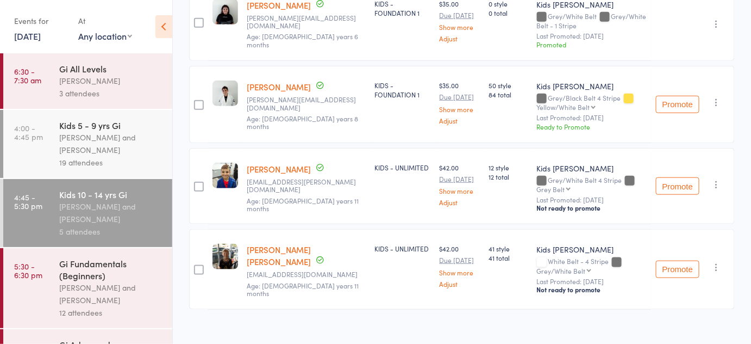
scroll to position [253, 0]
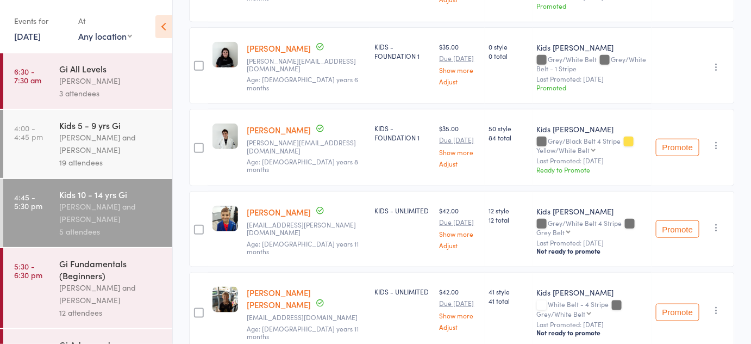
click at [579, 310] on select "Grey/White Belt Grey/White Belt - 1 Stripe Grey/White Belt - 2 Stripe Grey/Whit…" at bounding box center [564, 313] width 54 height 7
click at [685, 91] on div "Undo check-in Undo promotion Send message Add Note Add Task Add Flag Remove Mar…" at bounding box center [693, 65] width 83 height 77
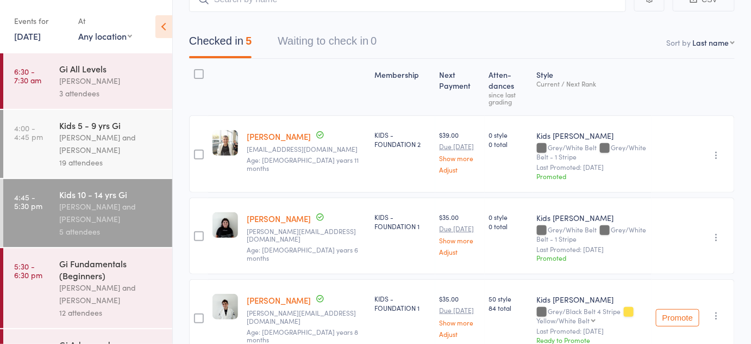
scroll to position [62, 0]
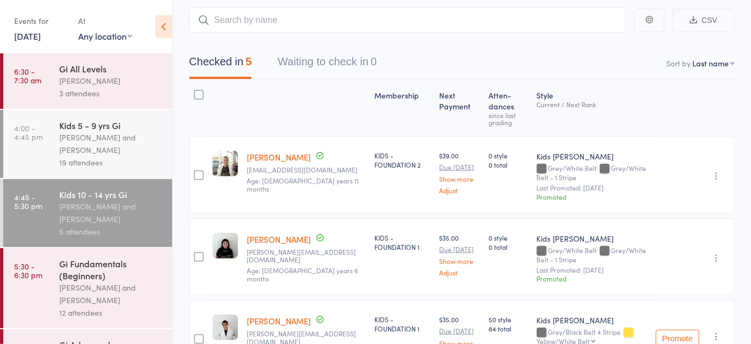
click at [140, 151] on div "Diego Gutierrez and Pietro Bressan" at bounding box center [111, 143] width 104 height 25
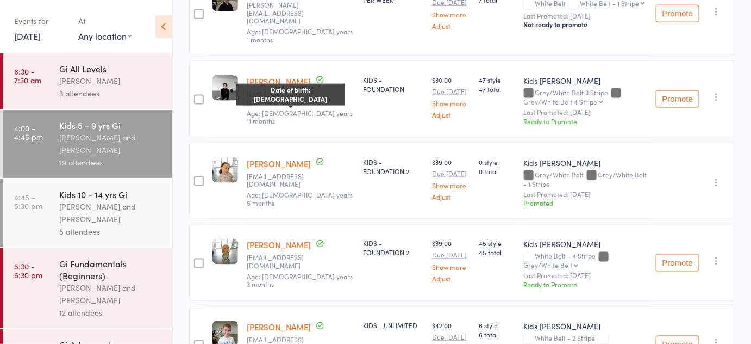
scroll to position [499, 0]
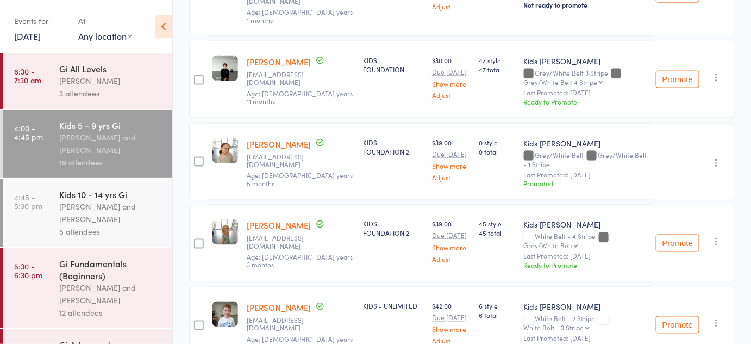
click at [258, 138] on link "[PERSON_NAME]" at bounding box center [279, 143] width 64 height 11
click at [18, 307] on link "5:30 - 6:30 pm Gi Fundamentals (Beginners) Pietro Bressan and Diego Gutierrez 1…" at bounding box center [87, 288] width 169 height 80
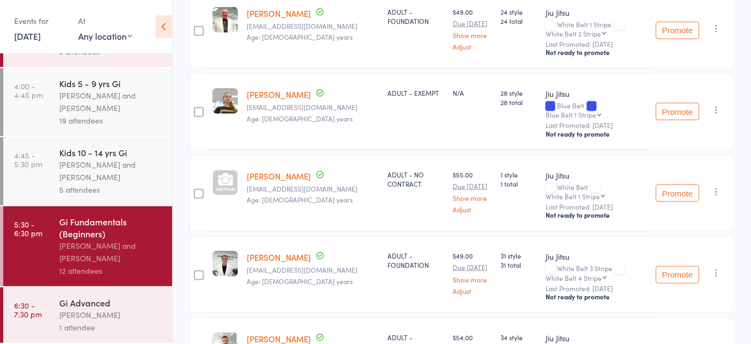
scroll to position [291, 0]
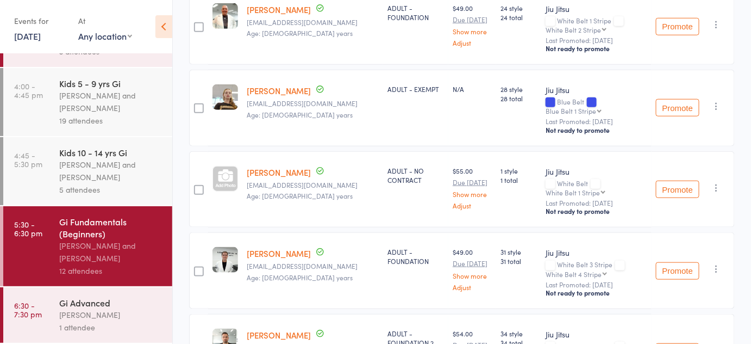
click at [63, 287] on div "Gi Advanced Diego Gutierrez 1 attendee" at bounding box center [115, 314] width 113 height 55
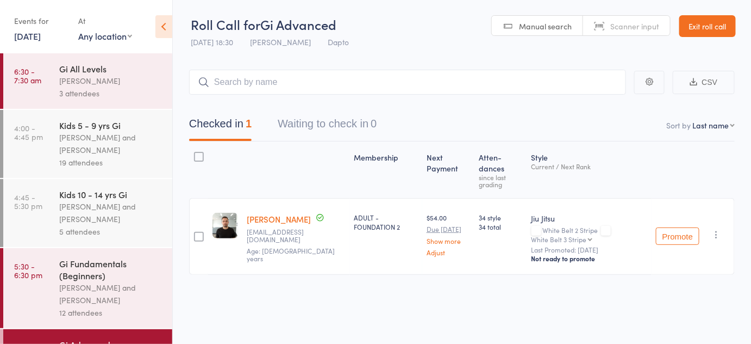
click at [65, 277] on div "Gi Fundamentals (Beginners)" at bounding box center [111, 269] width 104 height 24
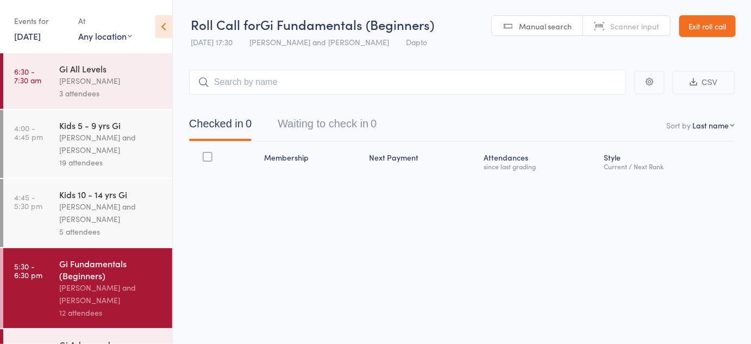
click at [79, 213] on div "Pietro Bressan and Diego Gutierrez" at bounding box center [111, 212] width 104 height 25
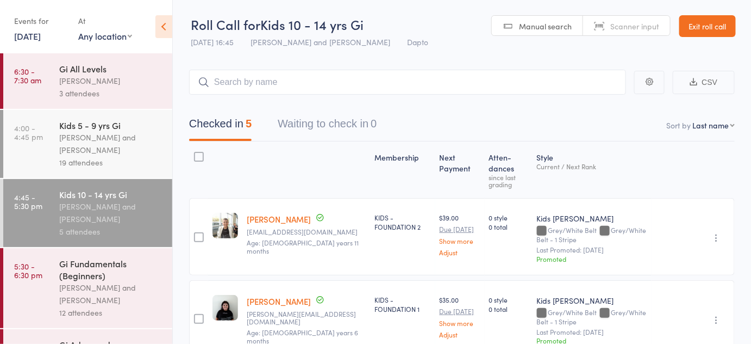
click at [103, 268] on div "Gi Fundamentals (Beginners)" at bounding box center [111, 269] width 104 height 24
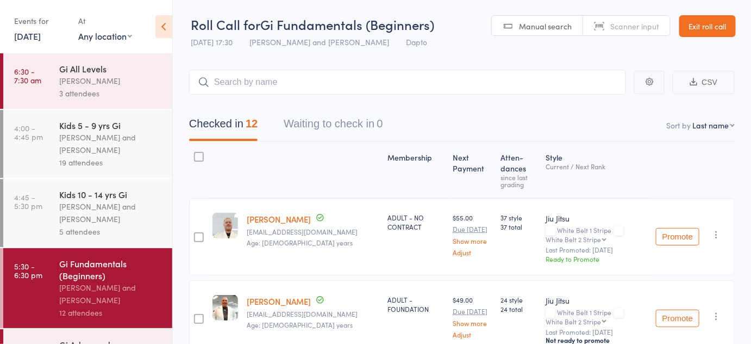
click at [257, 32] on span "Roll Call for" at bounding box center [226, 24] width 70 height 18
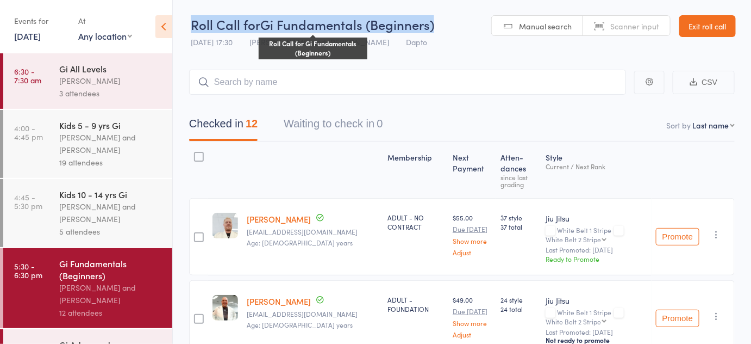
drag, startPoint x: 257, startPoint y: 32, endPoint x: 262, endPoint y: 29, distance: 5.9
click at [262, 29] on div "Roll Call for Gi Fundamentals (Beginners)" at bounding box center [313, 24] width 244 height 18
click at [262, 29] on span "Gi Fundamentals (Beginners)" at bounding box center [347, 24] width 174 height 18
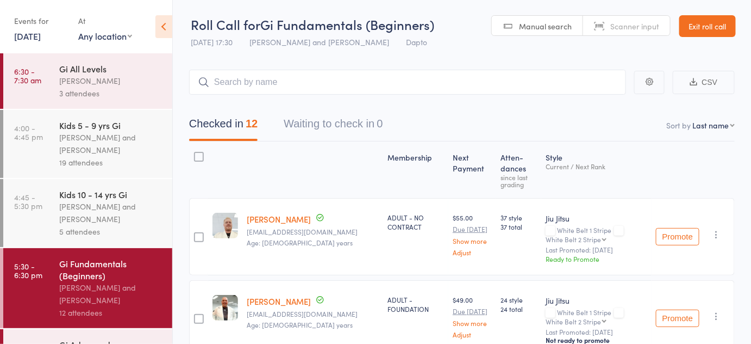
scroll to position [44, 0]
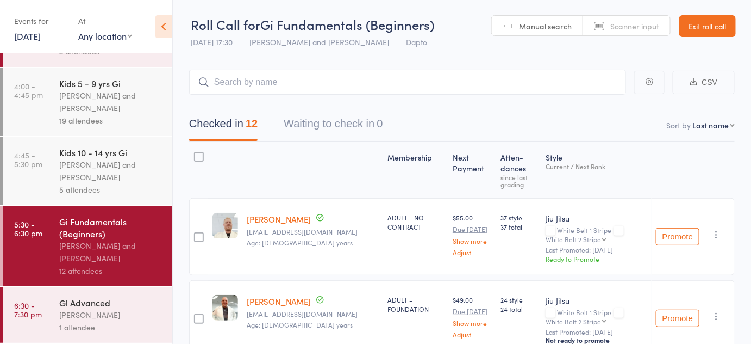
click at [84, 312] on div "Diego Gutierrez" at bounding box center [111, 314] width 104 height 13
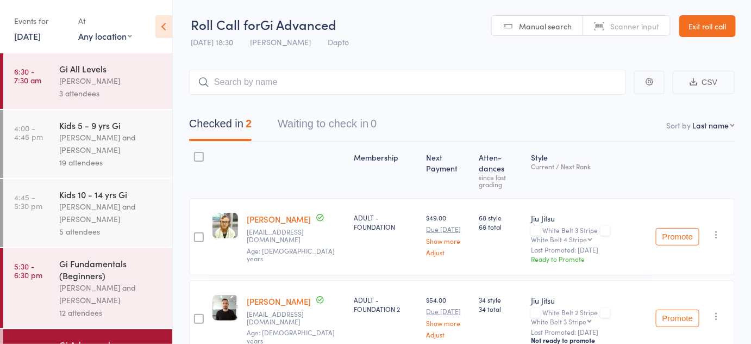
click at [89, 263] on div "Gi Fundamentals (Beginners)" at bounding box center [111, 269] width 104 height 24
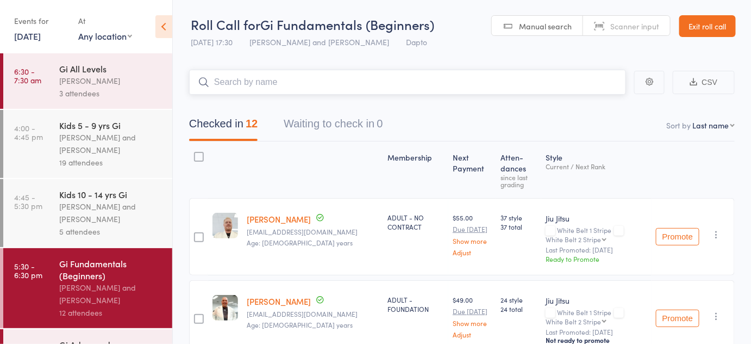
scroll to position [44, 0]
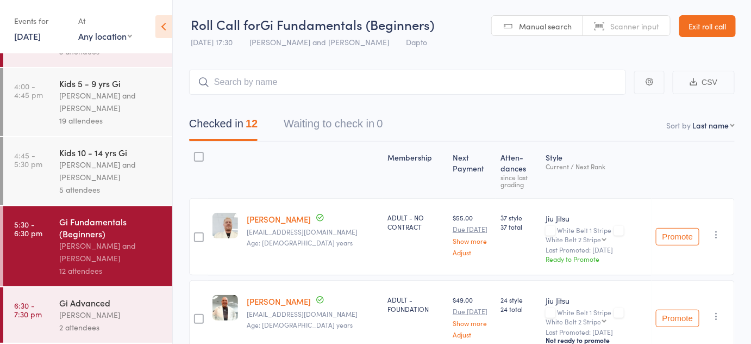
click at [120, 308] on div "Gi Advanced" at bounding box center [111, 302] width 104 height 12
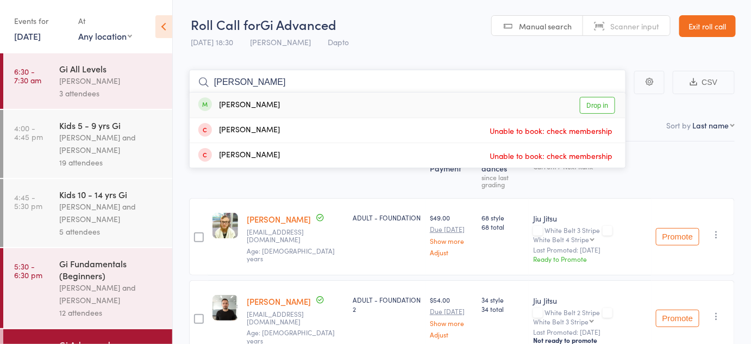
type input "Kim"
click at [614, 100] on link "Drop in" at bounding box center [597, 105] width 35 height 17
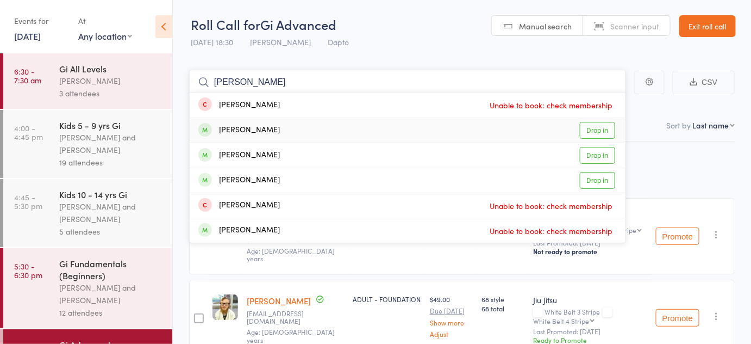
type input "micheal"
click at [592, 127] on link "Drop in" at bounding box center [597, 130] width 35 height 17
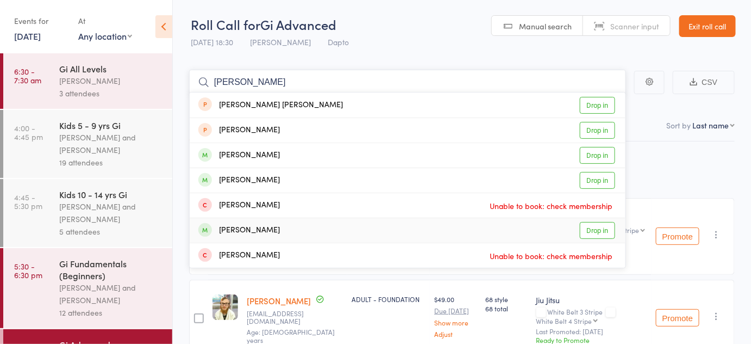
type input "dan"
click at [587, 239] on div "Daniel Wheeler Drop in" at bounding box center [408, 230] width 436 height 24
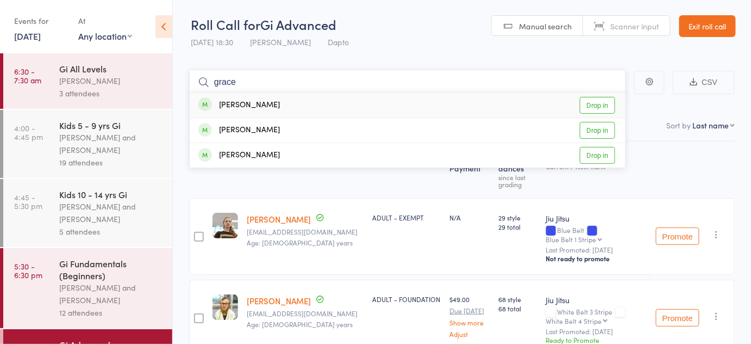
type input "grace"
click at [598, 108] on link "Drop in" at bounding box center [597, 105] width 35 height 17
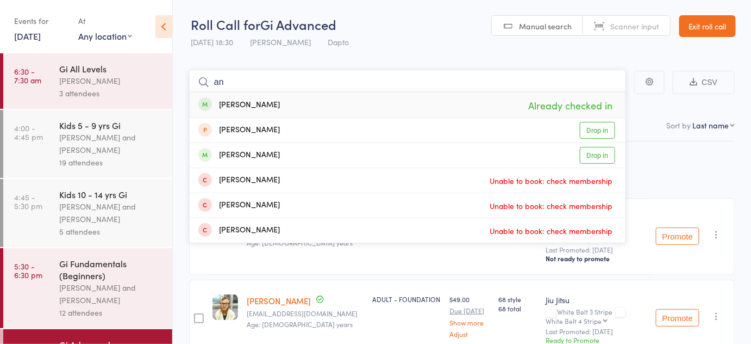
type input "a"
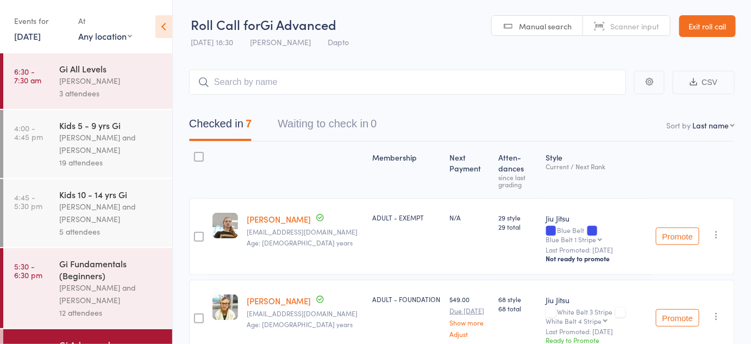
click at [101, 305] on div "Pietro Bressan and Diego Gutierrez" at bounding box center [111, 293] width 104 height 25
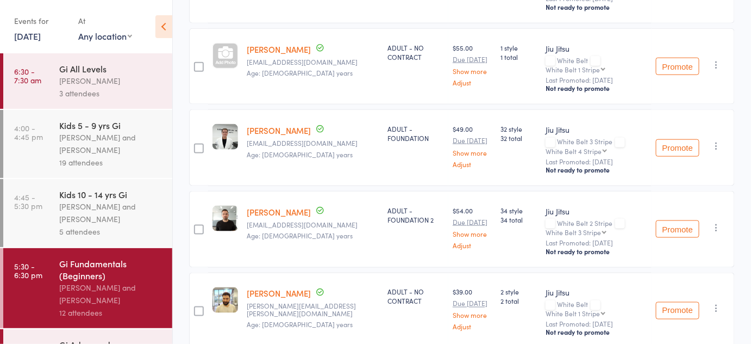
scroll to position [44, 0]
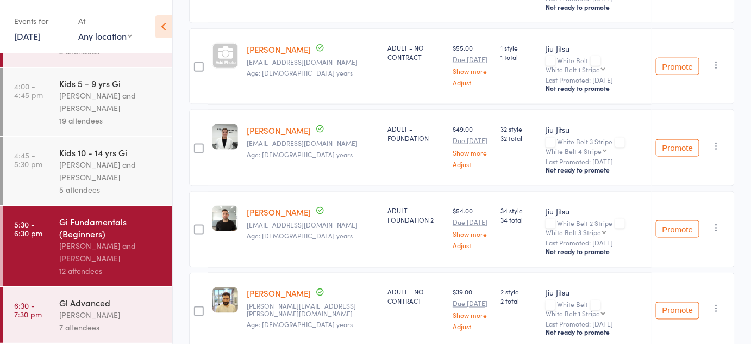
click at [134, 307] on div "Gi Advanced" at bounding box center [111, 302] width 104 height 12
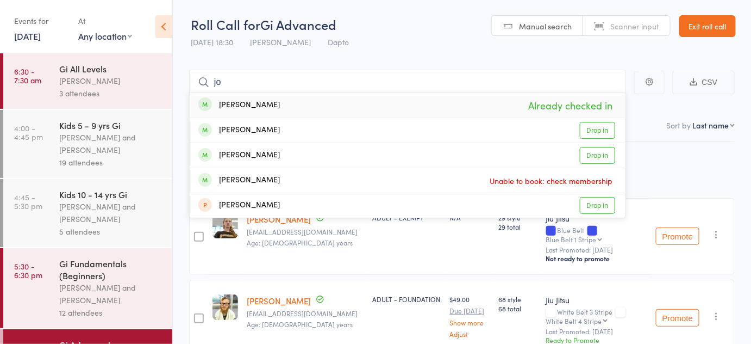
type input "j"
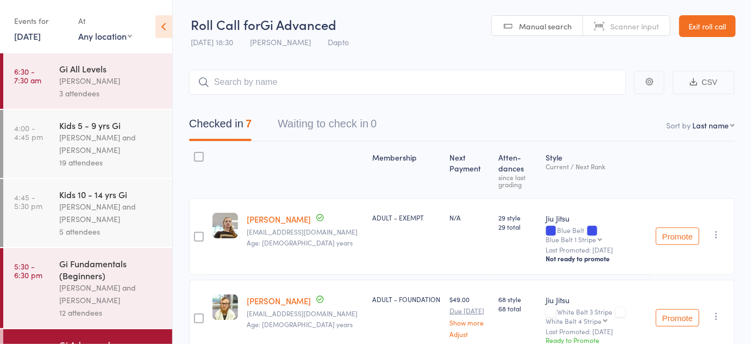
click at [126, 266] on div "Gi Fundamentals (Beginners)" at bounding box center [111, 269] width 104 height 24
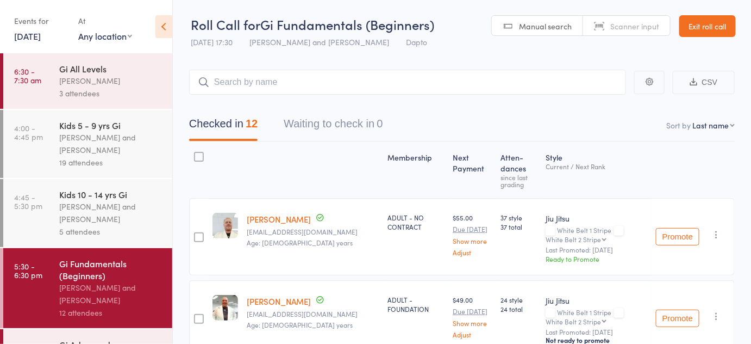
scroll to position [44, 0]
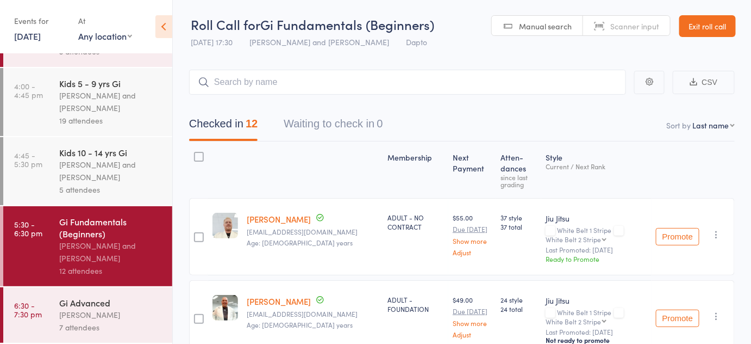
click at [98, 299] on div "Gi Advanced" at bounding box center [111, 302] width 104 height 12
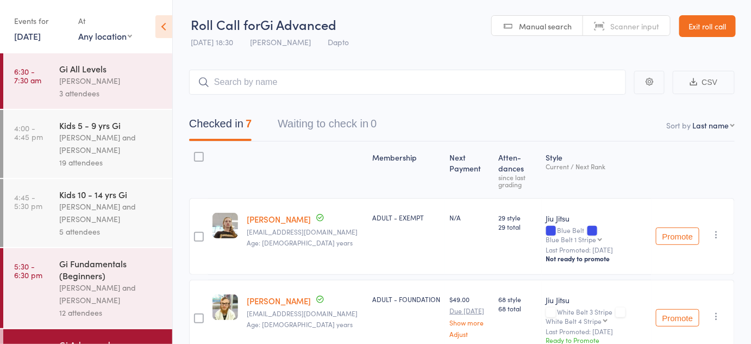
click at [261, 74] on input "search" at bounding box center [407, 82] width 437 height 25
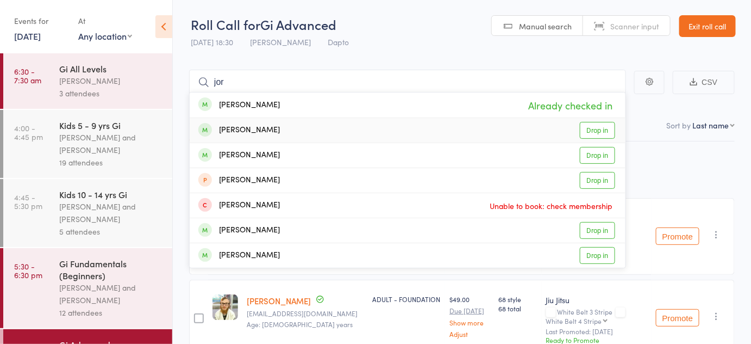
type input "jor"
click at [594, 130] on link "Drop in" at bounding box center [597, 130] width 35 height 17
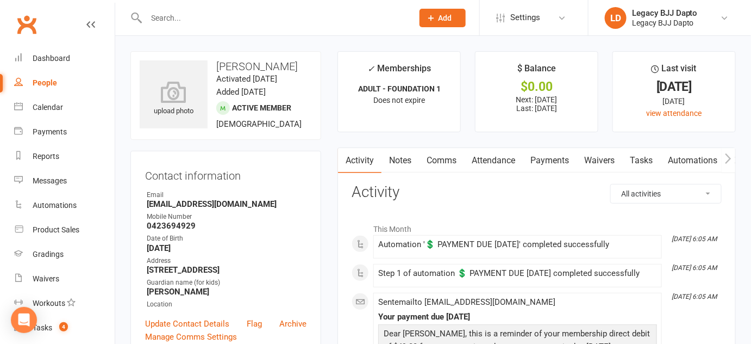
click at [152, 10] on input "text" at bounding box center [274, 17] width 263 height 15
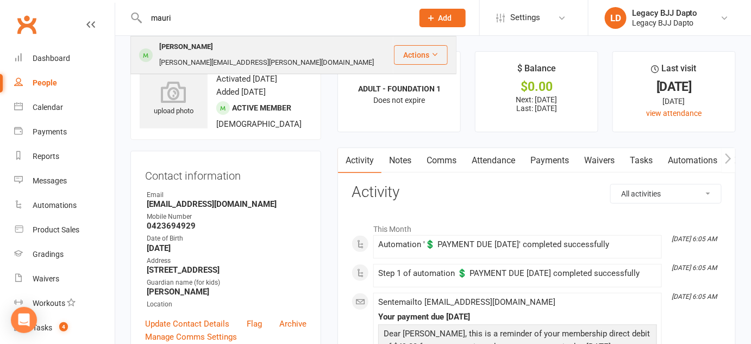
type input "mauri"
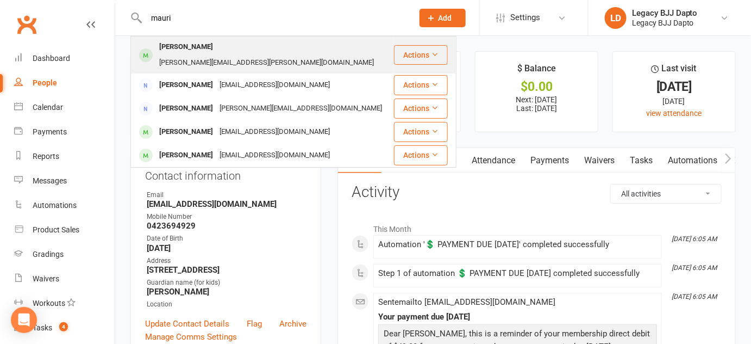
click at [182, 46] on div "[PERSON_NAME]" at bounding box center [186, 47] width 60 height 16
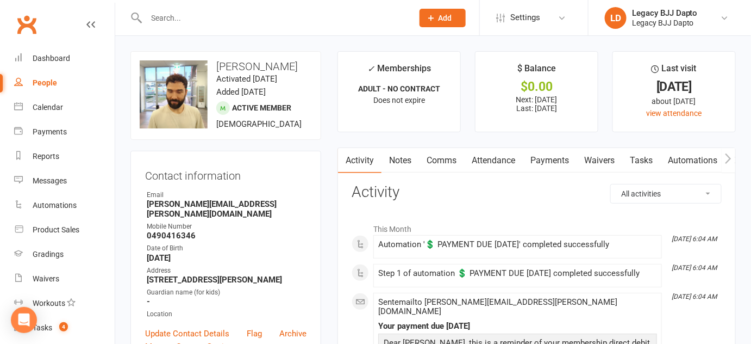
click at [403, 154] on link "Notes" at bounding box center [401, 160] width 38 height 25
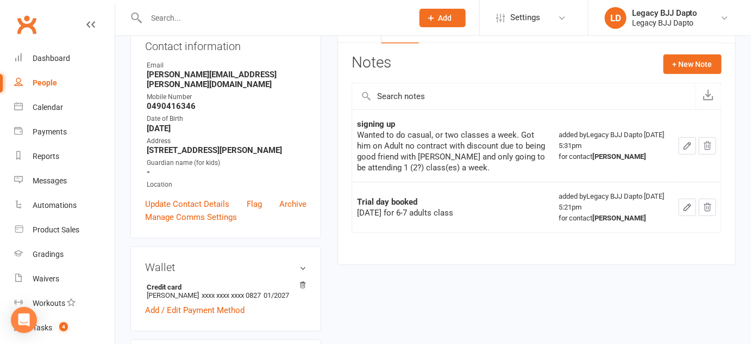
scroll to position [108, 0]
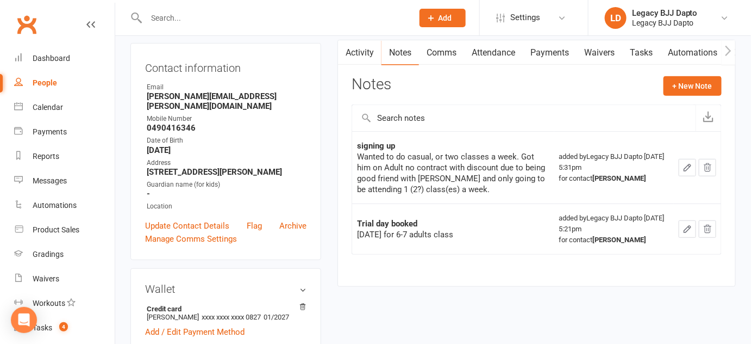
click at [368, 59] on link "Activity" at bounding box center [360, 52] width 44 height 25
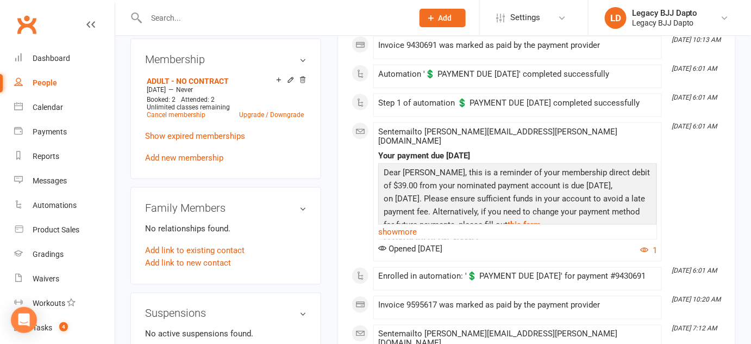
scroll to position [431, 0]
click at [235, 14] on input "text" at bounding box center [274, 17] width 263 height 15
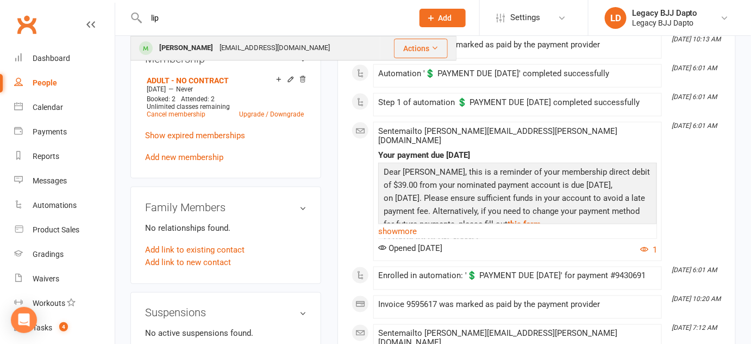
type input "lip"
click at [175, 48] on div "[PERSON_NAME]" at bounding box center [186, 48] width 60 height 16
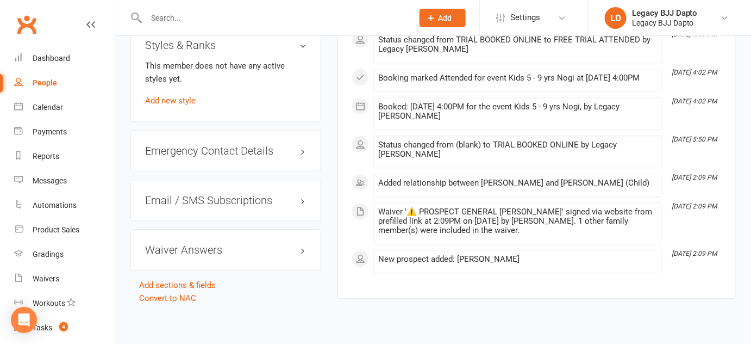
scroll to position [854, 0]
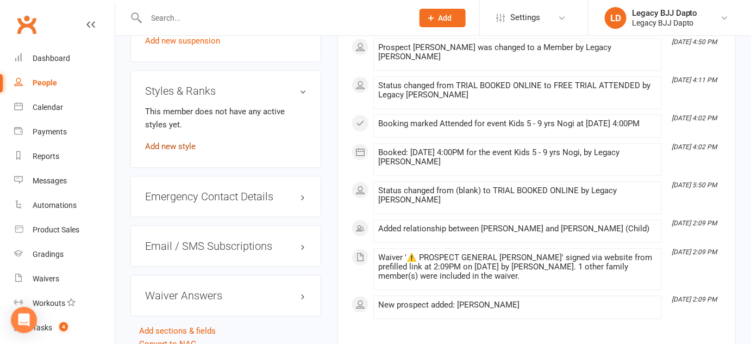
click at [178, 151] on link "Add new style" at bounding box center [170, 146] width 51 height 10
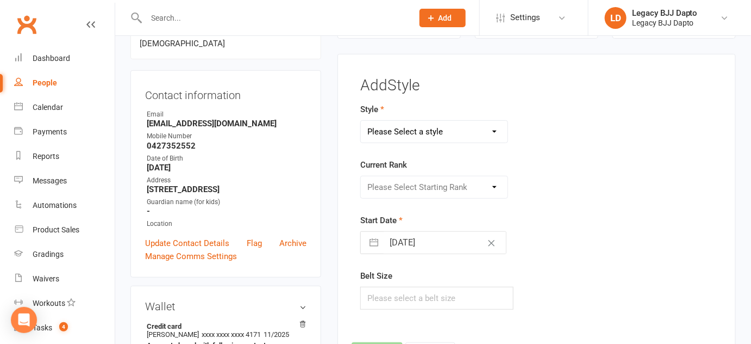
scroll to position [92, 0]
click at [397, 131] on select "Please Select a style Jiu Jitsu Kids Jiu Jitsu" at bounding box center [434, 133] width 147 height 22
select select "3223"
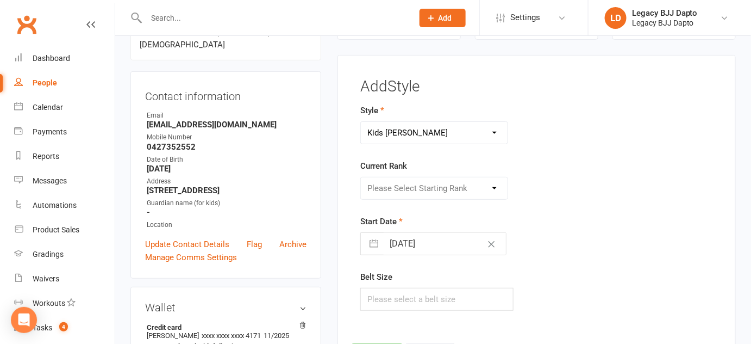
click at [361, 122] on select "Please Select a style Jiu Jitsu Kids Jiu Jitsu" at bounding box center [434, 133] width 147 height 22
click at [383, 178] on select "Please Select Starting Rank White Belt White Belt - 1 Stripe White Belt - 2 Str…" at bounding box center [434, 188] width 147 height 22
select select "36157"
click at [361, 177] on select "Please Select Starting Rank White Belt White Belt - 1 Stripe White Belt - 2 Str…" at bounding box center [434, 188] width 147 height 22
click at [383, 293] on input "text" at bounding box center [437, 299] width 153 height 23
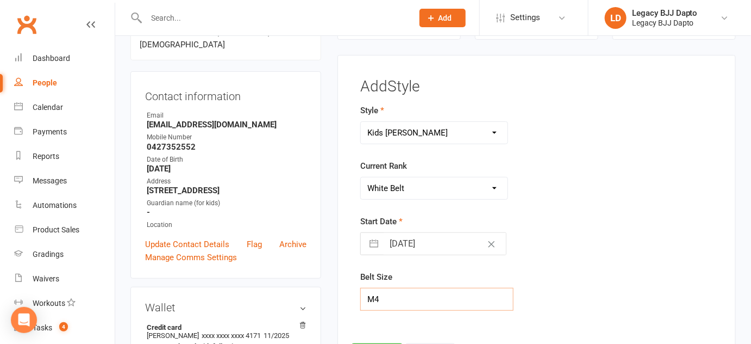
type input "M4"
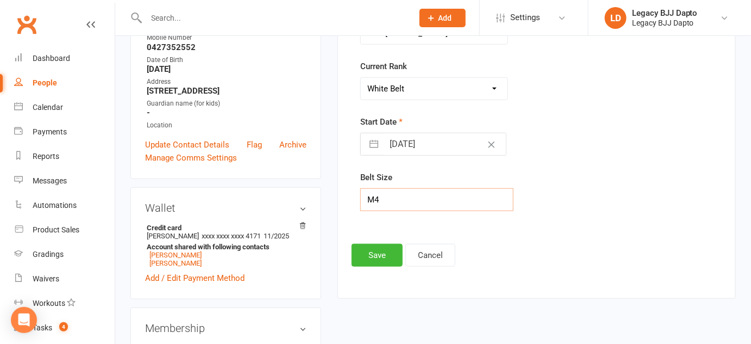
scroll to position [210, 0]
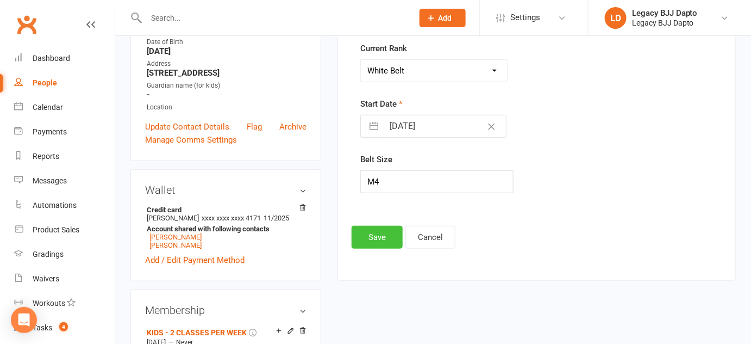
click at [370, 227] on button "Save" at bounding box center [377, 237] width 51 height 23
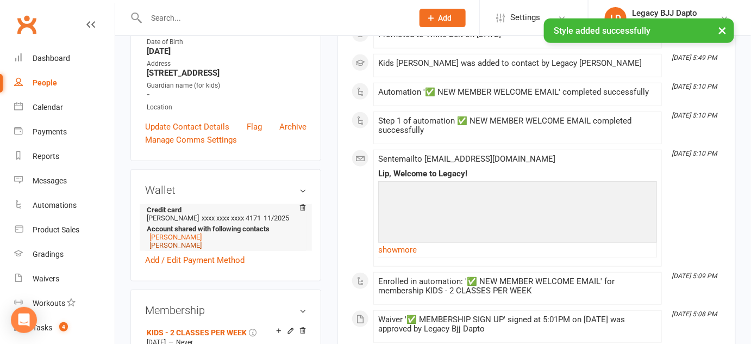
click at [175, 249] on link "Ezra Campbell" at bounding box center [176, 245] width 52 height 8
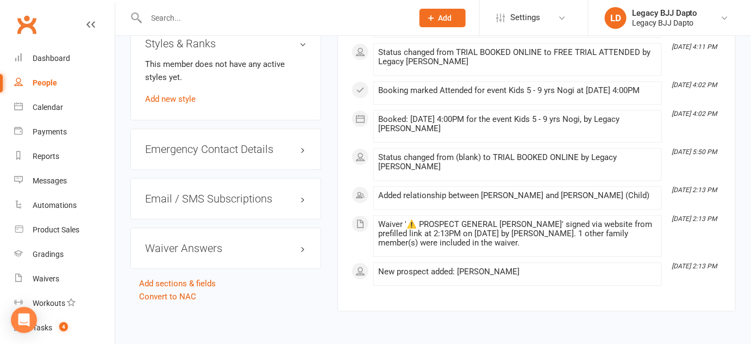
scroll to position [870, 0]
click at [168, 105] on div "This member does not have any active styles yet. Add new style" at bounding box center [225, 81] width 161 height 48
click at [164, 103] on link "Add new style" at bounding box center [170, 99] width 51 height 10
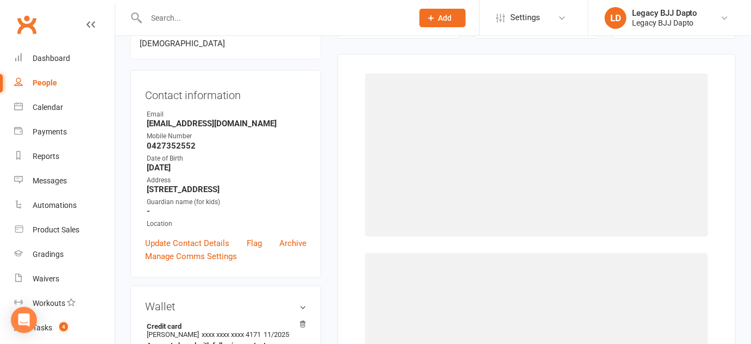
scroll to position [92, 0]
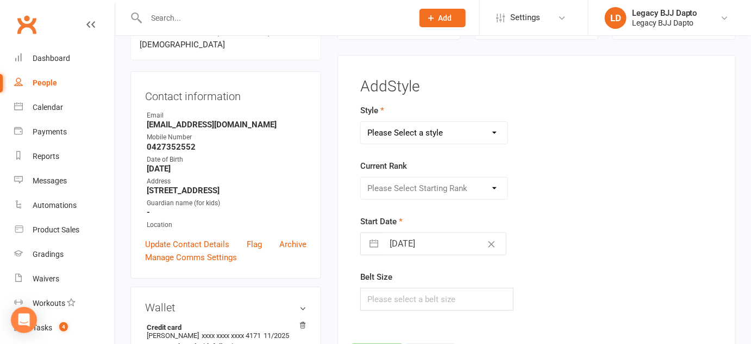
click at [437, 131] on select "Please Select a style Jiu Jitsu Kids Jiu Jitsu" at bounding box center [434, 133] width 147 height 22
select select "3223"
click at [361, 122] on select "Please Select a style Jiu Jitsu Kids Jiu Jitsu" at bounding box center [434, 133] width 147 height 22
click at [420, 188] on select "Please Select Starting Rank White Belt White Belt - 1 Stripe White Belt - 2 Str…" at bounding box center [434, 188] width 147 height 22
click at [361, 177] on select "Please Select Starting Rank White Belt White Belt - 1 Stripe White Belt - 2 Str…" at bounding box center [434, 188] width 147 height 22
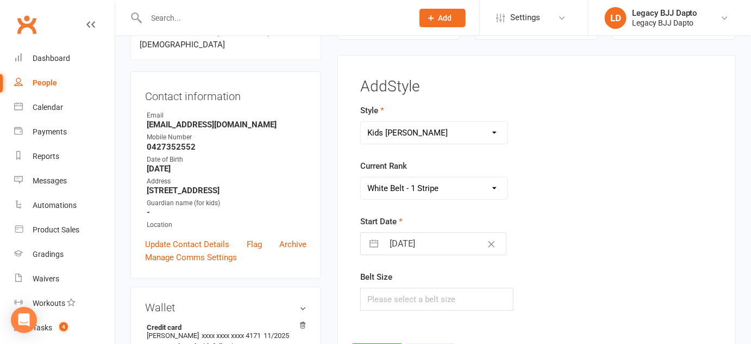
click at [388, 193] on select "Please Select Starting Rank White Belt White Belt - 1 Stripe White Belt - 2 Str…" at bounding box center [434, 188] width 147 height 22
select select "36157"
click at [361, 177] on select "Please Select Starting Rank White Belt White Belt - 1 Stripe White Belt - 2 Str…" at bounding box center [434, 188] width 147 height 22
click at [397, 243] on input "[DATE]" at bounding box center [445, 244] width 122 height 22
select select "8"
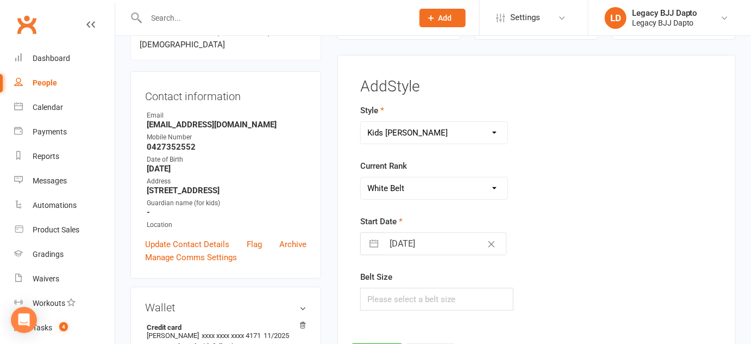
select select "2025"
select select "9"
select select "2025"
select select "10"
select select "2025"
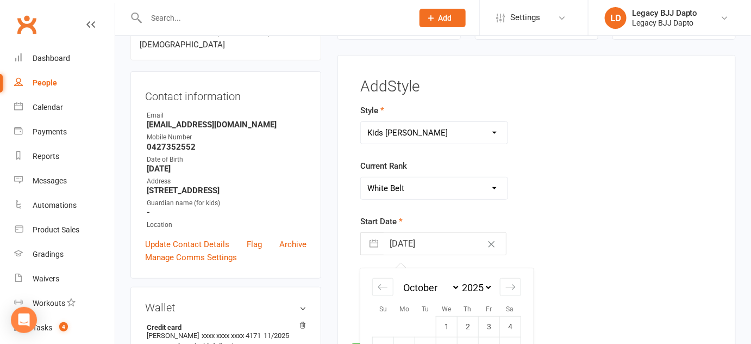
scroll to position [152, 0]
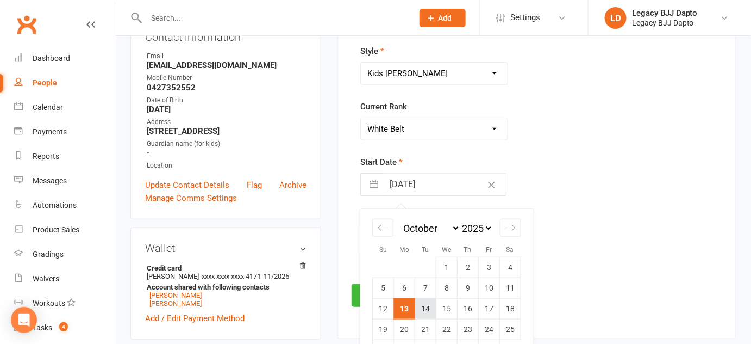
click at [427, 310] on td "14" at bounding box center [425, 308] width 21 height 21
type input "14 Oct 2025"
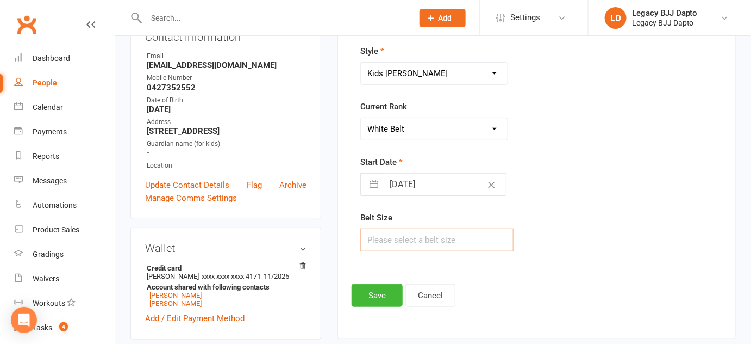
click at [405, 237] on input "text" at bounding box center [437, 239] width 153 height 23
select select "8"
select select "2025"
select select "9"
select select "2025"
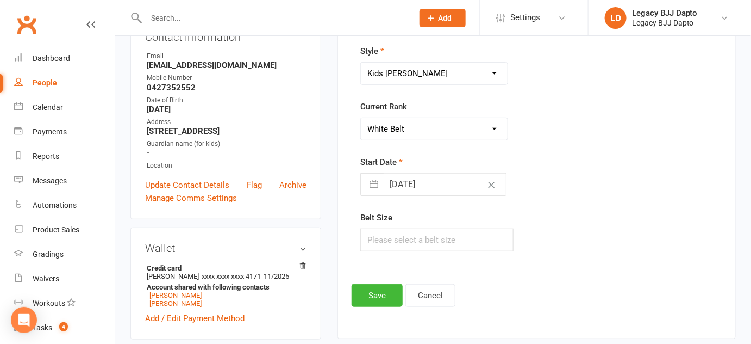
select select "10"
select select "2025"
click at [415, 181] on input "14 Oct 2025" at bounding box center [445, 184] width 122 height 22
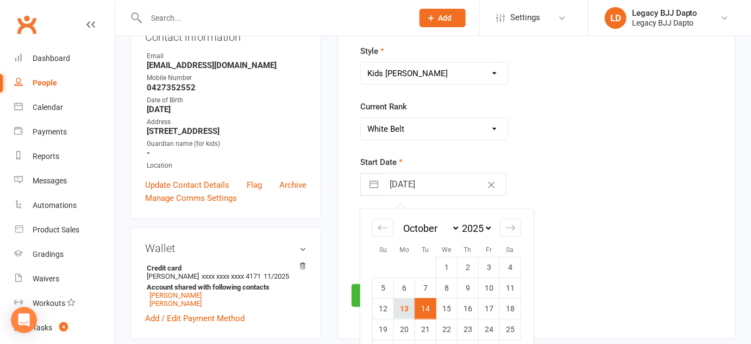
click at [399, 301] on td "13" at bounding box center [404, 308] width 21 height 21
type input "[DATE]"
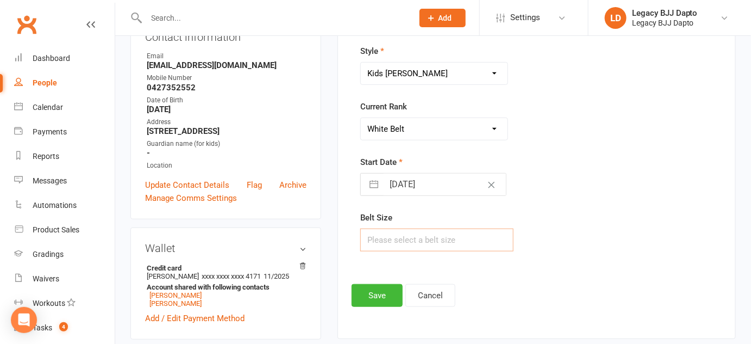
click at [439, 243] on input "text" at bounding box center [437, 239] width 153 height 23
type input "A1"
click at [386, 287] on button "Save" at bounding box center [377, 295] width 51 height 23
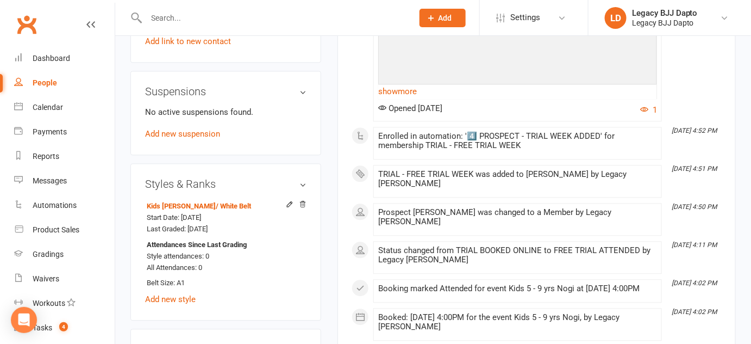
scroll to position [737, 0]
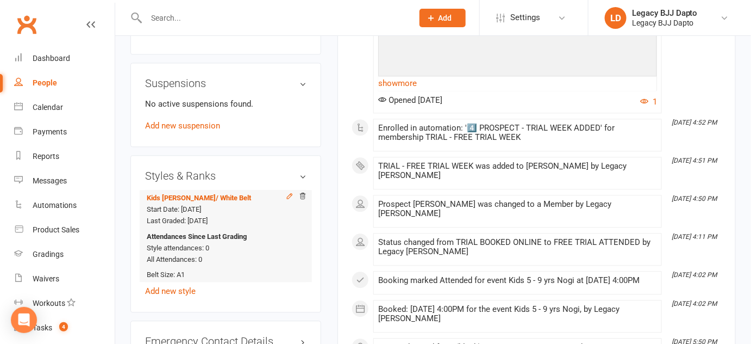
click at [287, 200] on icon at bounding box center [290, 196] width 8 height 8
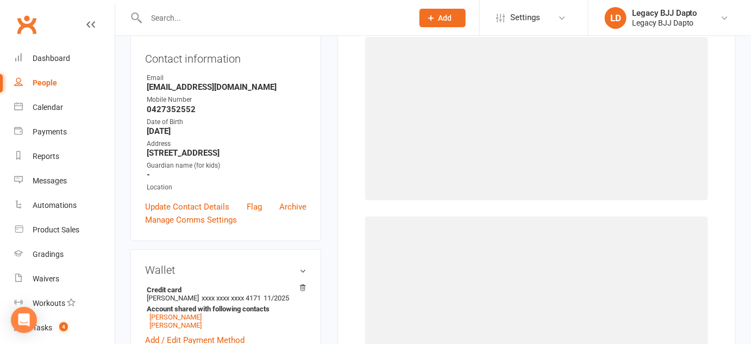
select select "3223"
select select "36157"
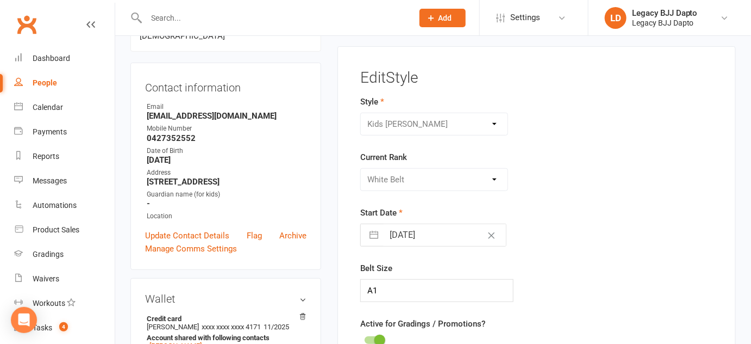
scroll to position [92, 0]
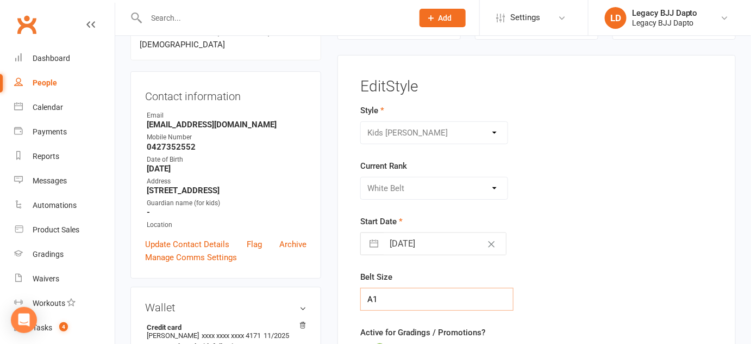
click at [393, 294] on input "A1" at bounding box center [437, 299] width 153 height 23
type input "A"
type input "M4"
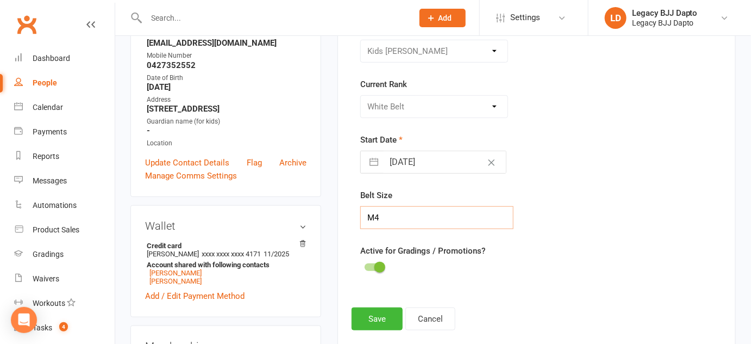
scroll to position [176, 0]
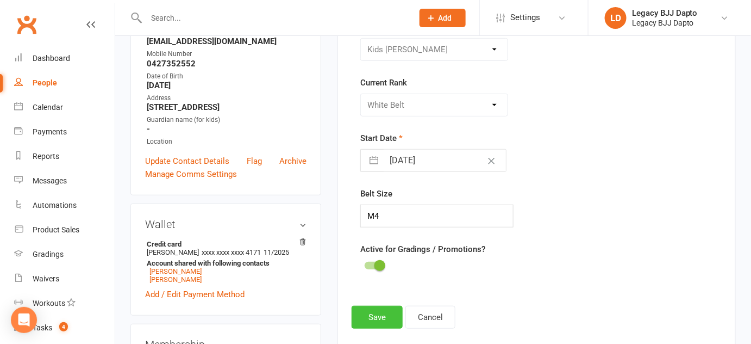
click at [371, 318] on button "Save" at bounding box center [377, 317] width 51 height 23
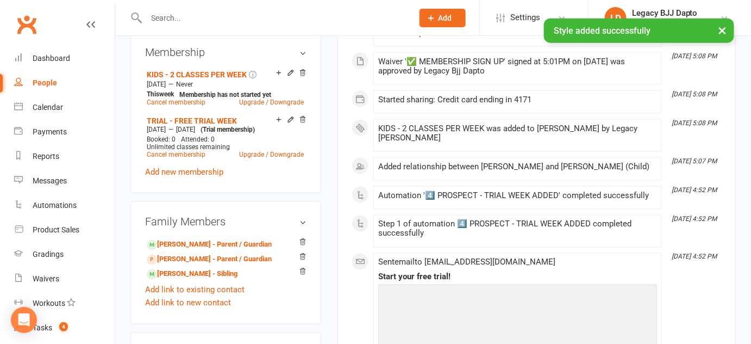
scroll to position [471, 0]
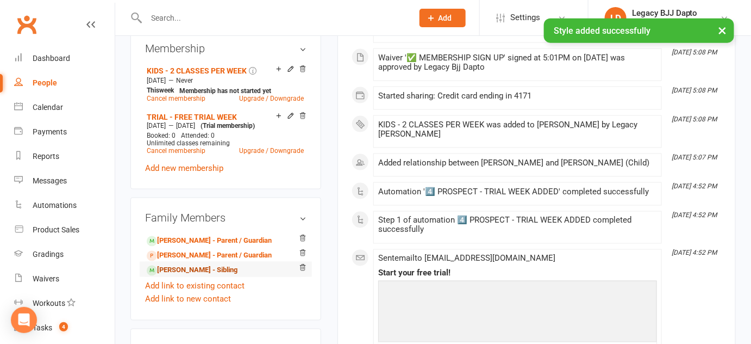
click at [169, 276] on link "Lip Campbell - Sibling" at bounding box center [192, 270] width 91 height 11
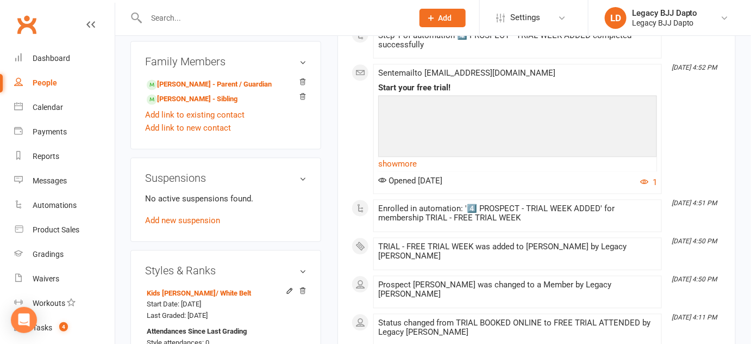
scroll to position [641, 0]
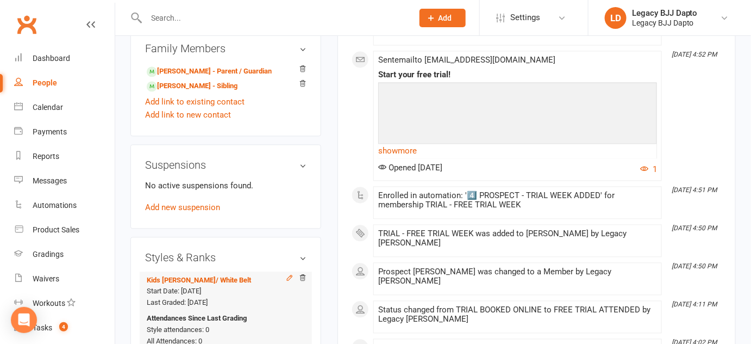
click at [289, 282] on icon at bounding box center [290, 278] width 8 height 8
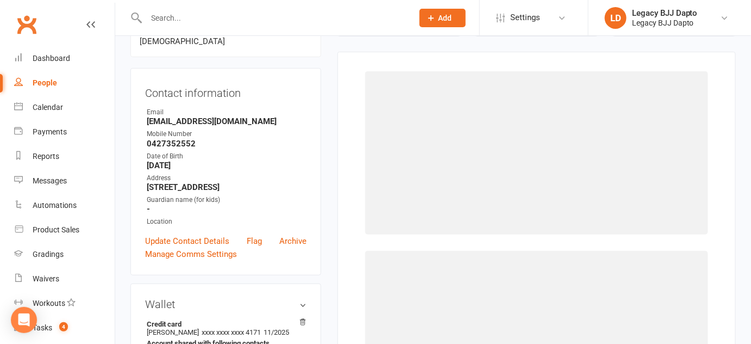
select select "3223"
select select "36157"
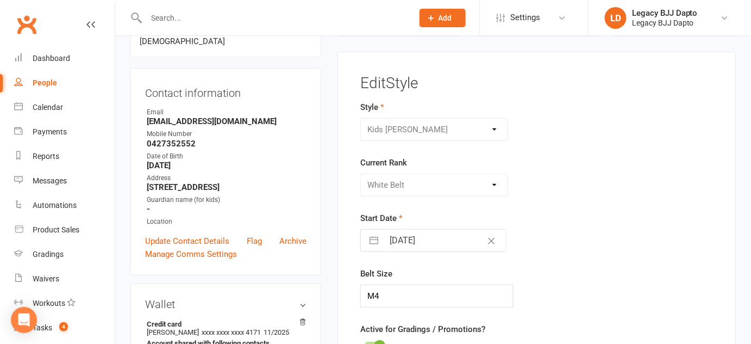
scroll to position [92, 0]
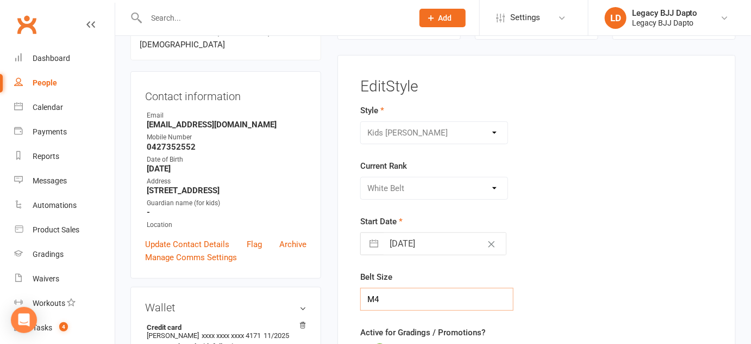
click at [399, 298] on input "M4" at bounding box center [437, 299] width 153 height 23
type input "M"
type input "A1"
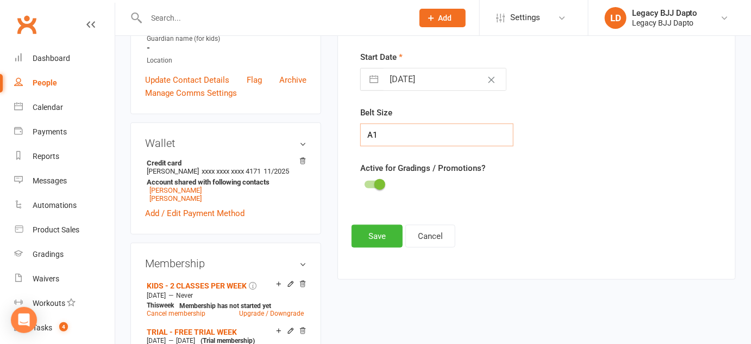
scroll to position [262, 0]
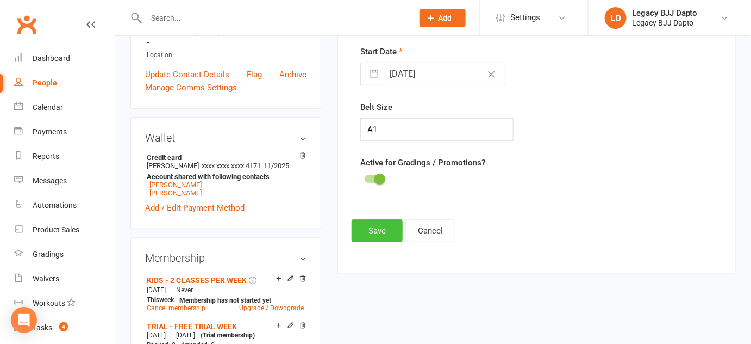
click at [366, 231] on button "Save" at bounding box center [377, 230] width 51 height 23
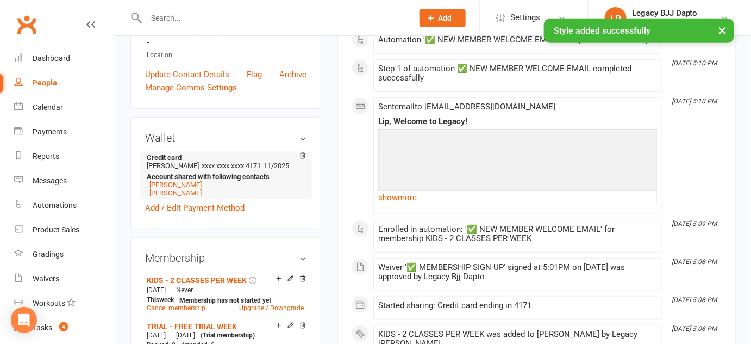
scroll to position [0, 0]
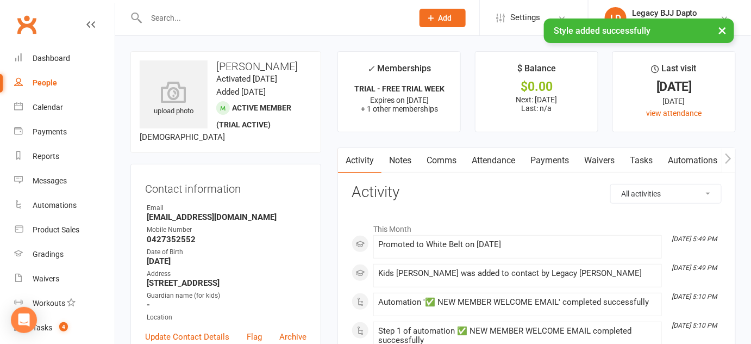
click at [36, 85] on div "People" at bounding box center [45, 82] width 24 height 9
select select "100"
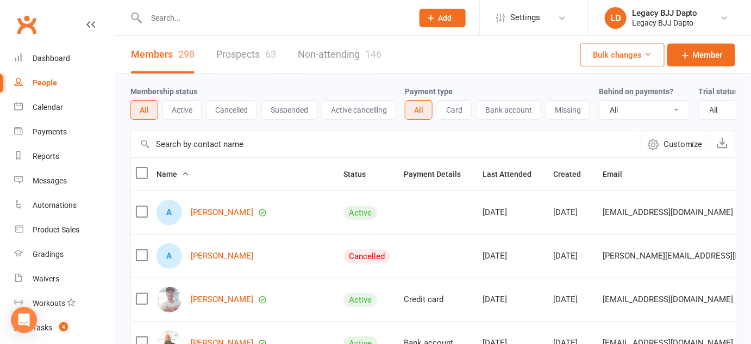
click at [181, 88] on label "Membership status" at bounding box center [164, 91] width 67 height 9
click at [172, 88] on label "Membership status" at bounding box center [164, 91] width 67 height 9
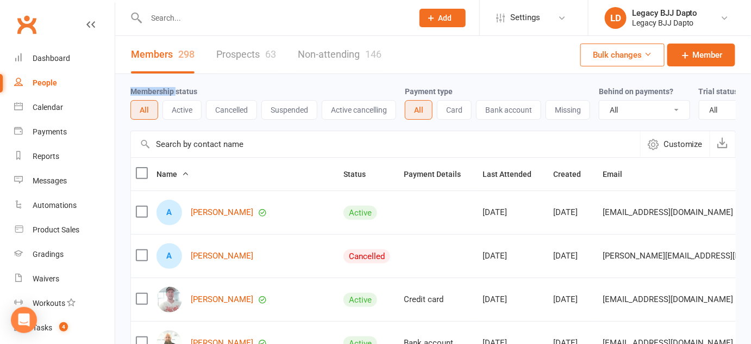
drag, startPoint x: 172, startPoint y: 88, endPoint x: 158, endPoint y: 92, distance: 15.0
click at [158, 92] on label "Membership status" at bounding box center [164, 91] width 67 height 9
click at [159, 91] on label "Membership status" at bounding box center [164, 91] width 67 height 9
click at [210, 93] on div "Membership status All Active Cancelled Suspended Active cancelling" at bounding box center [268, 102] width 275 height 35
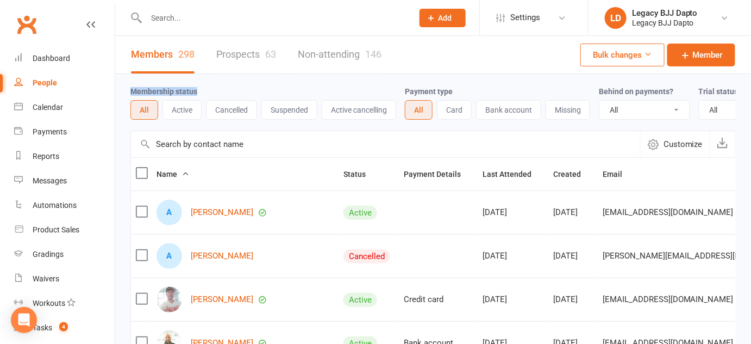
click at [210, 93] on div "Membership status All Active Cancelled Suspended Active cancelling" at bounding box center [268, 102] width 275 height 35
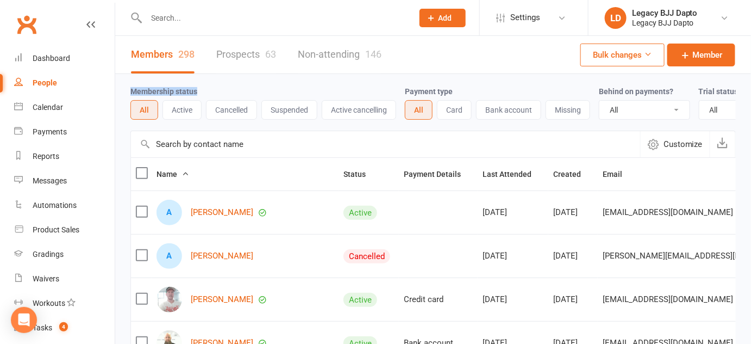
drag, startPoint x: 210, startPoint y: 93, endPoint x: 190, endPoint y: 94, distance: 20.7
click at [190, 94] on div "Membership status All Active Cancelled Suspended Active cancelling" at bounding box center [268, 102] width 275 height 35
click at [190, 94] on label "Membership status" at bounding box center [164, 91] width 67 height 9
drag, startPoint x: 190, startPoint y: 94, endPoint x: 178, endPoint y: 88, distance: 13.4
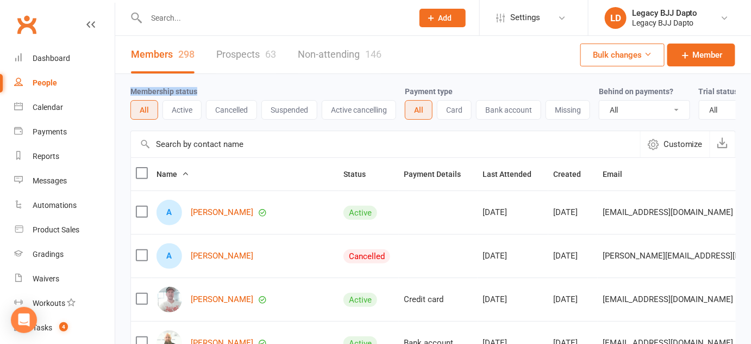
click at [178, 88] on label "Membership status" at bounding box center [164, 91] width 67 height 9
